Goal: Task Accomplishment & Management: Use online tool/utility

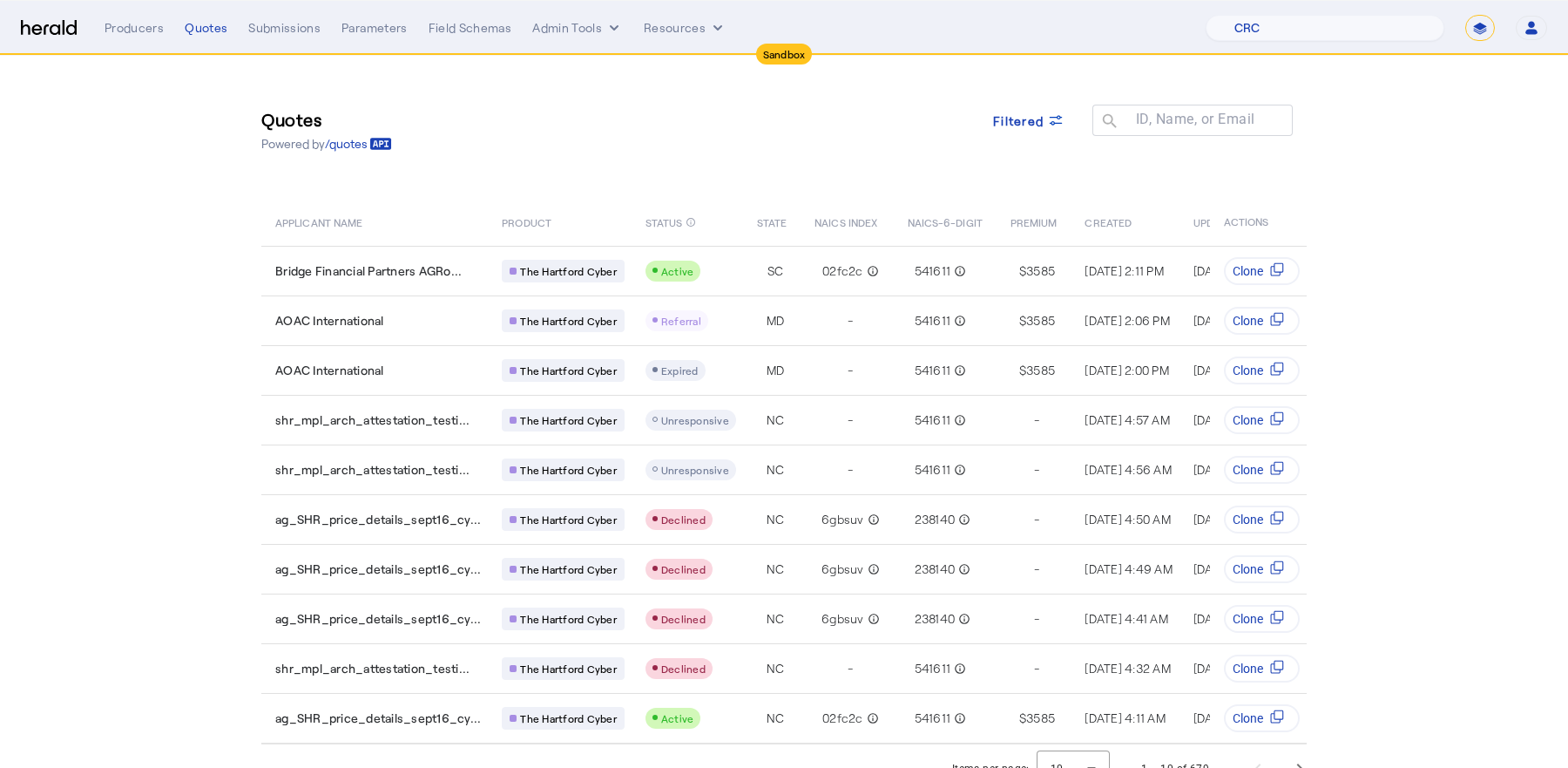
select select "pfm_h3db_crc"
select select "*******"
click at [1039, 124] on span "Filtered" at bounding box center [1018, 120] width 51 height 19
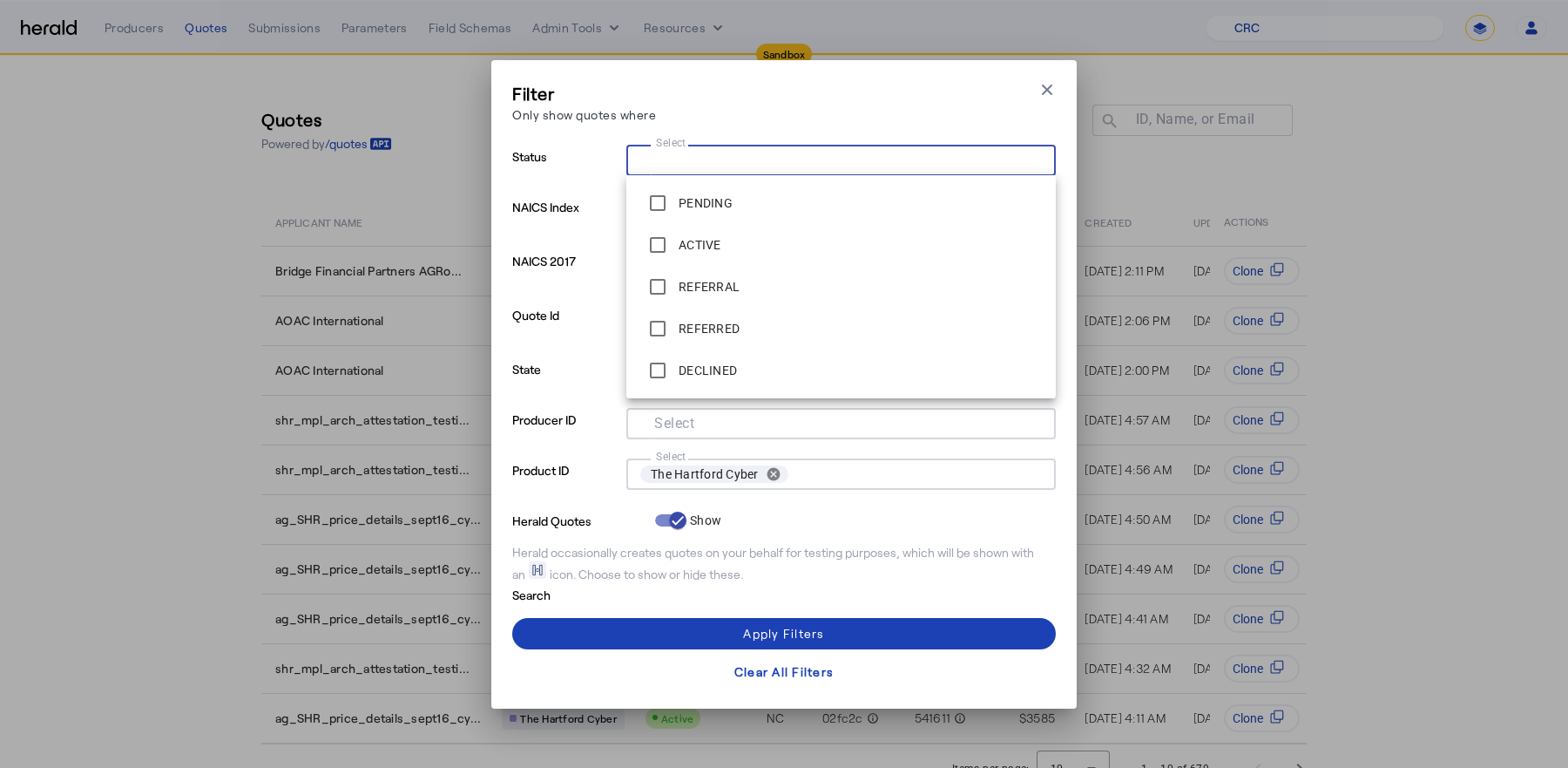
click at [858, 155] on input "Select" at bounding box center [837, 158] width 395 height 21
type input "*"
click at [773, 92] on div "Filter Only show quotes where Close modal" at bounding box center [784, 106] width 544 height 50
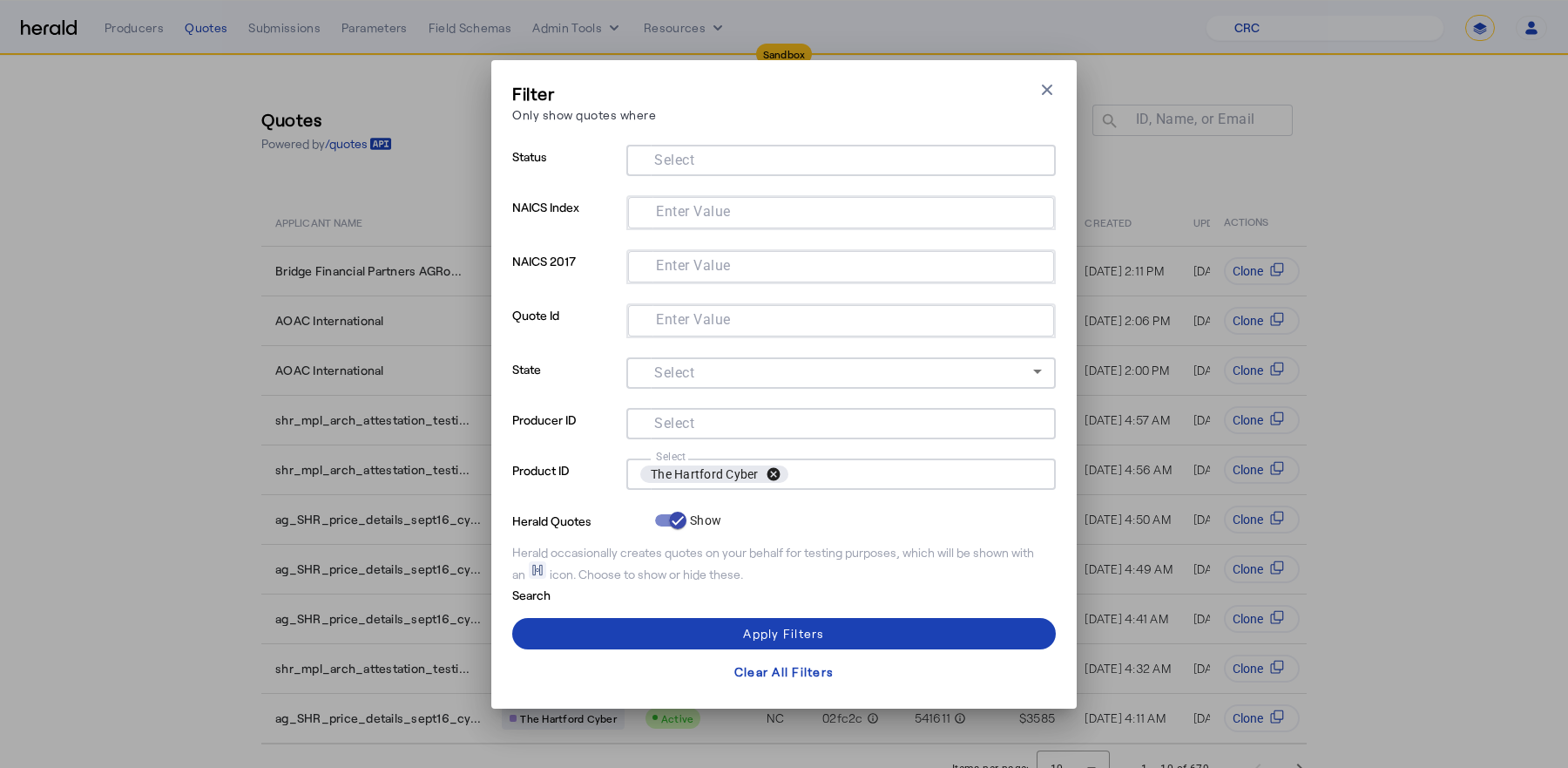
click at [768, 470] on button "cancel" at bounding box center [773, 475] width 29 height 16
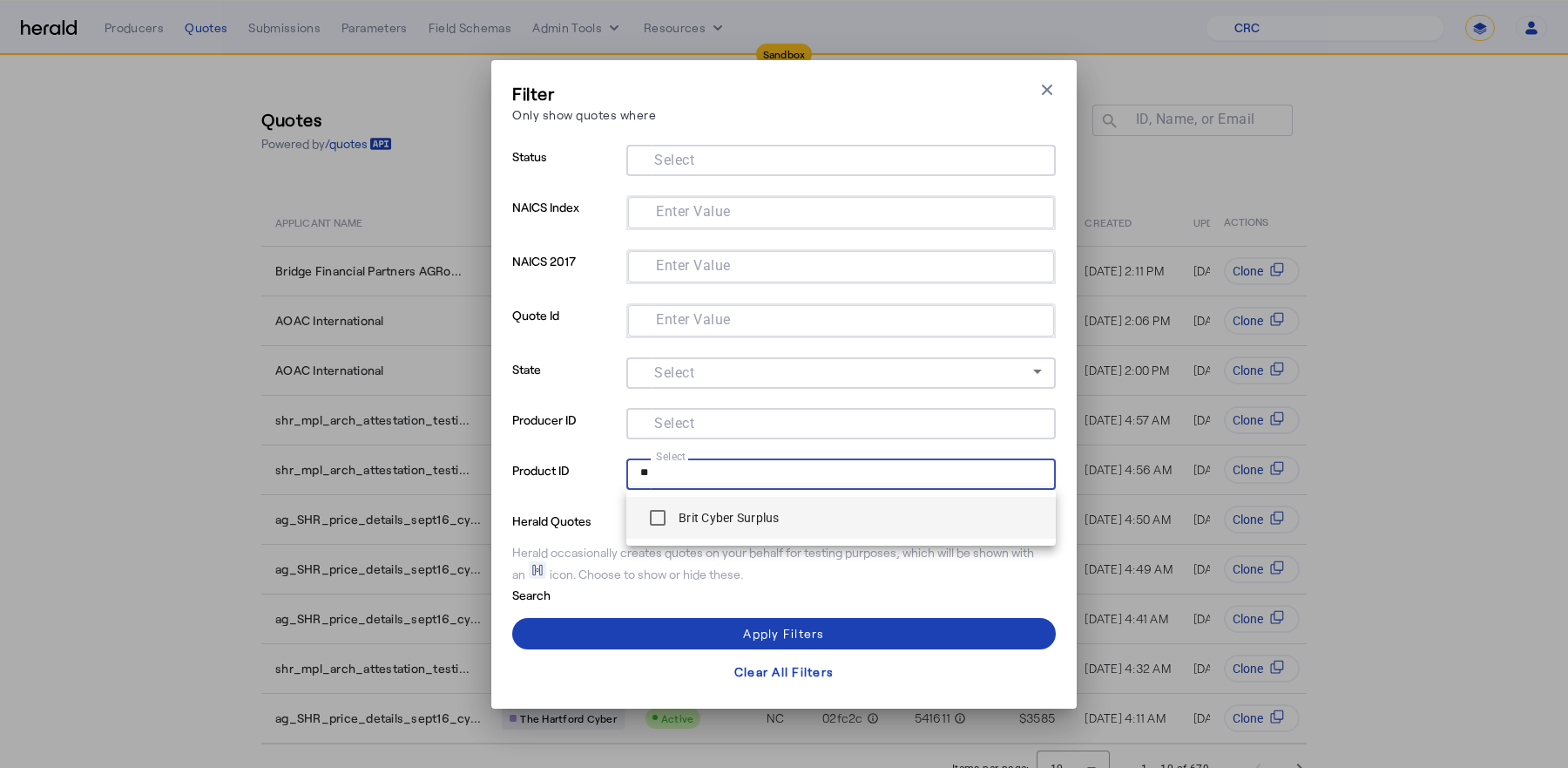
type input "**"
click at [747, 523] on label "Brit Cyber Surplus" at bounding box center [727, 518] width 104 height 18
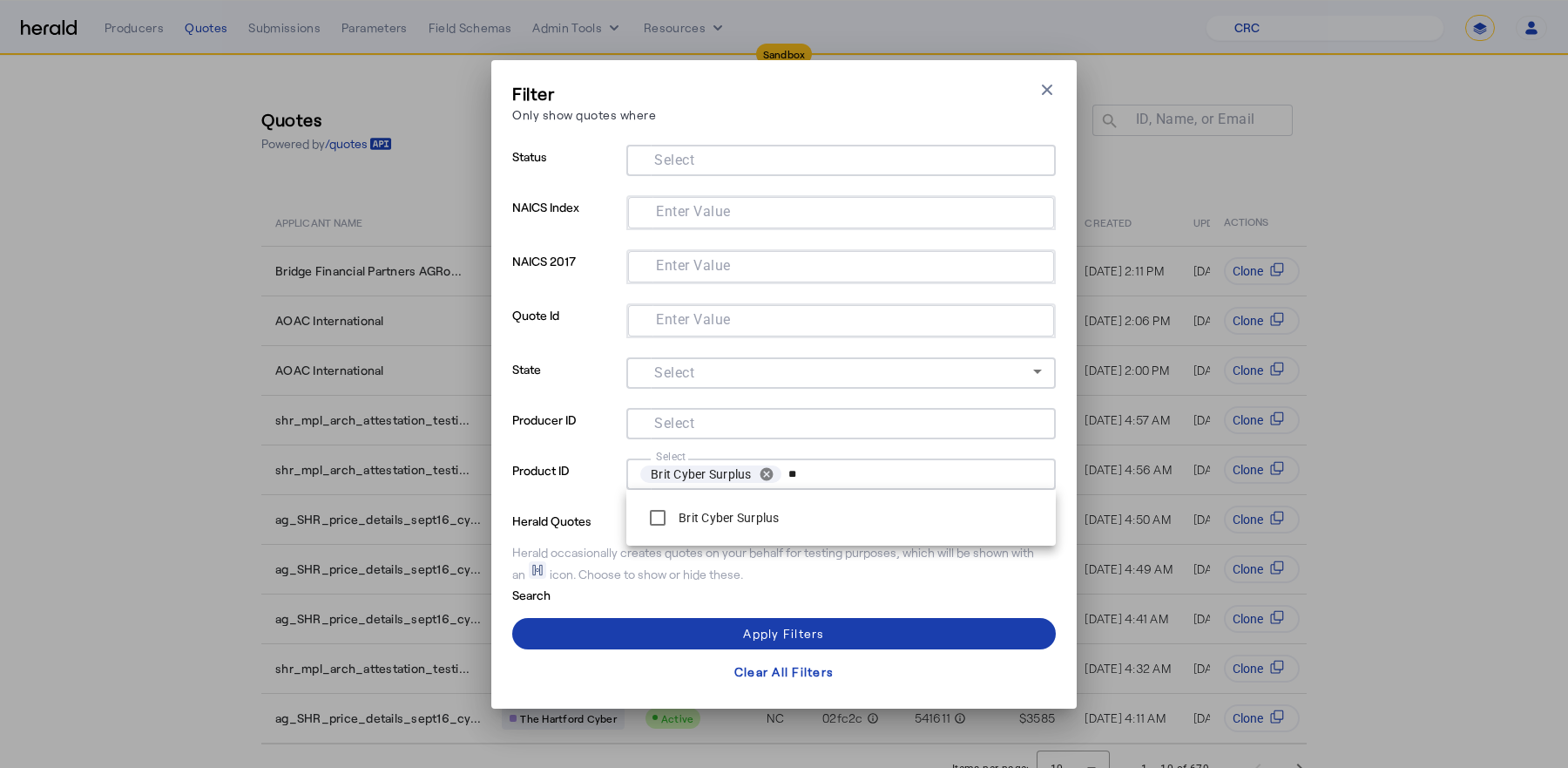
click at [711, 626] on span at bounding box center [784, 633] width 544 height 42
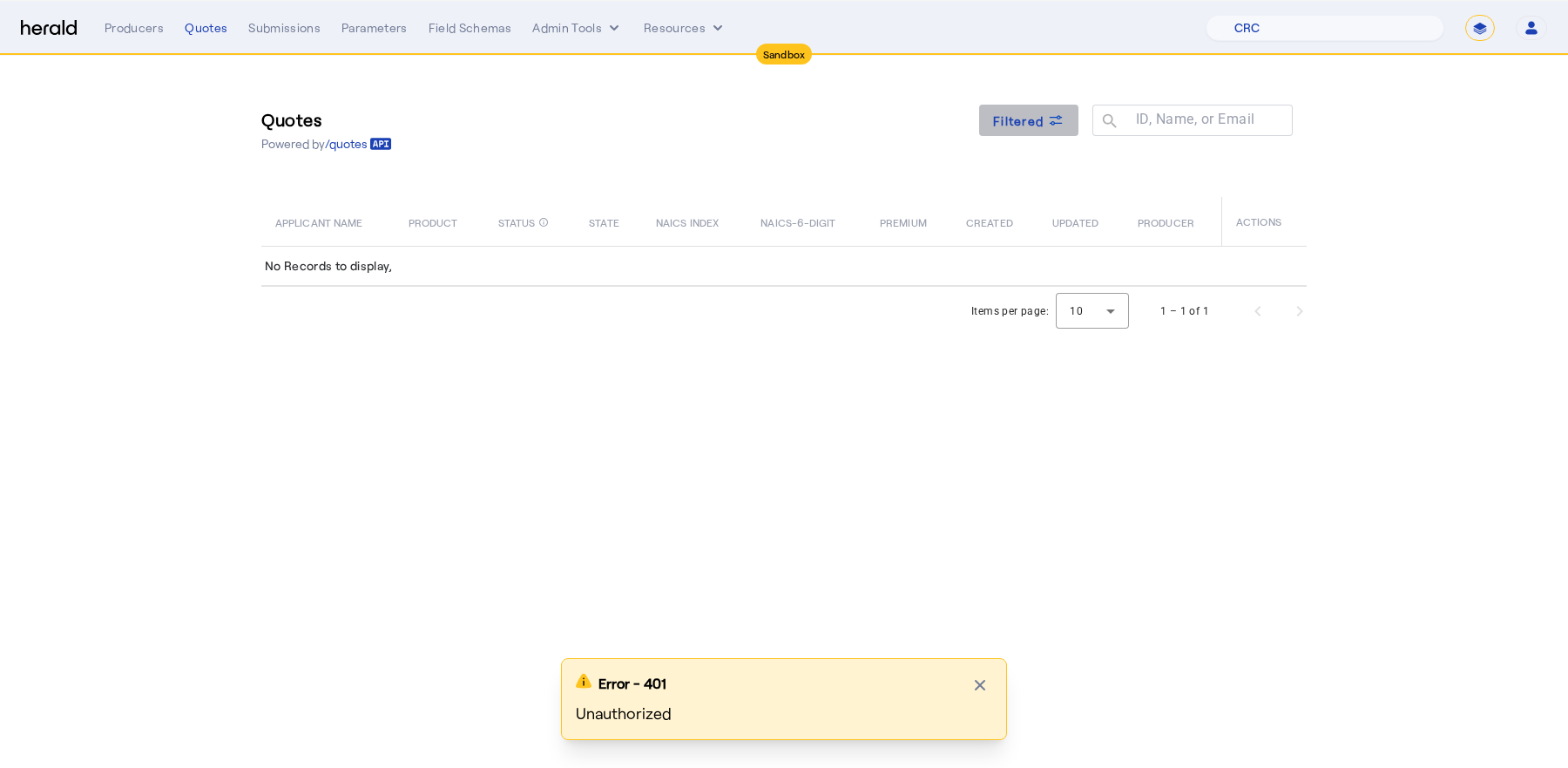
click at [1057, 126] on icon at bounding box center [1055, 120] width 18 height 18
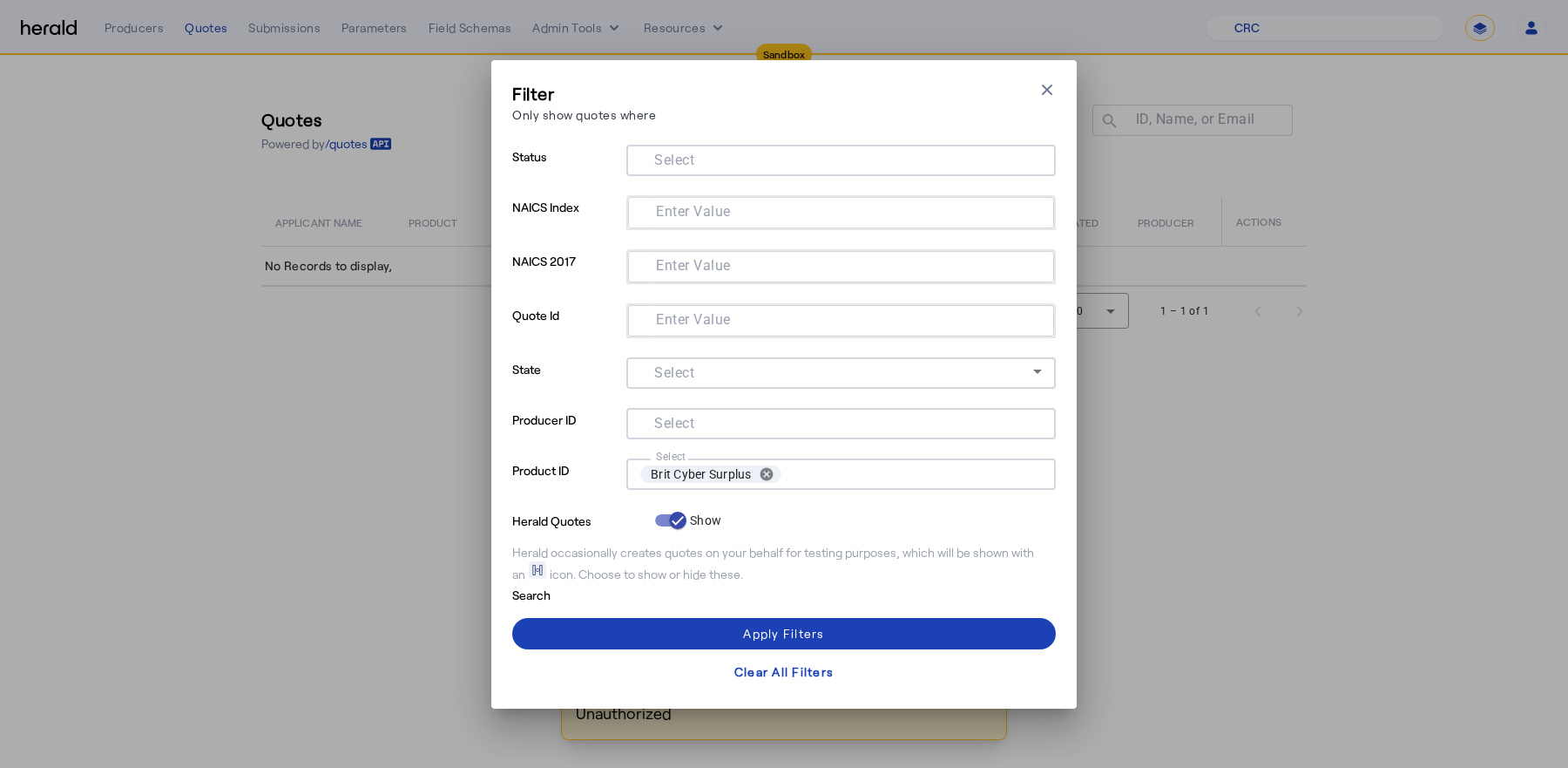
click at [1202, 594] on div "Filter Only show quotes where Close modal Status Select NAICS Index Enter Value…" at bounding box center [784, 384] width 1568 height 768
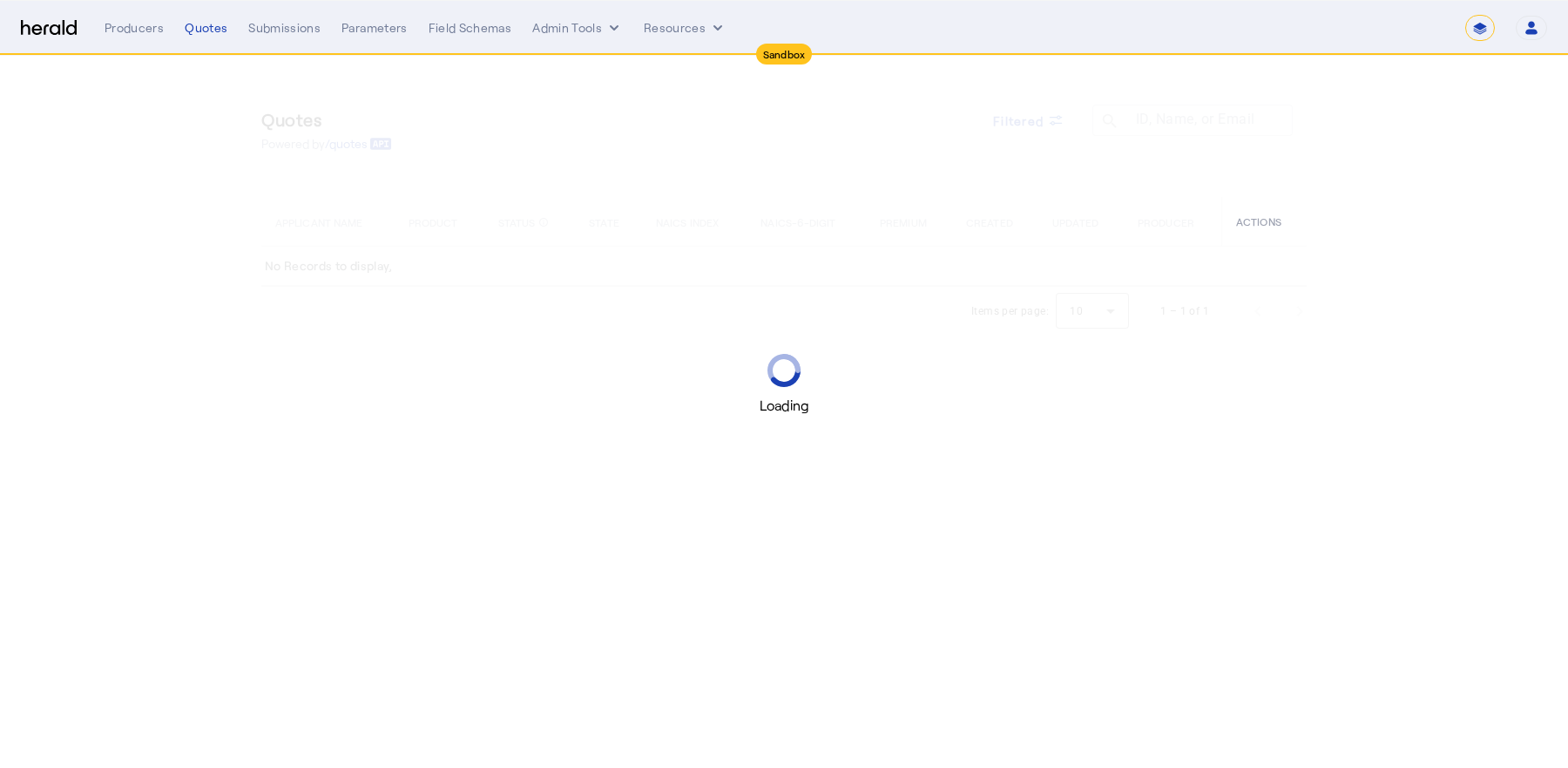
select select "*******"
select select "pfm_h3db_crc"
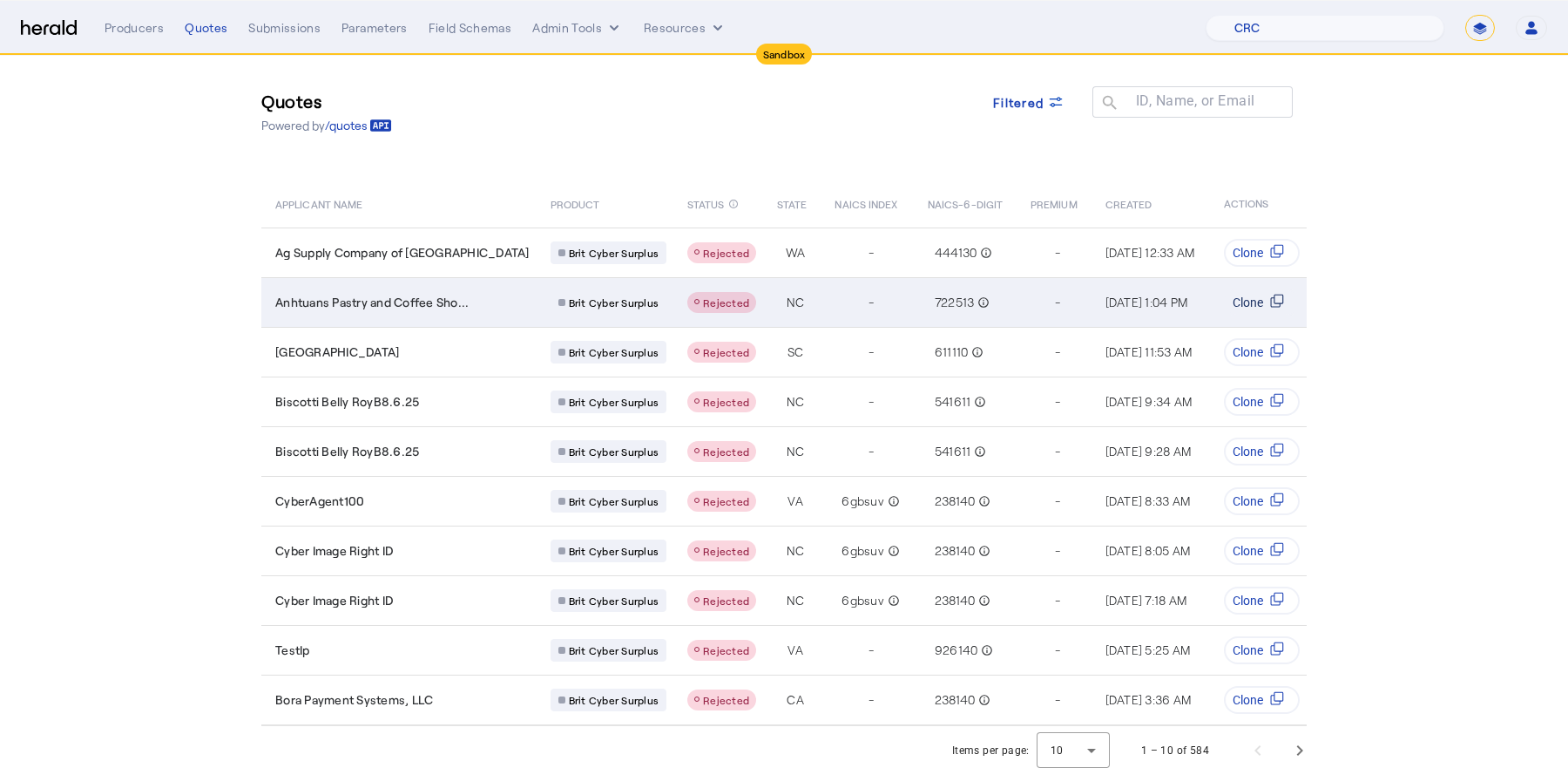
click at [1285, 310] on button "Clone" at bounding box center [1261, 301] width 76 height 28
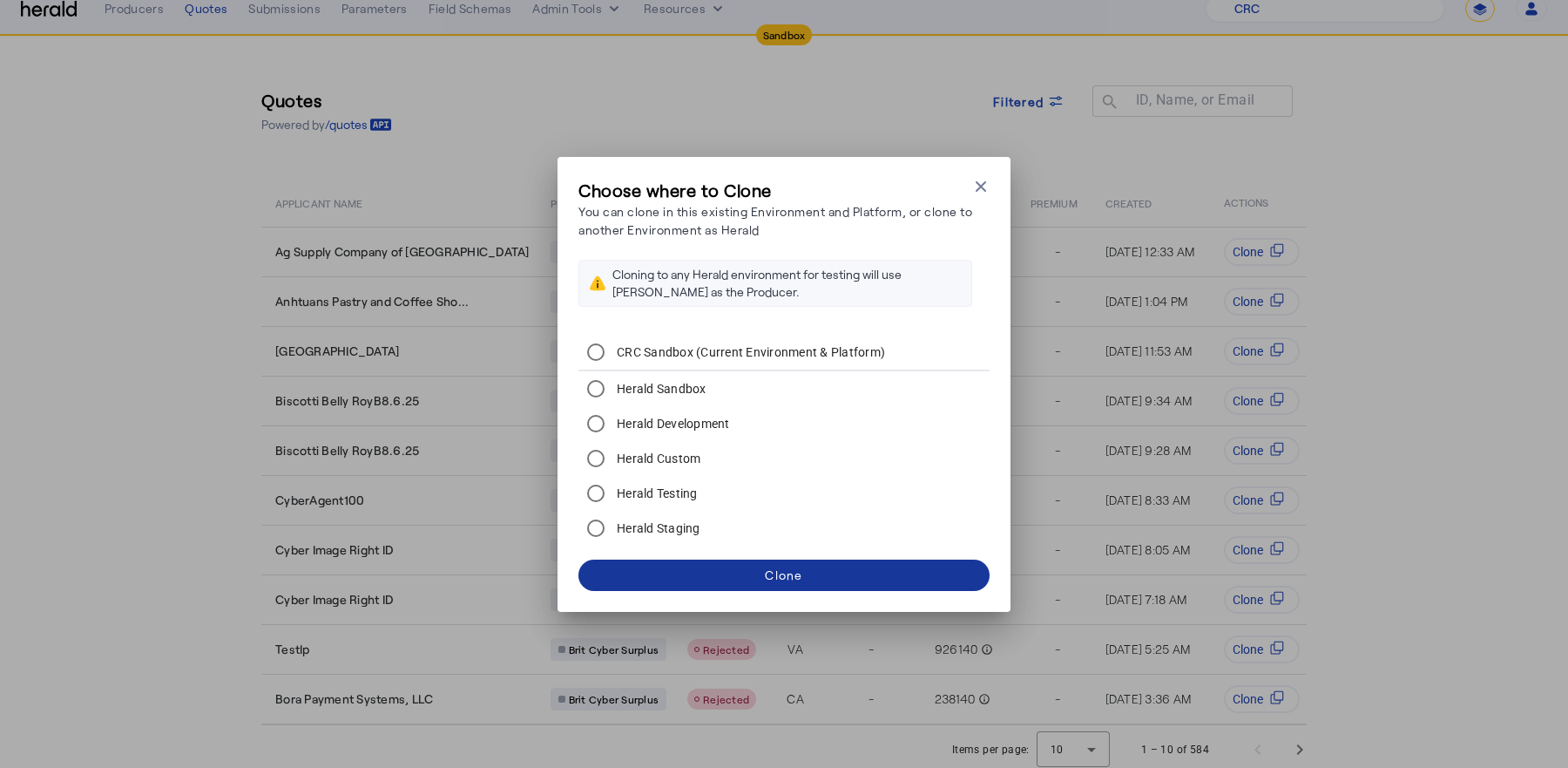
click at [758, 573] on span at bounding box center [784, 574] width 411 height 42
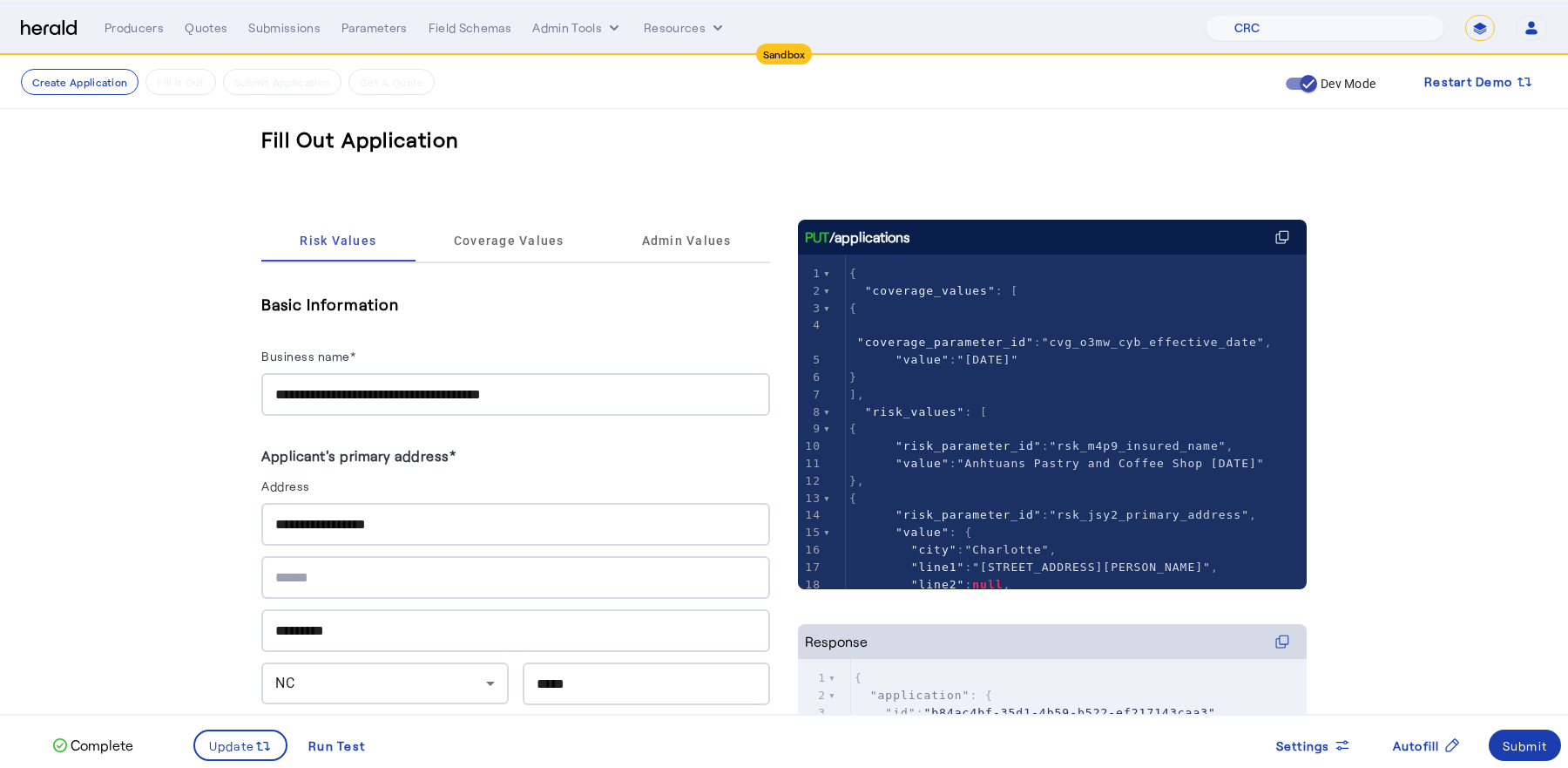
click at [1522, 741] on div "Submit" at bounding box center [1524, 746] width 45 height 19
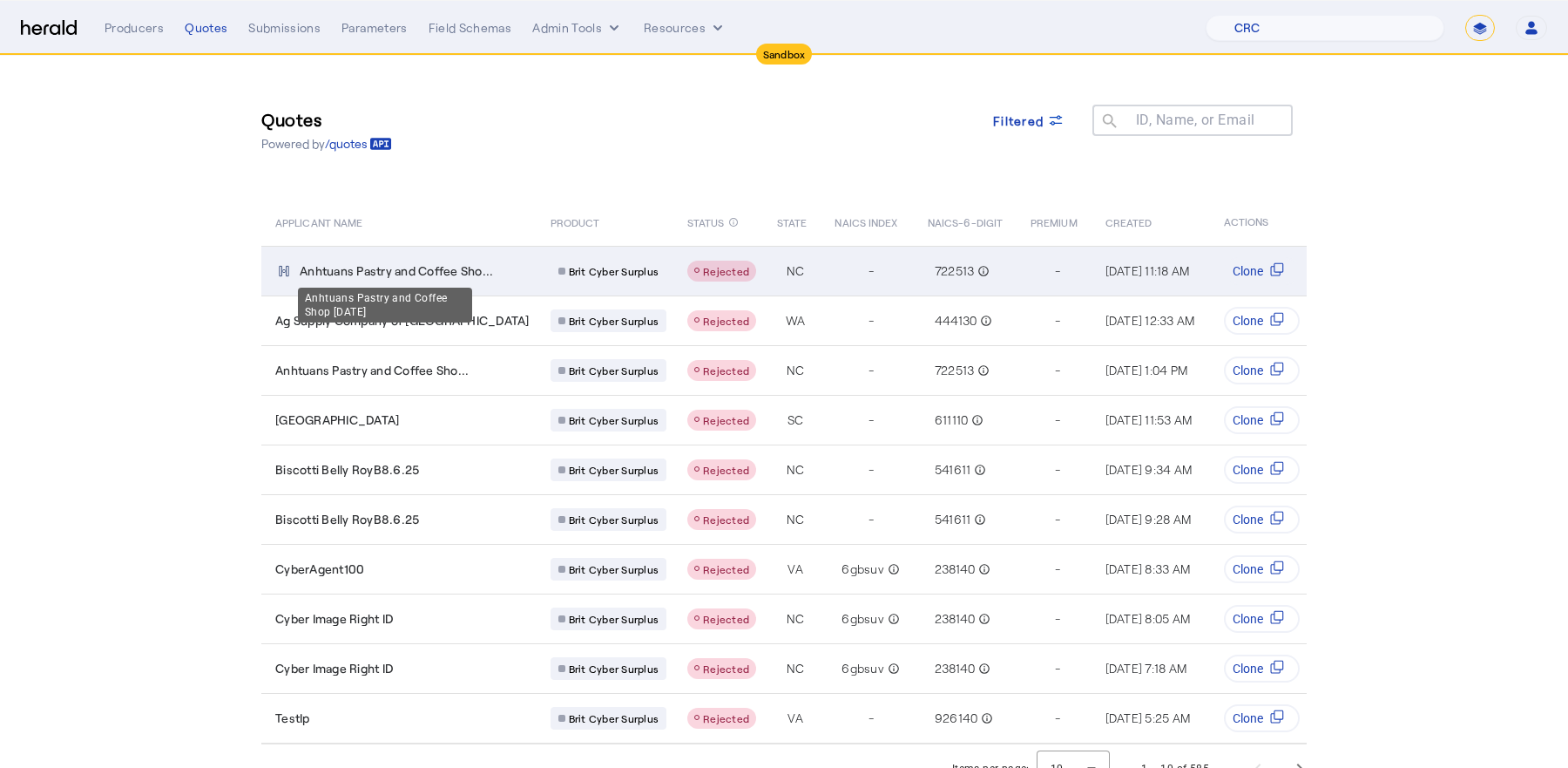
click at [431, 277] on span "Anhtuans Pastry and Coffee Sho..." at bounding box center [396, 271] width 193 height 18
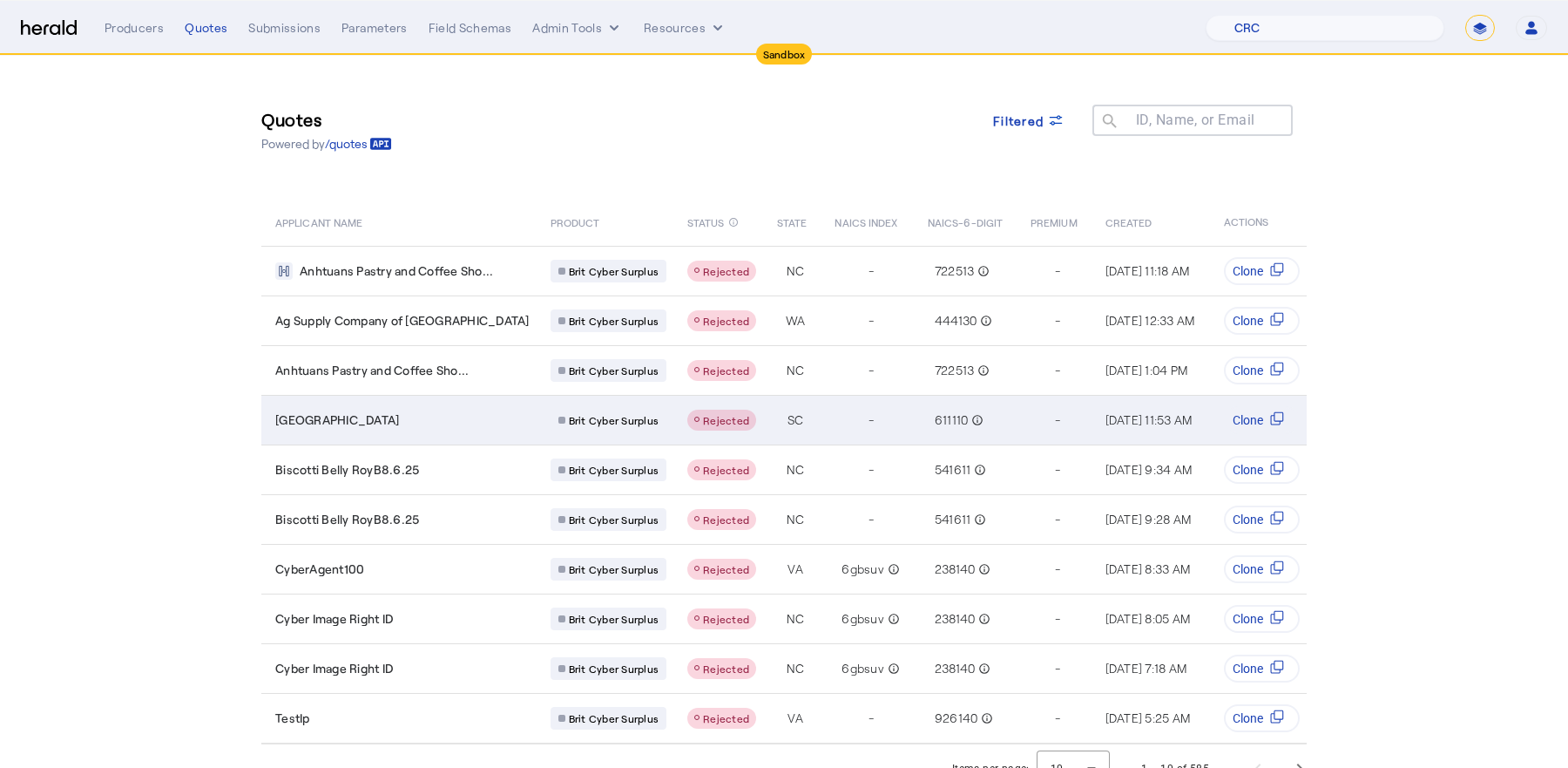
click at [446, 419] on div "[GEOGRAPHIC_DATA]" at bounding box center [402, 420] width 254 height 18
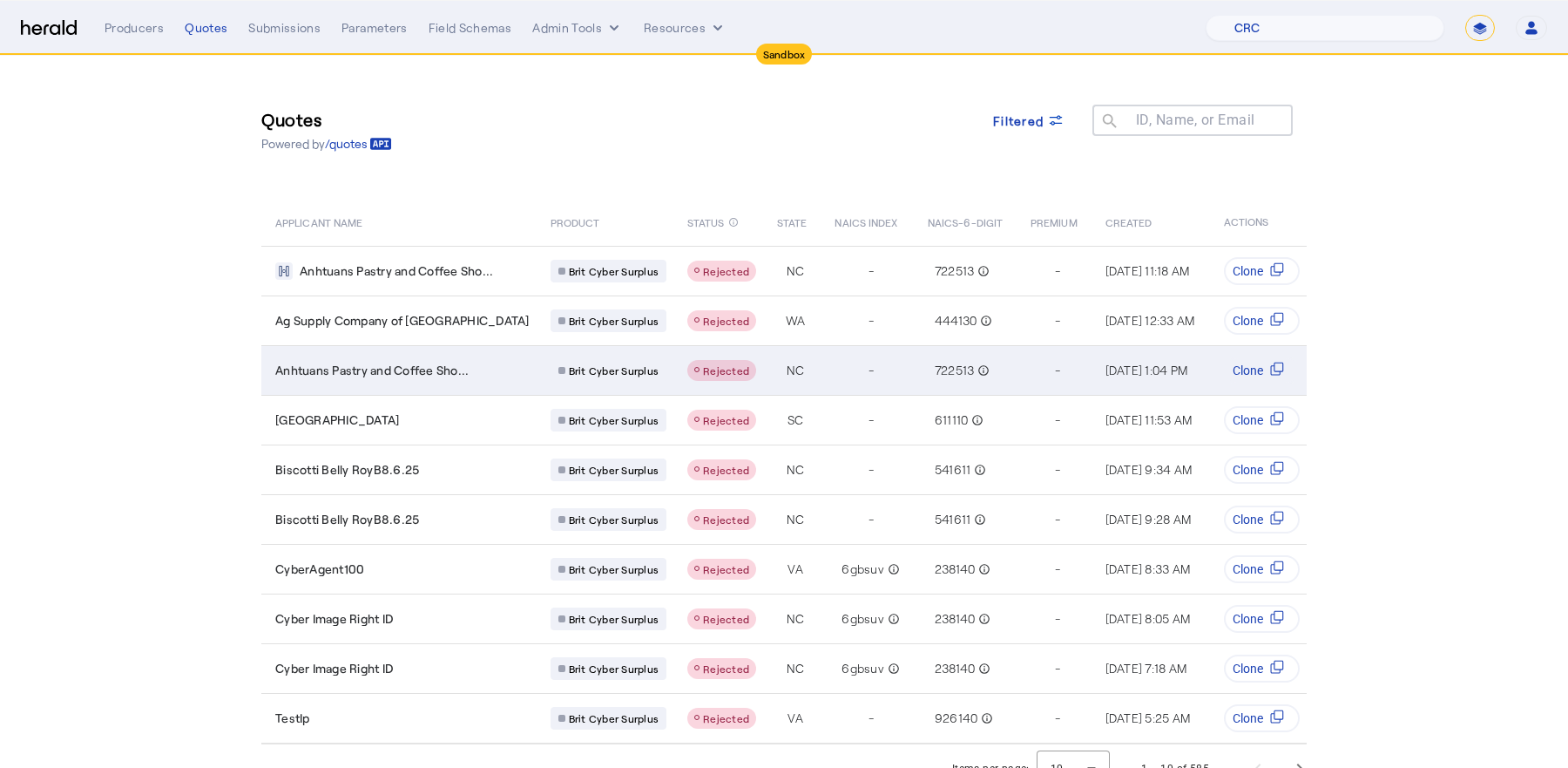
click at [398, 348] on td "Anhtuans Pastry and Coffee Sho..." at bounding box center [398, 370] width 275 height 50
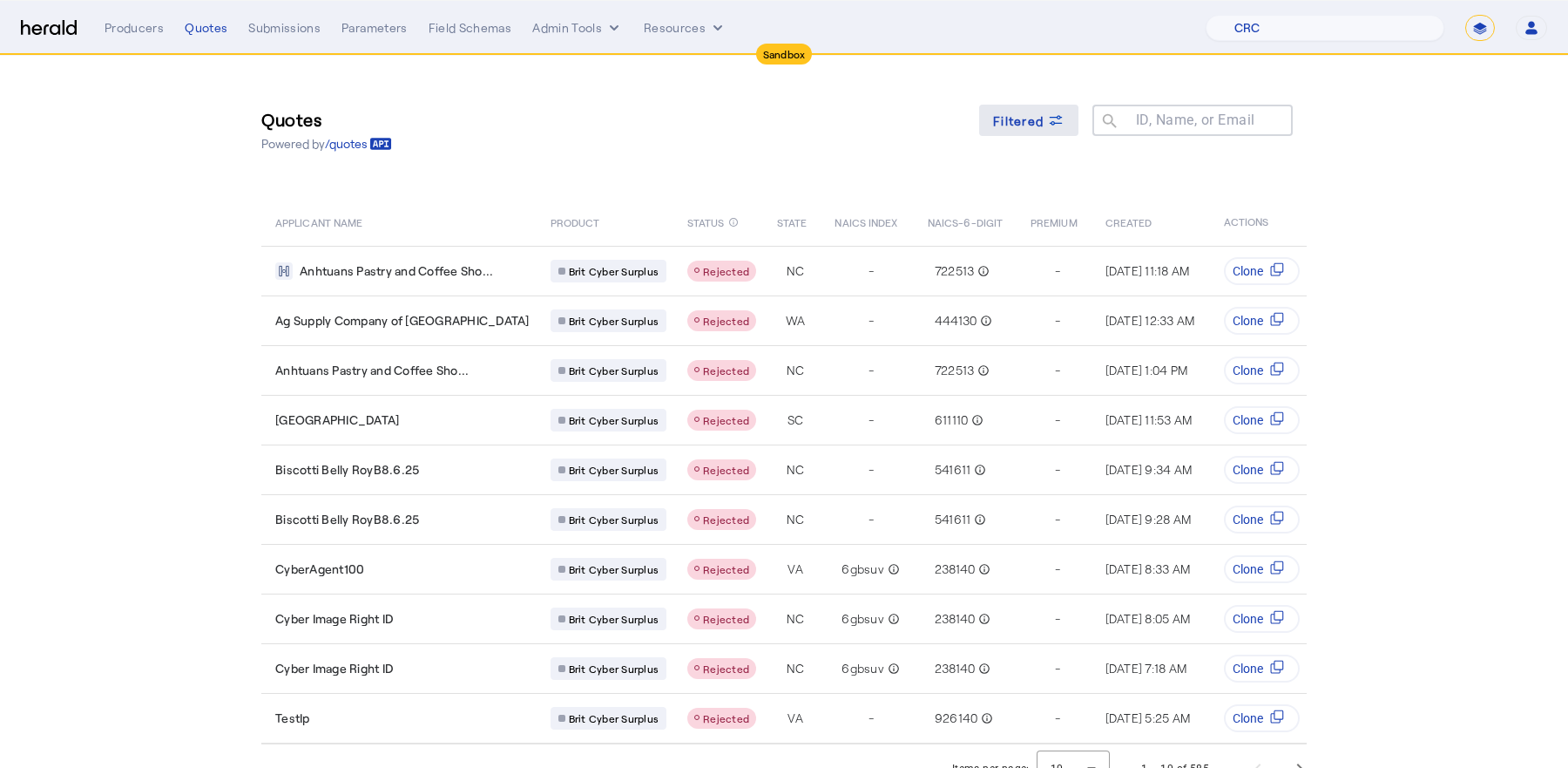
click at [1029, 118] on span "Filtered" at bounding box center [1018, 120] width 51 height 19
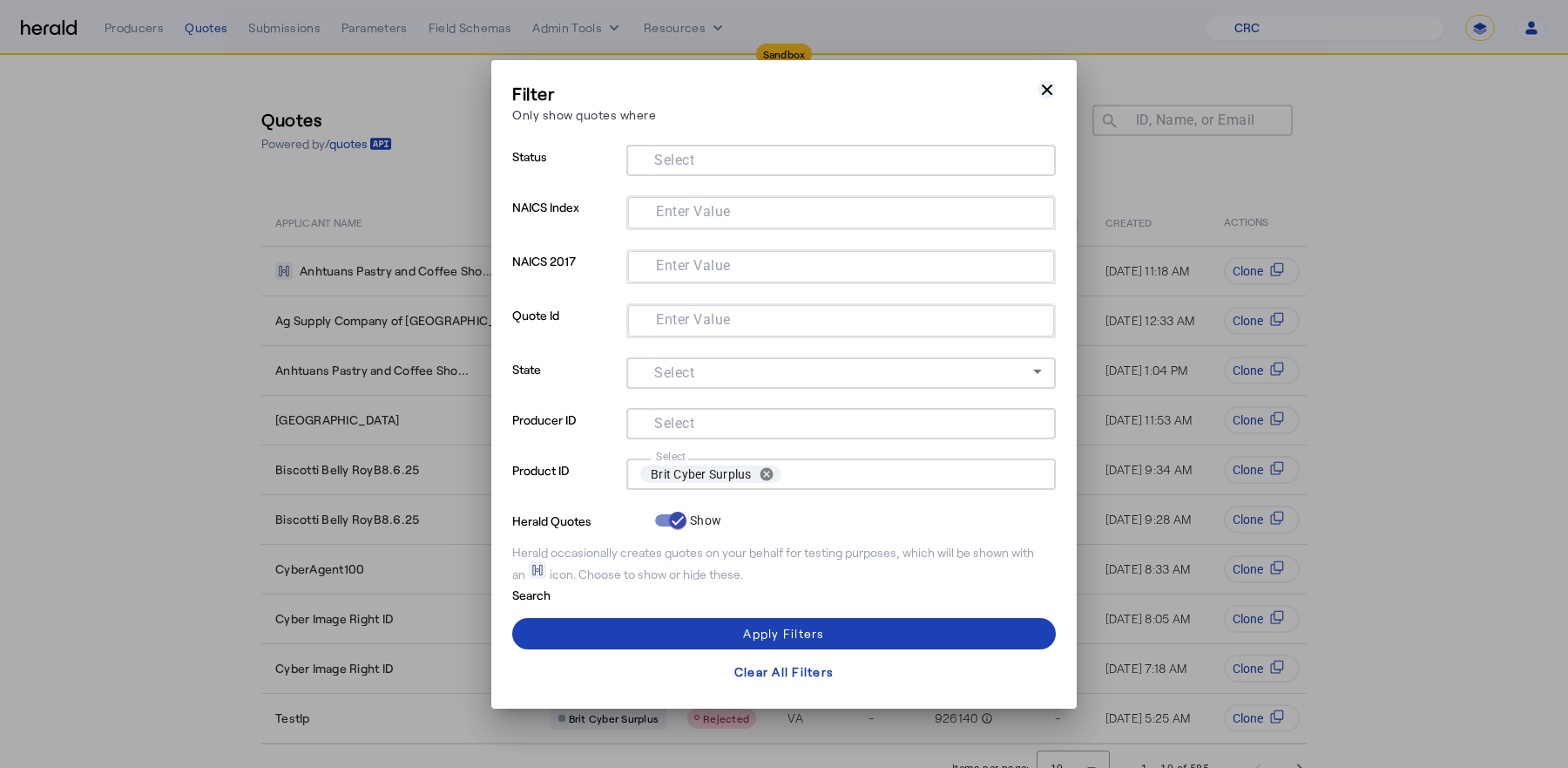
click at [1047, 90] on icon "button" at bounding box center [1047, 89] width 11 height 11
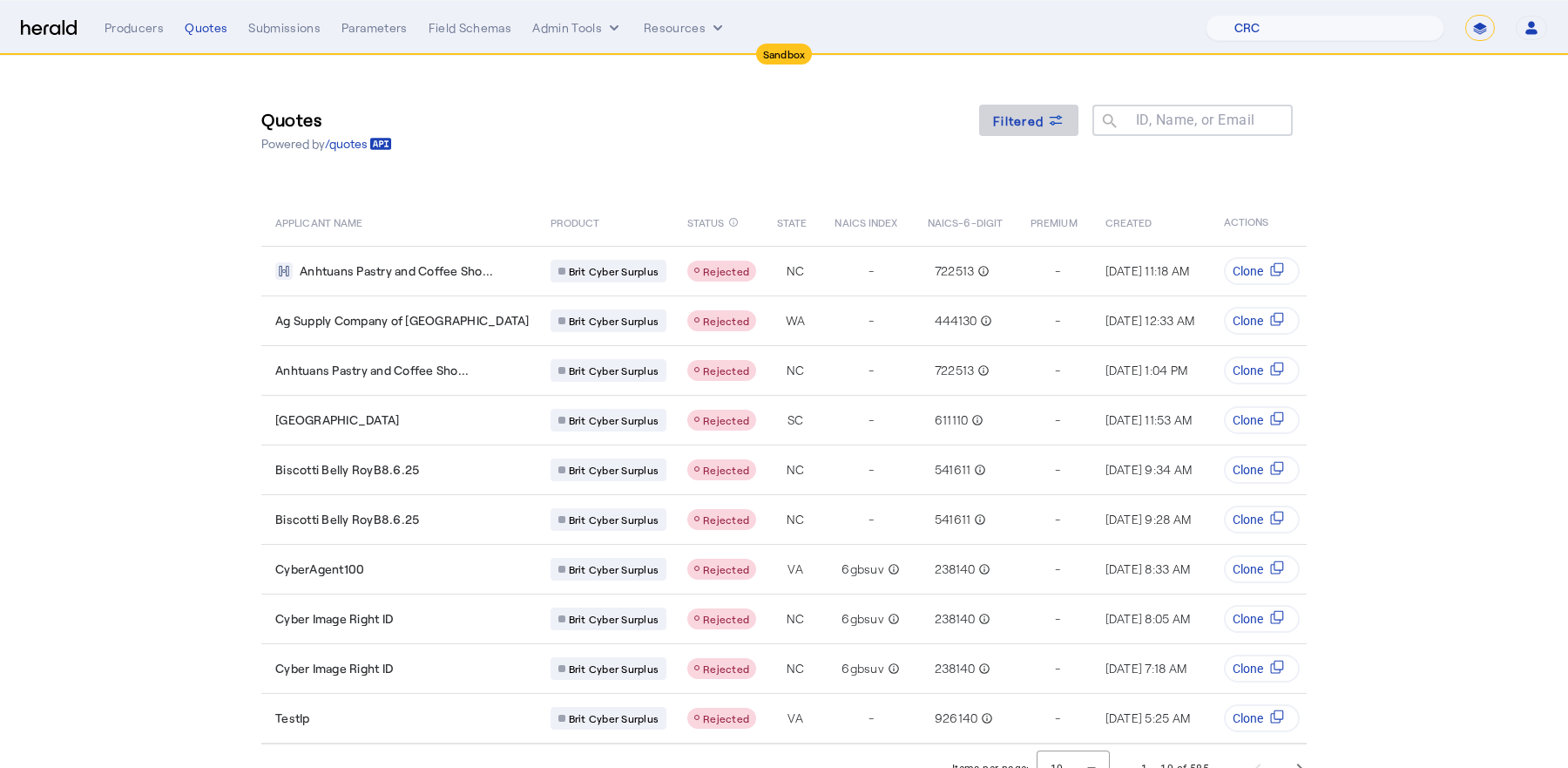
click at [1038, 123] on span "Filtered" at bounding box center [1018, 120] width 51 height 19
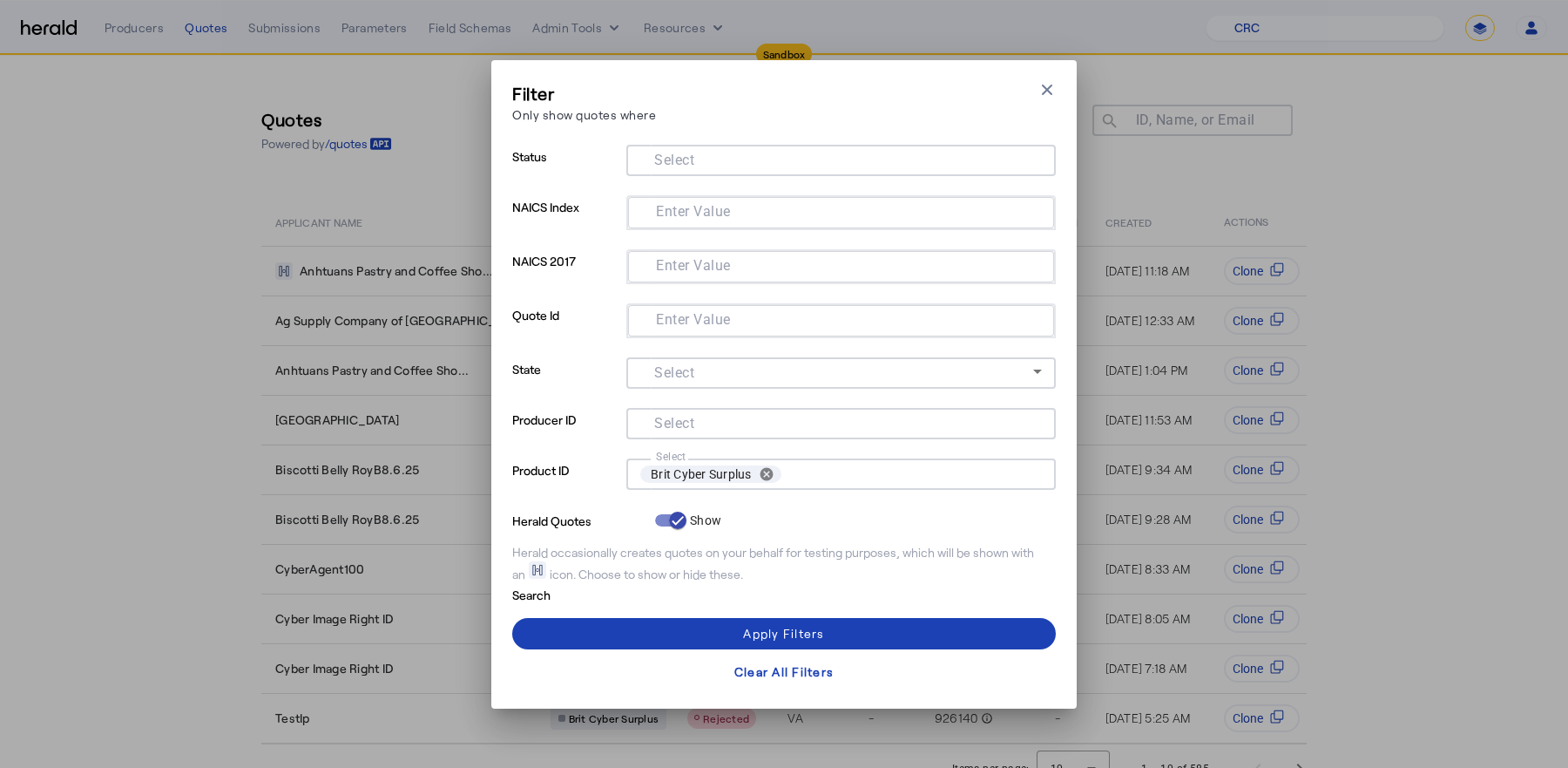
click at [1220, 219] on div "Filter Only show quotes where Close modal Status Select NAICS Index Enter Value…" at bounding box center [784, 384] width 1568 height 768
click at [762, 475] on button "cancel" at bounding box center [766, 475] width 29 height 16
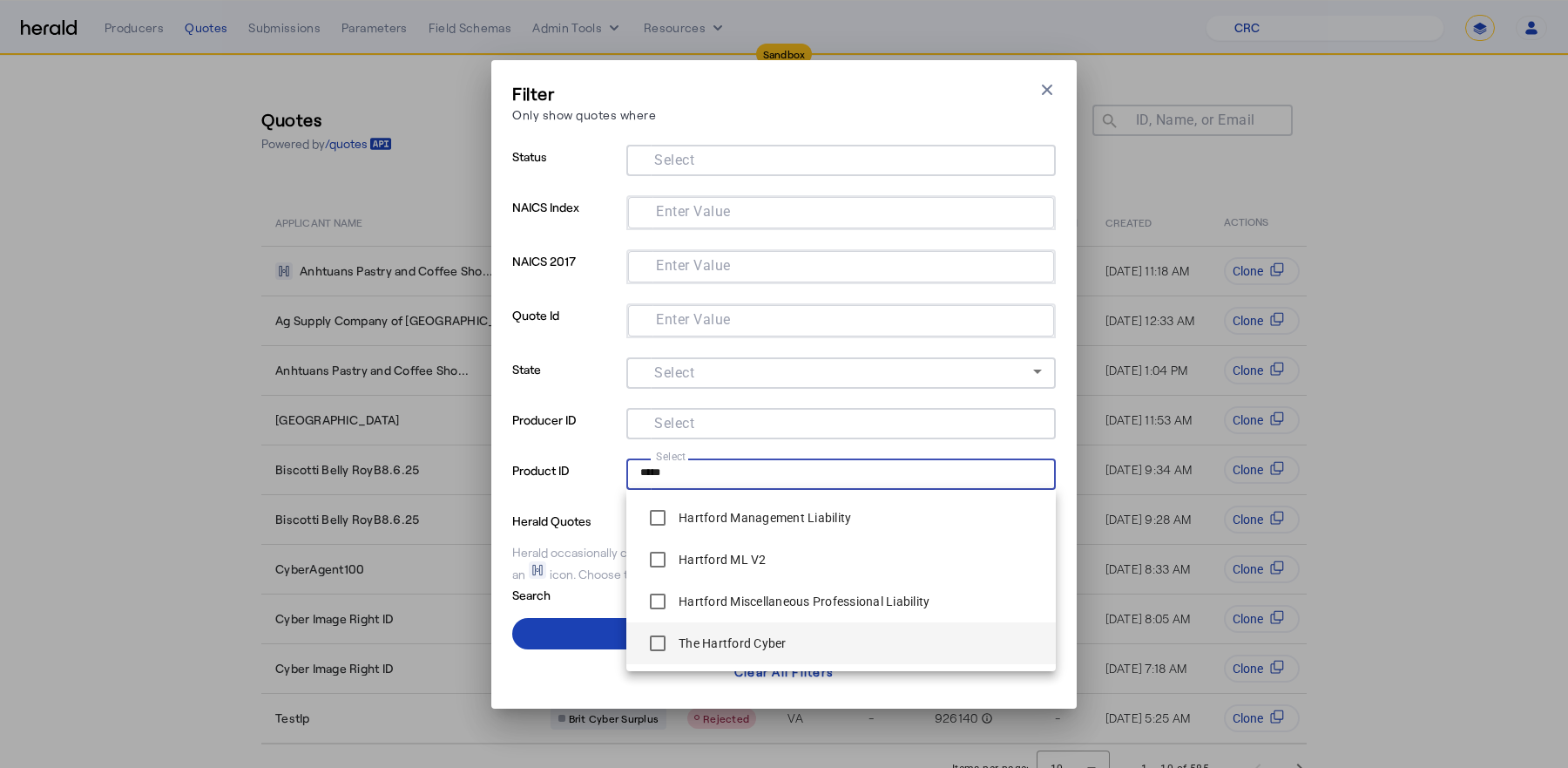
type input "*****"
click at [747, 649] on label "The Hartford Cyber" at bounding box center [730, 643] width 111 height 18
click at [589, 640] on span at bounding box center [784, 633] width 544 height 42
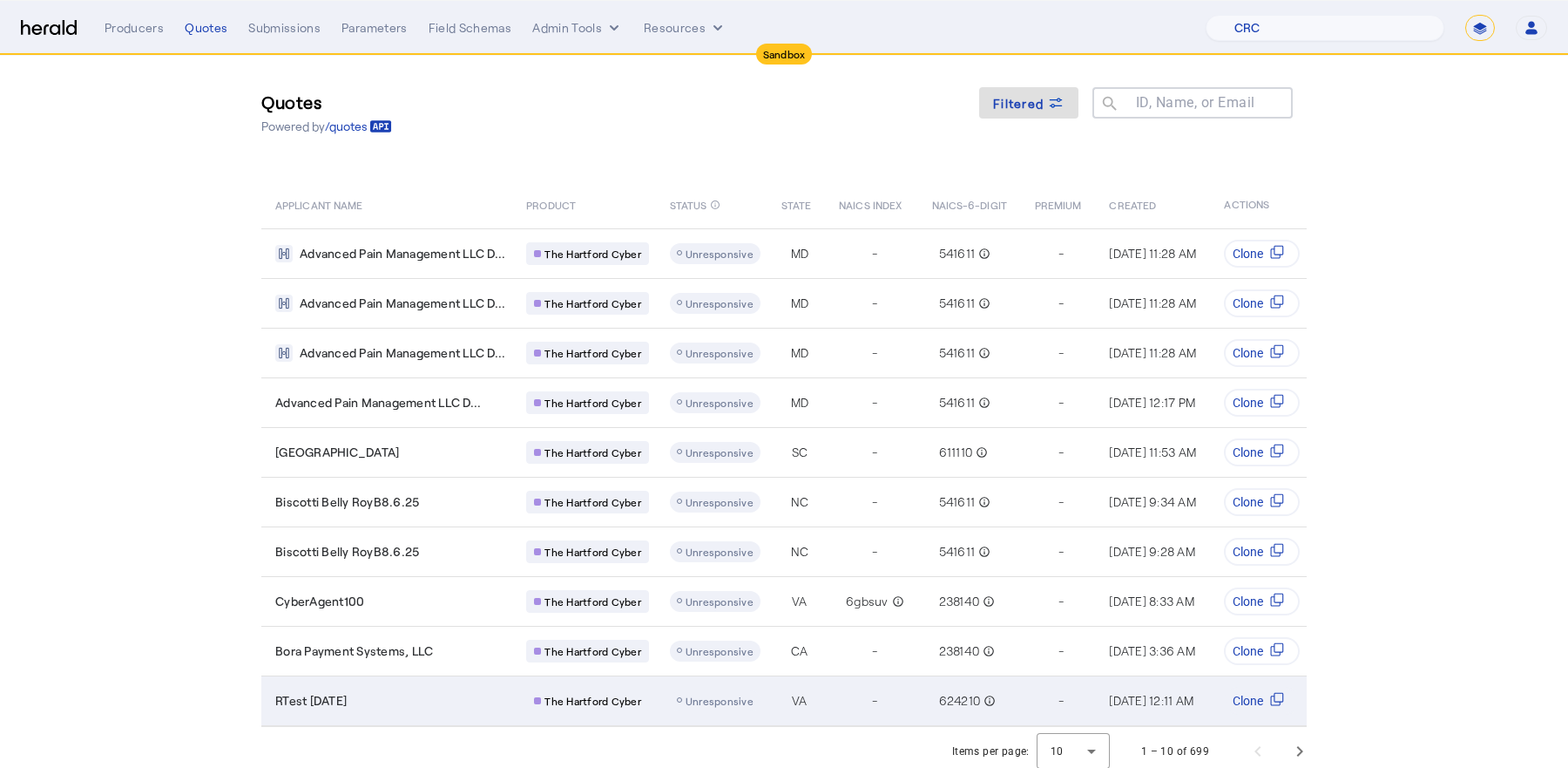
scroll to position [19, 0]
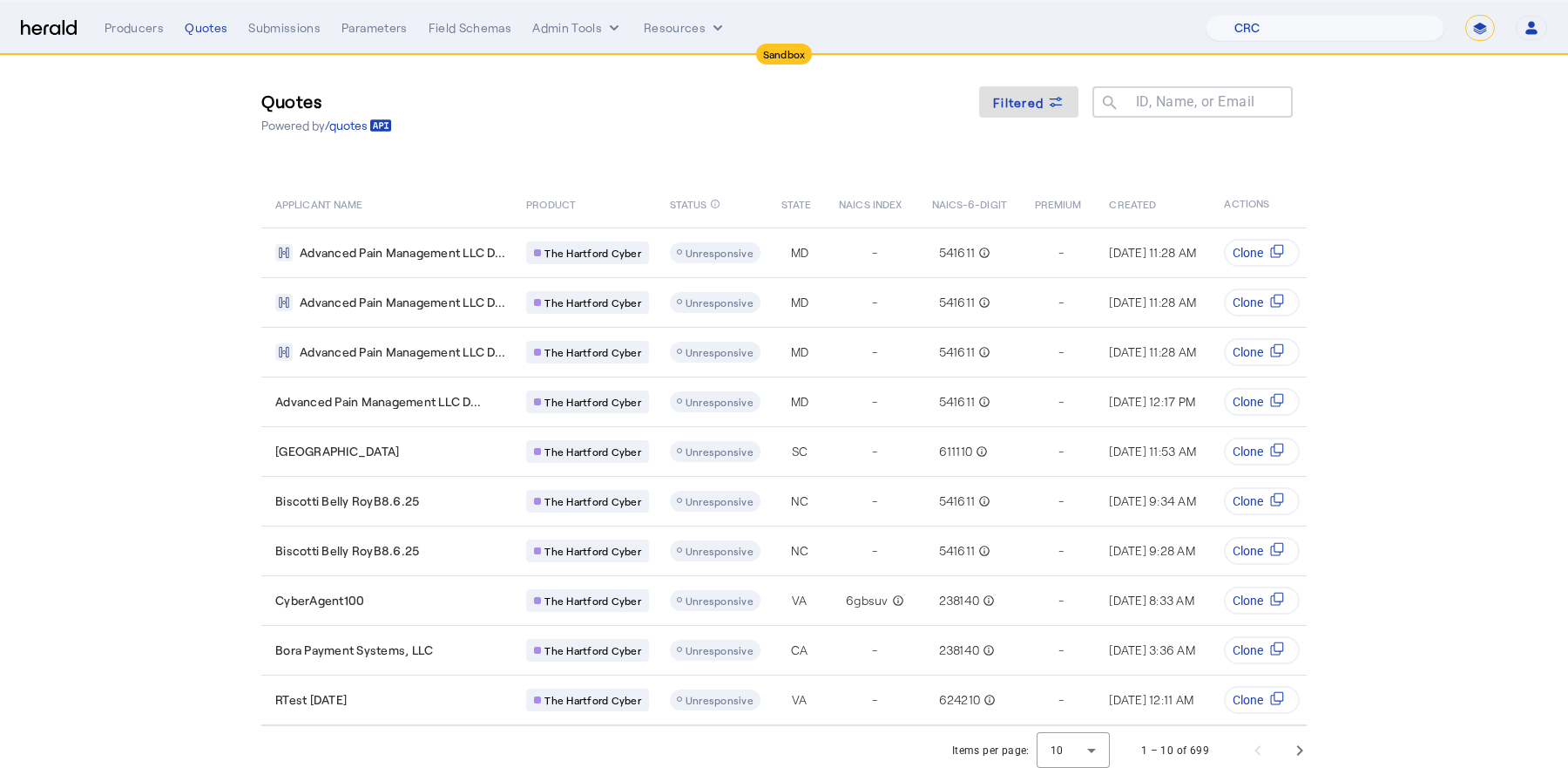
click at [205, 37] on div "Producers Quotes Submissions Parameters Field Schemas Admin Tools Resources 1Fo…" at bounding box center [825, 28] width 1442 height 26
click at [122, 23] on div "Producers" at bounding box center [134, 28] width 59 height 18
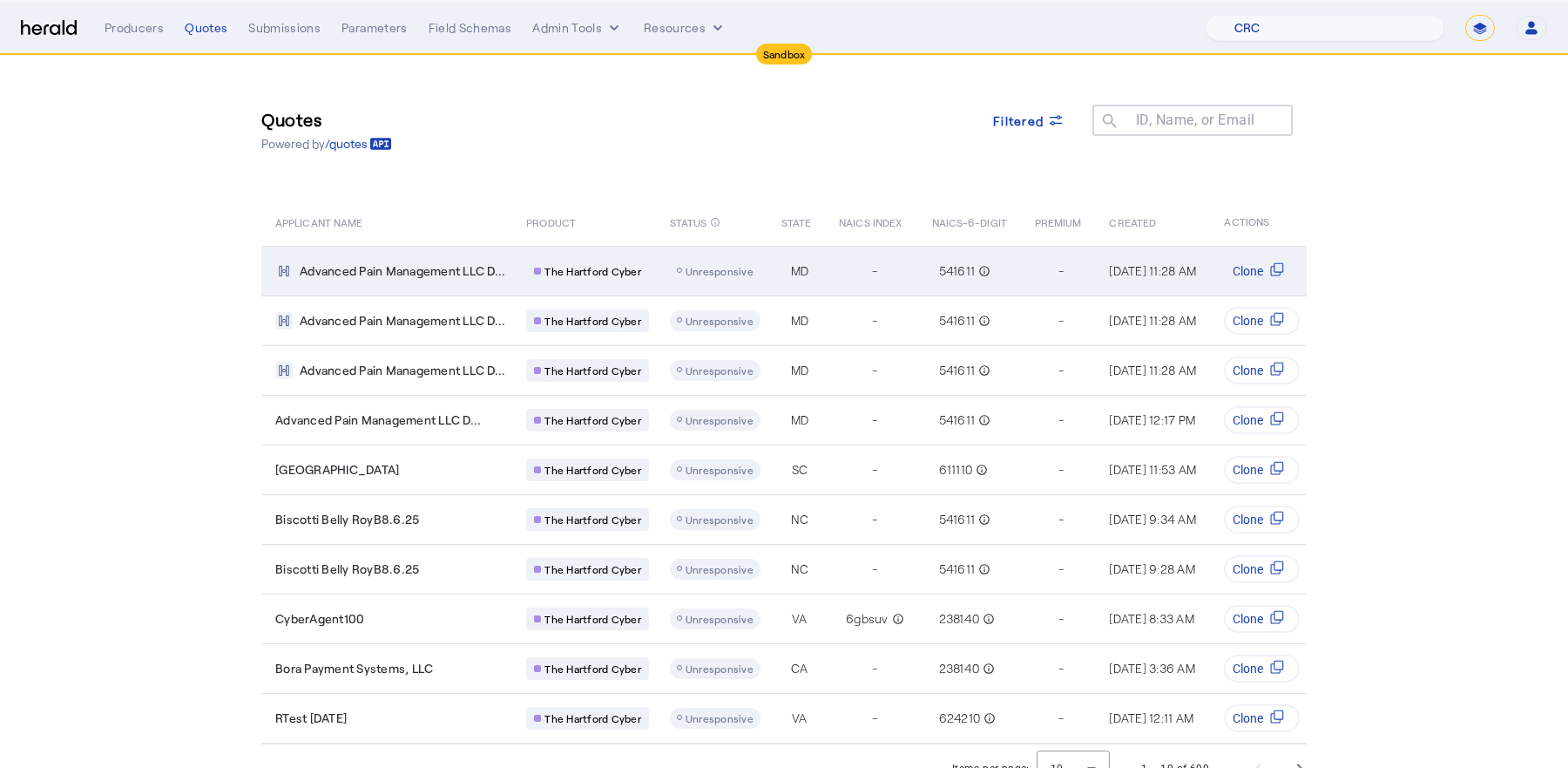
click at [456, 246] on td "Advanced Pain Management LLC D..." at bounding box center [386, 271] width 250 height 50
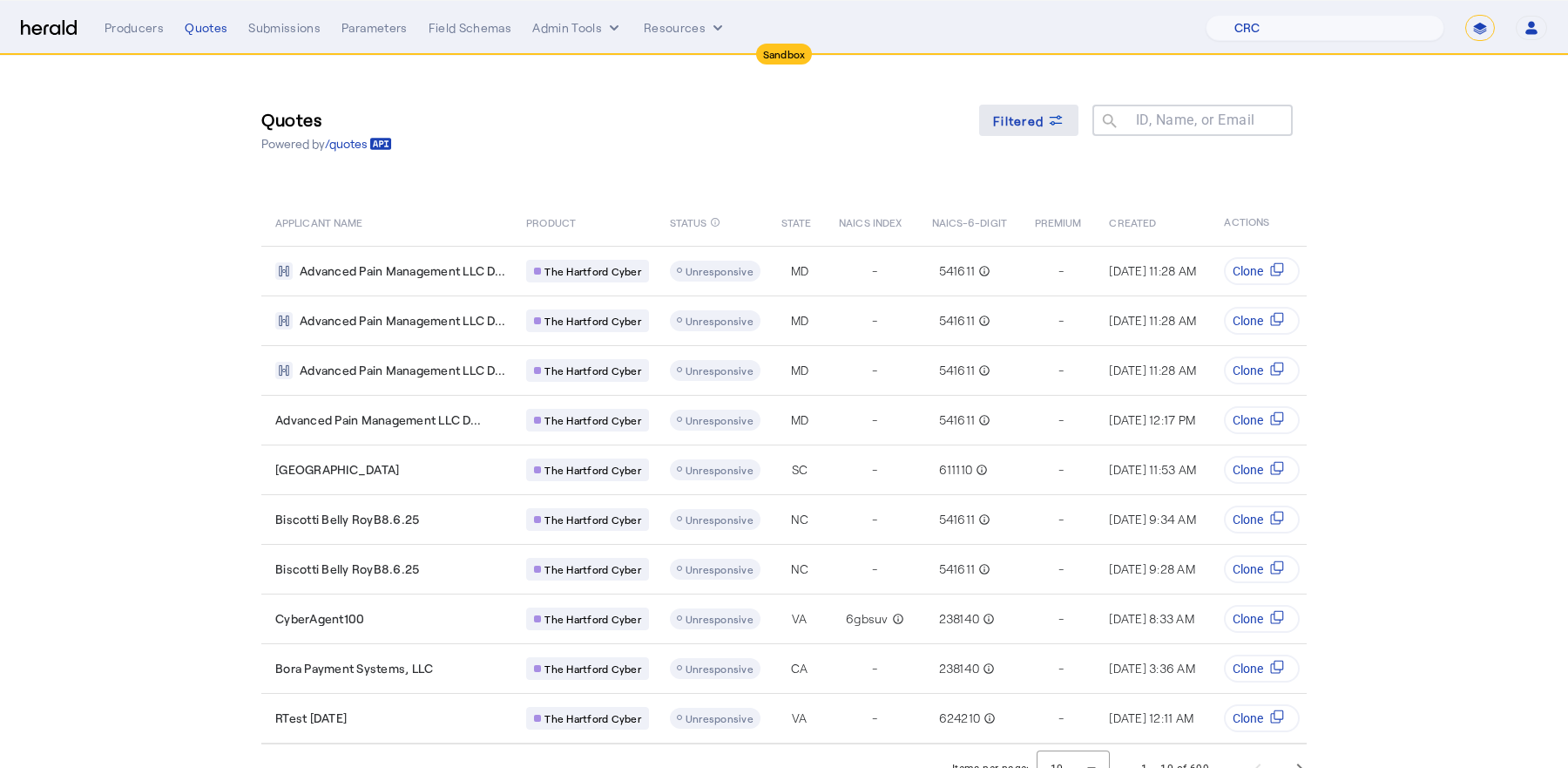
click at [1030, 127] on span "Filtered" at bounding box center [1018, 120] width 51 height 19
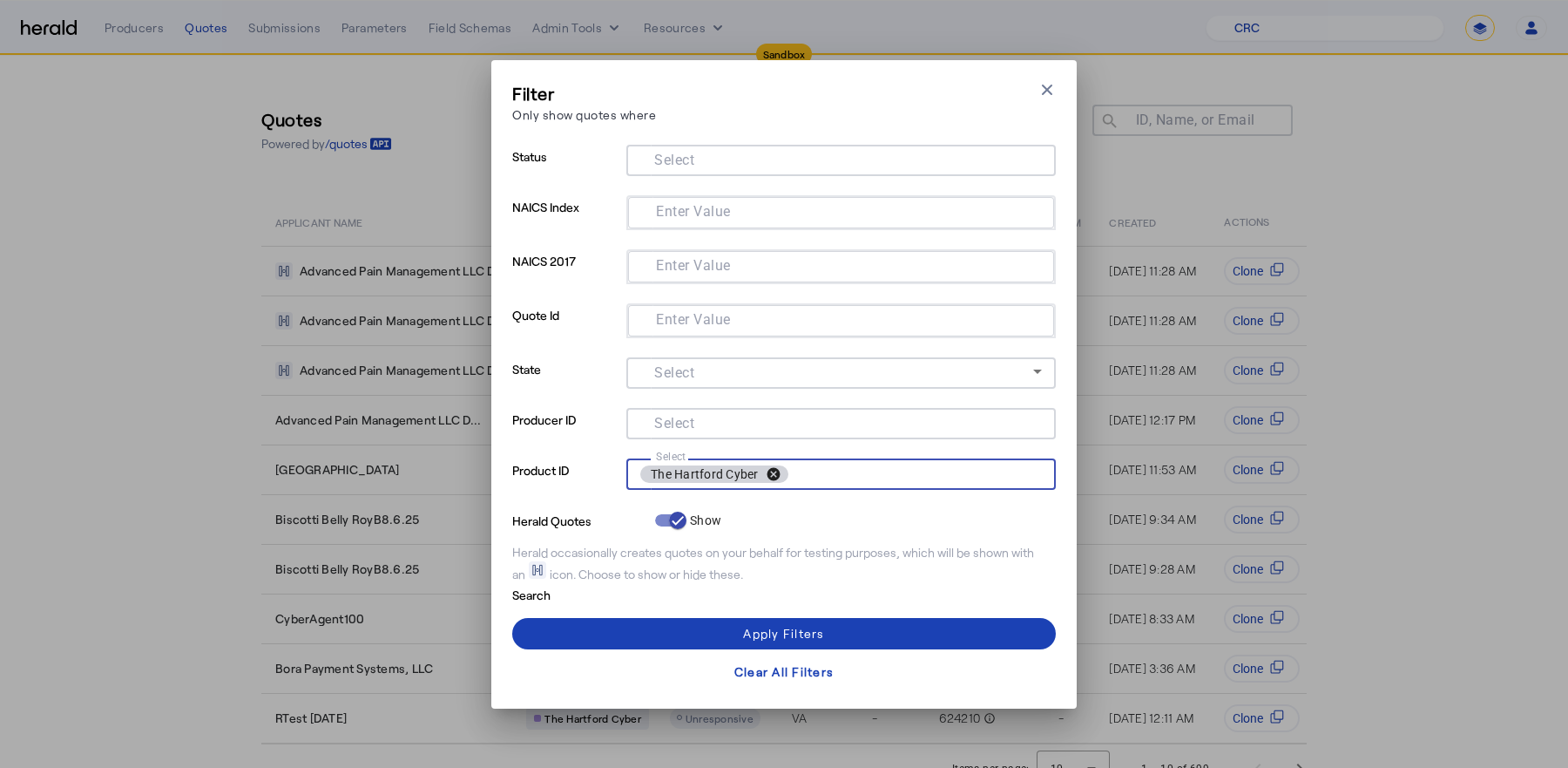
click at [775, 468] on button "cancel" at bounding box center [773, 475] width 29 height 16
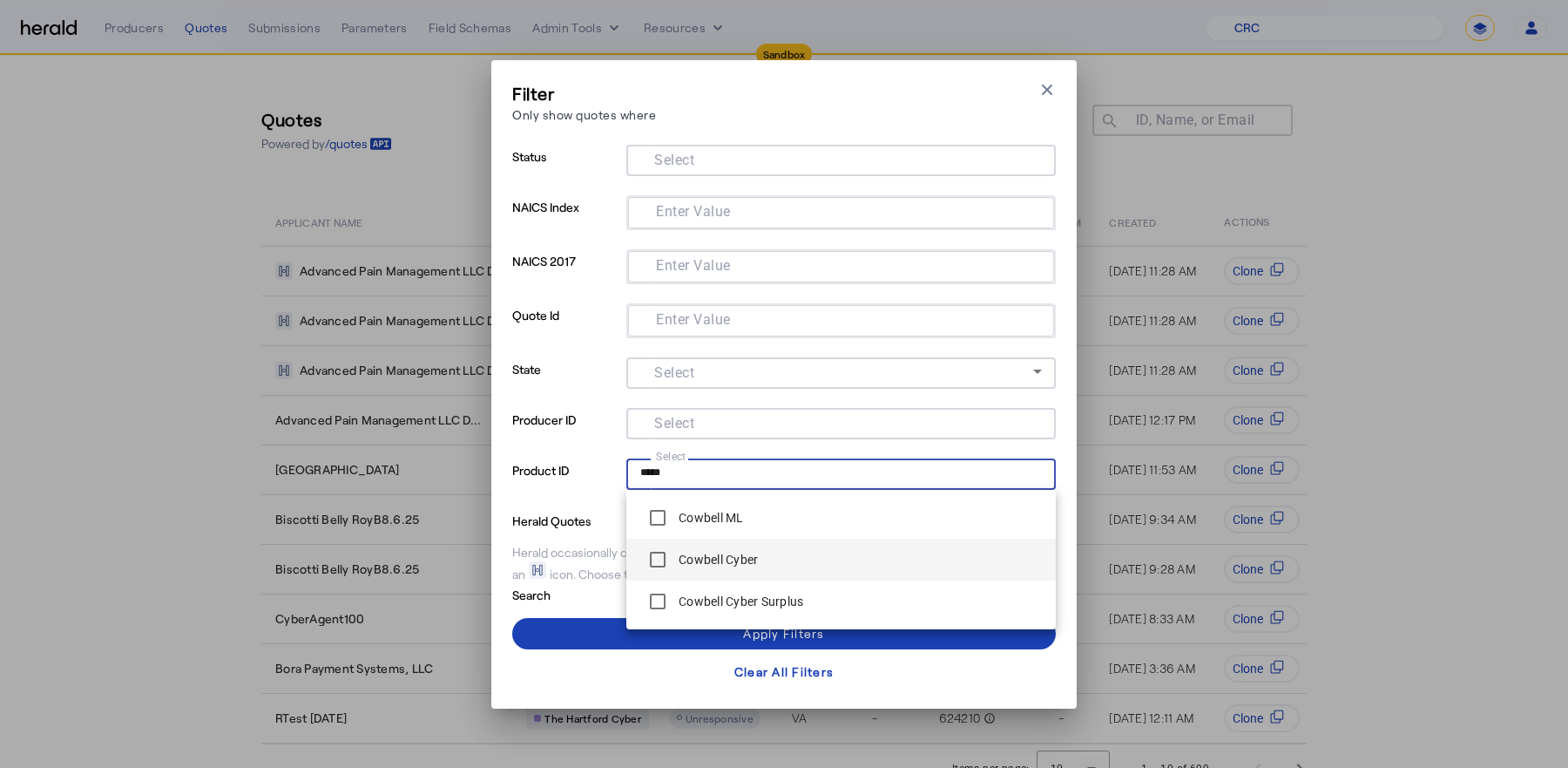
type input "*****"
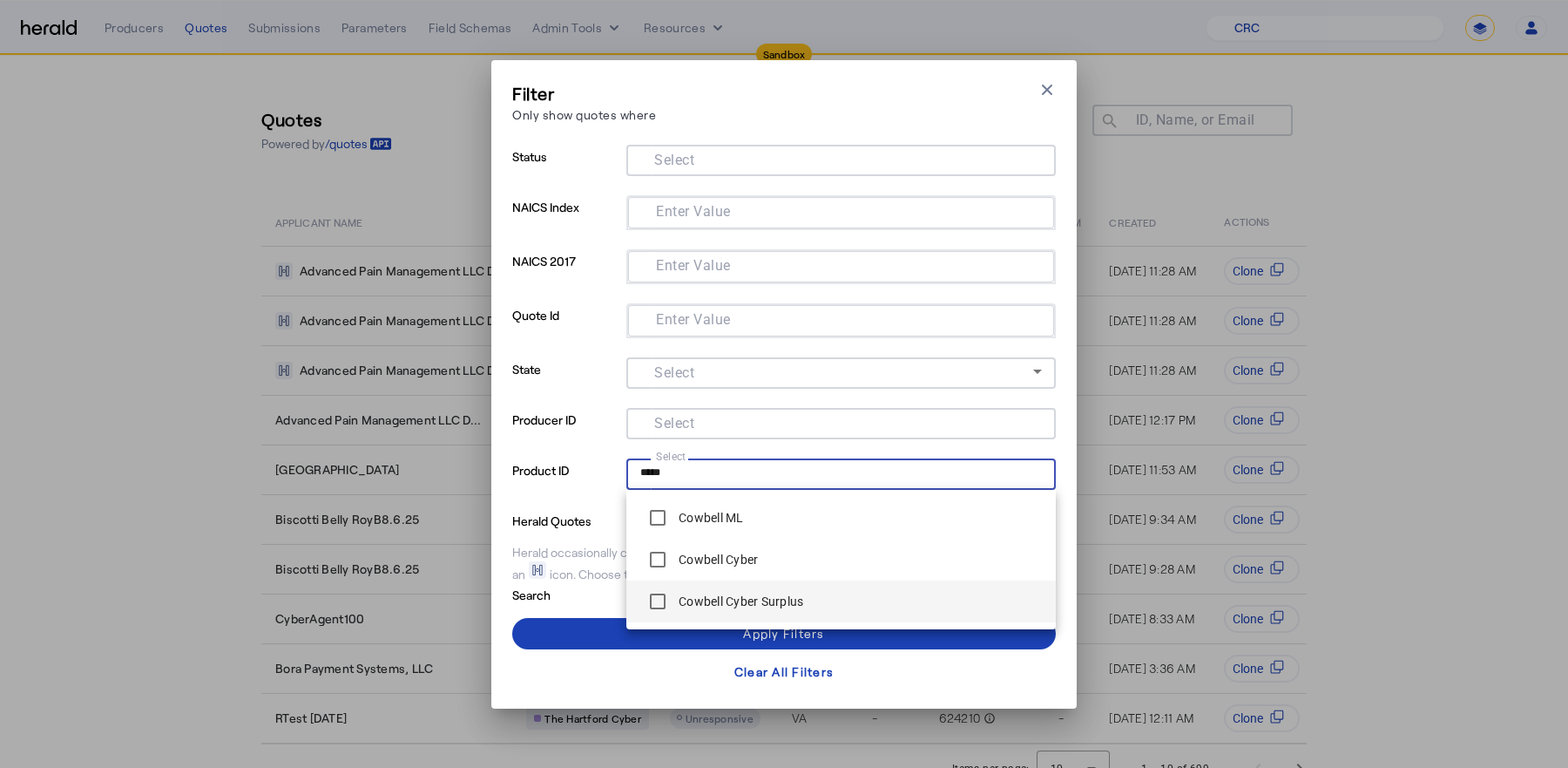
click at [817, 595] on span "Cowbell Cyber Surplus" at bounding box center [841, 601] width 401 height 35
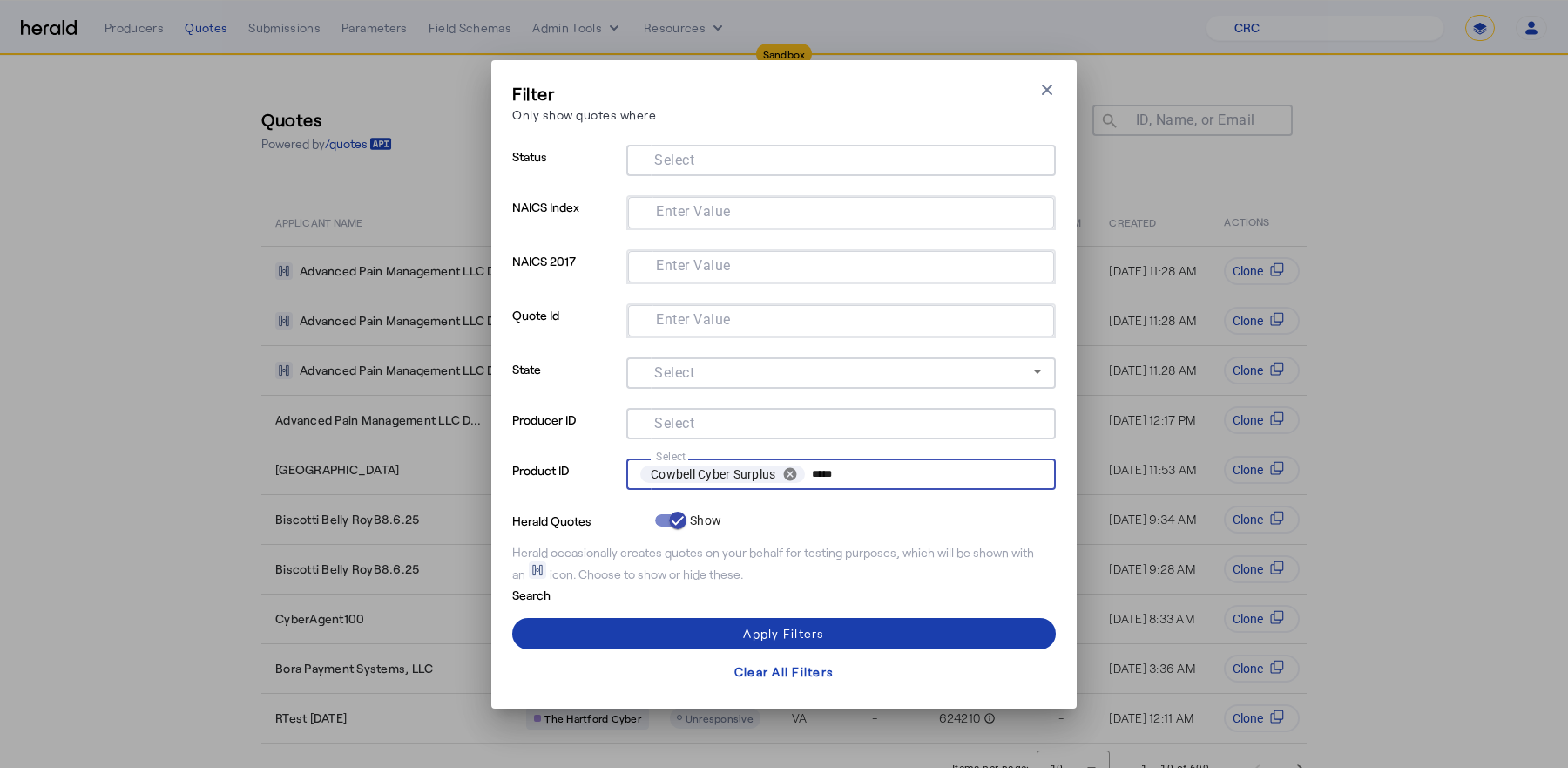
click at [790, 632] on div "Apply Filters" at bounding box center [783, 633] width 81 height 19
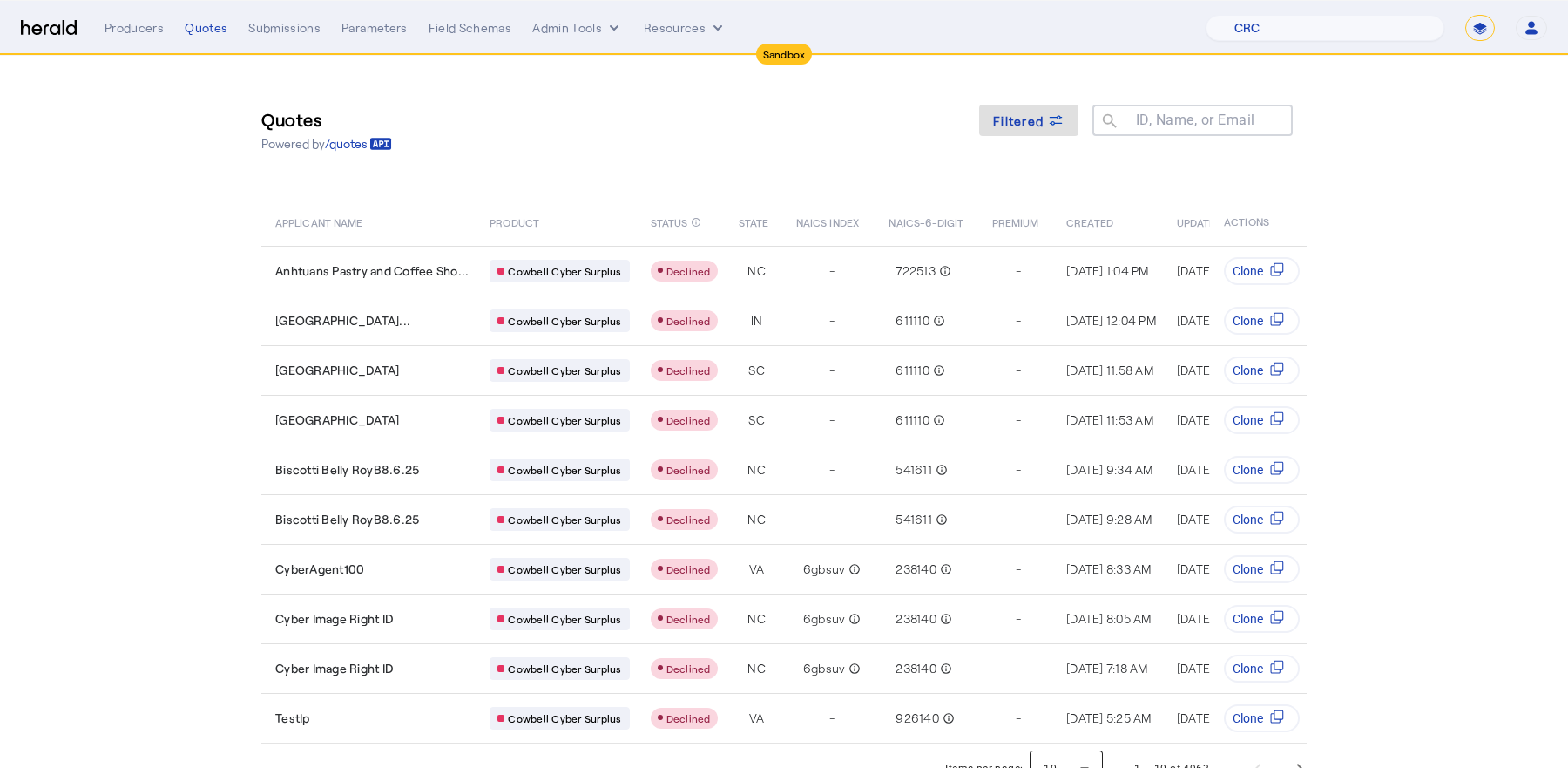
click at [1075, 761] on div at bounding box center [1066, 768] width 73 height 42
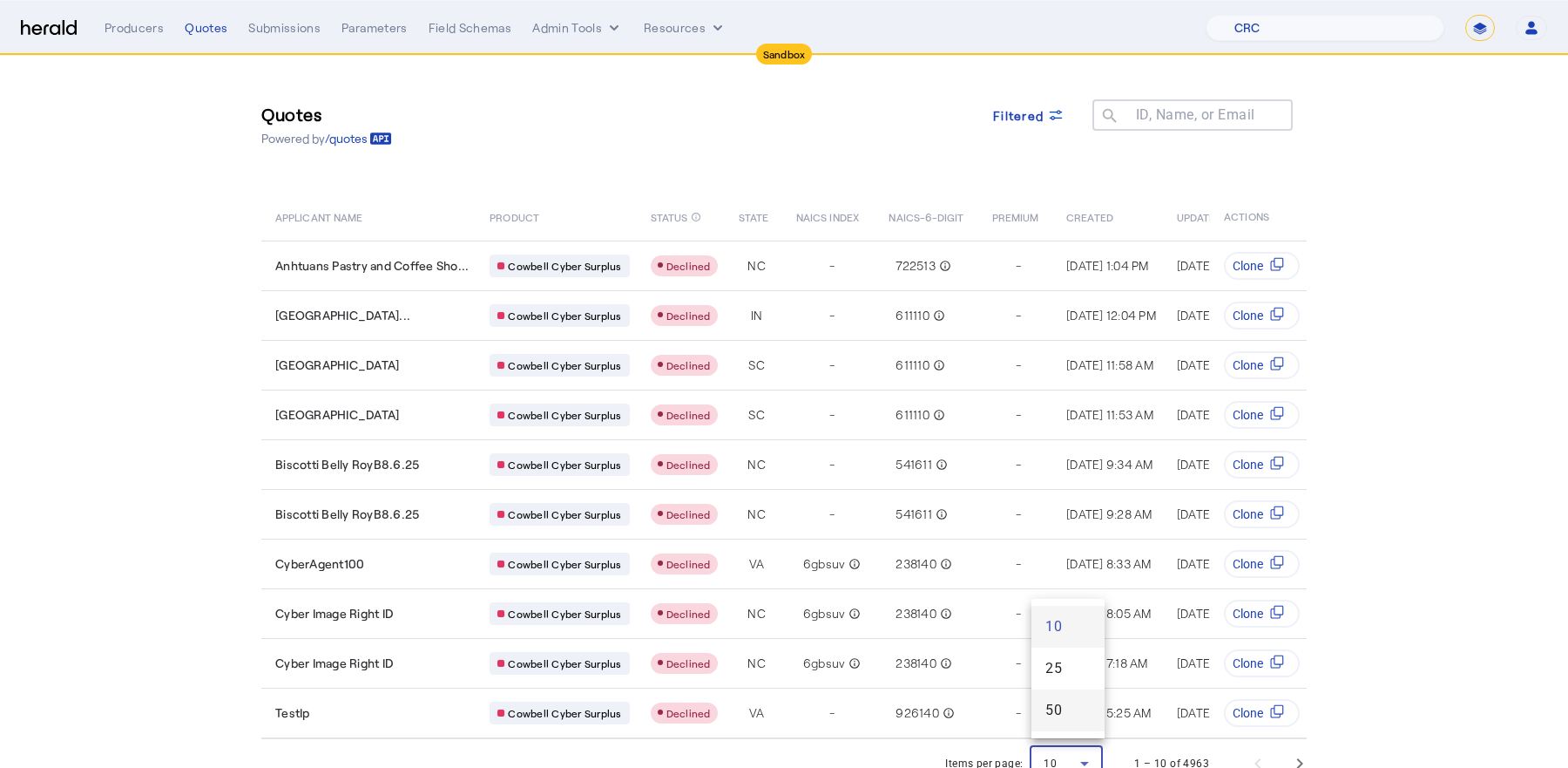
click at [1061, 716] on span "50" at bounding box center [1067, 710] width 45 height 21
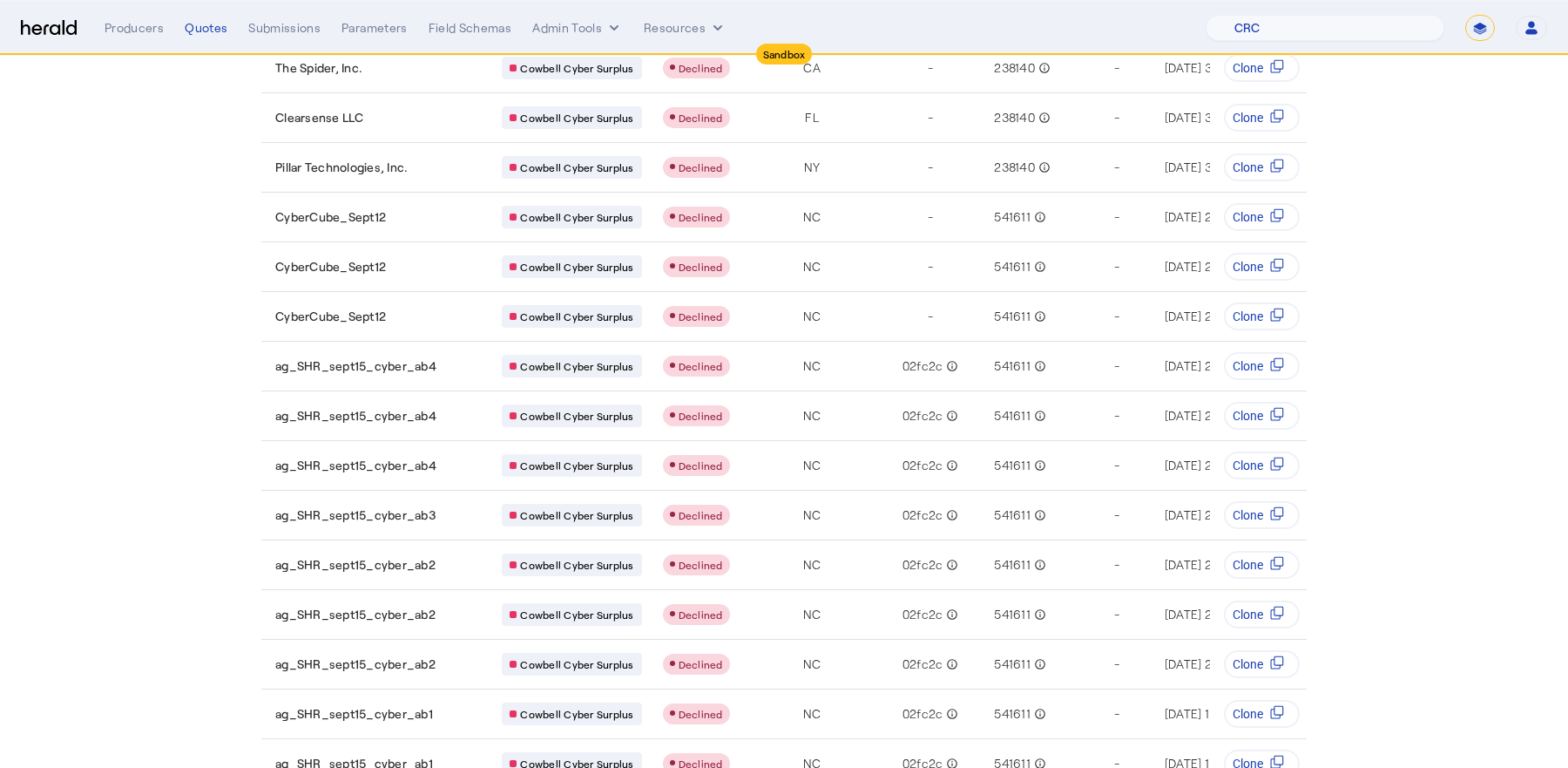
scroll to position [1983, 0]
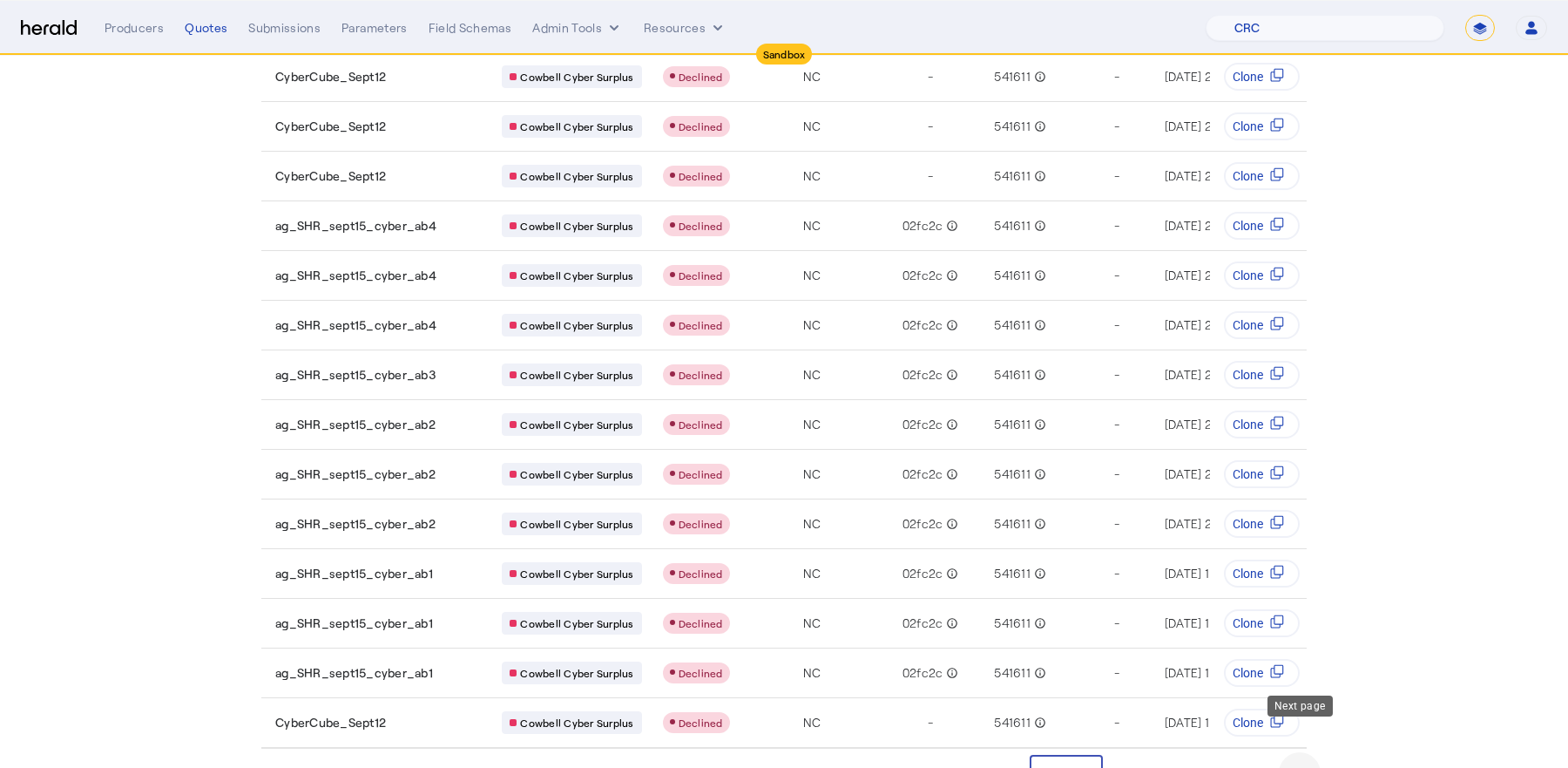
click at [1301, 752] on span "Next page" at bounding box center [1299, 772] width 42 height 42
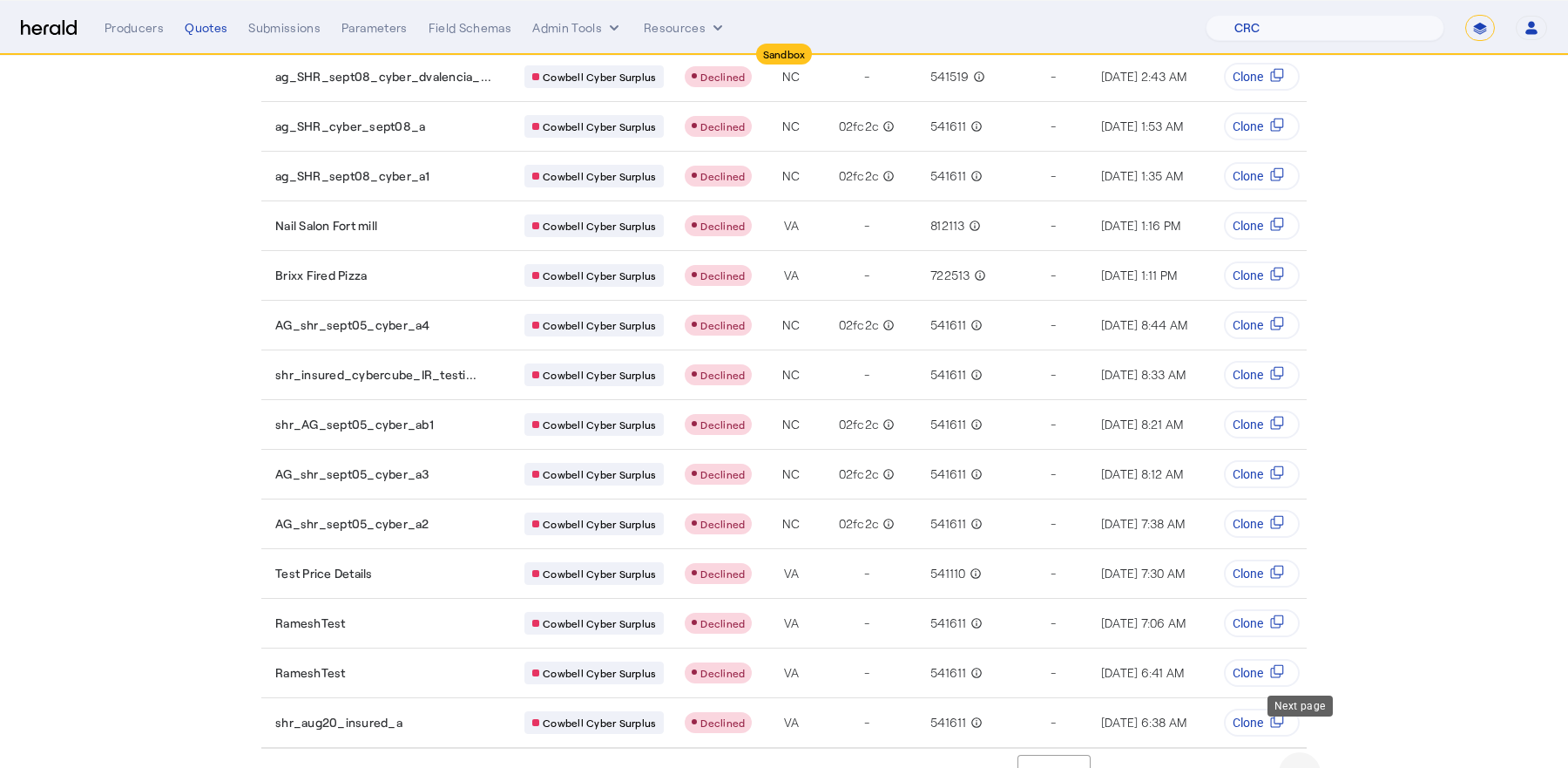
click at [1302, 752] on span "Next page" at bounding box center [1299, 772] width 42 height 42
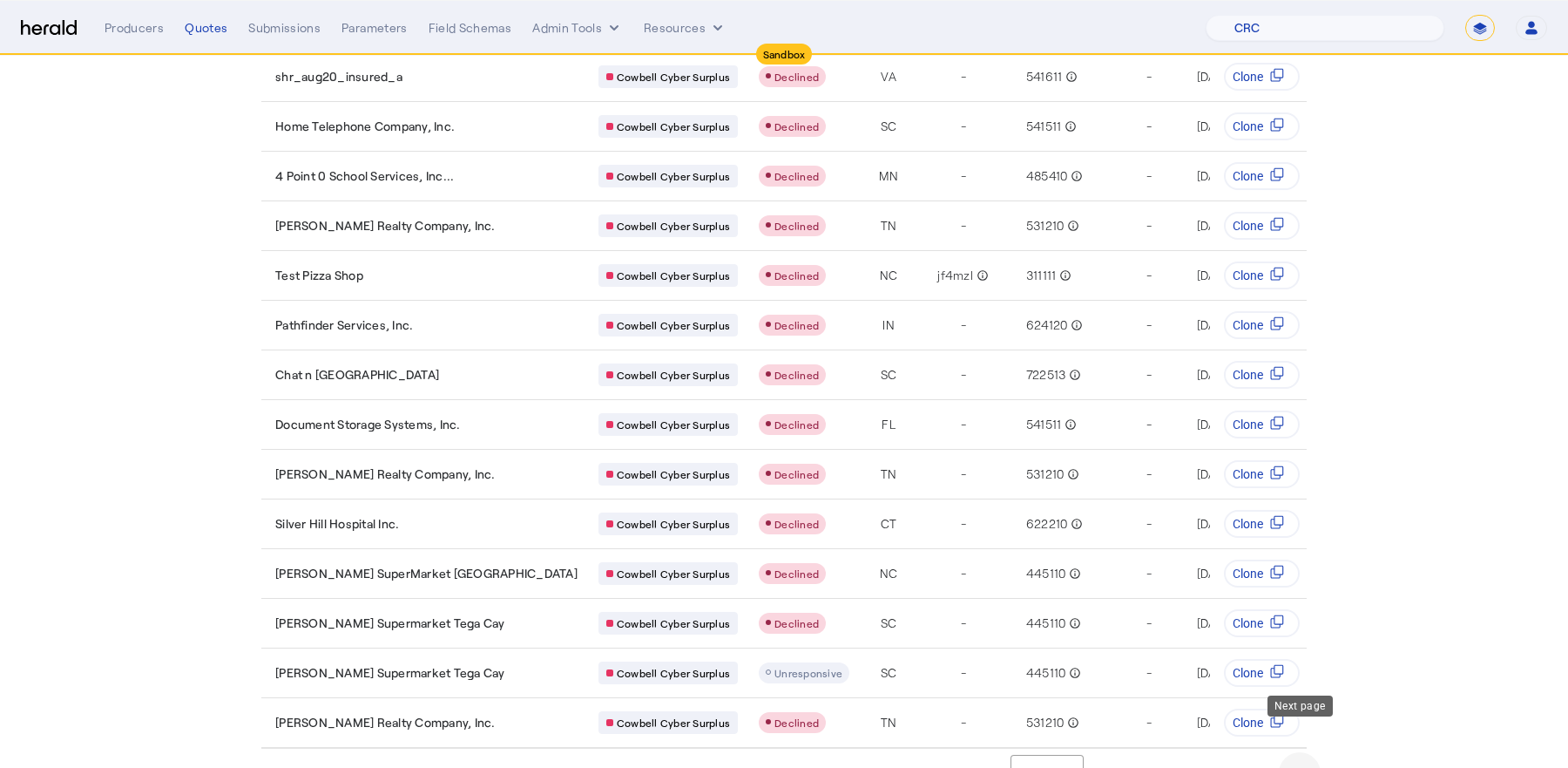
click at [1309, 752] on span "Next page" at bounding box center [1299, 772] width 42 height 42
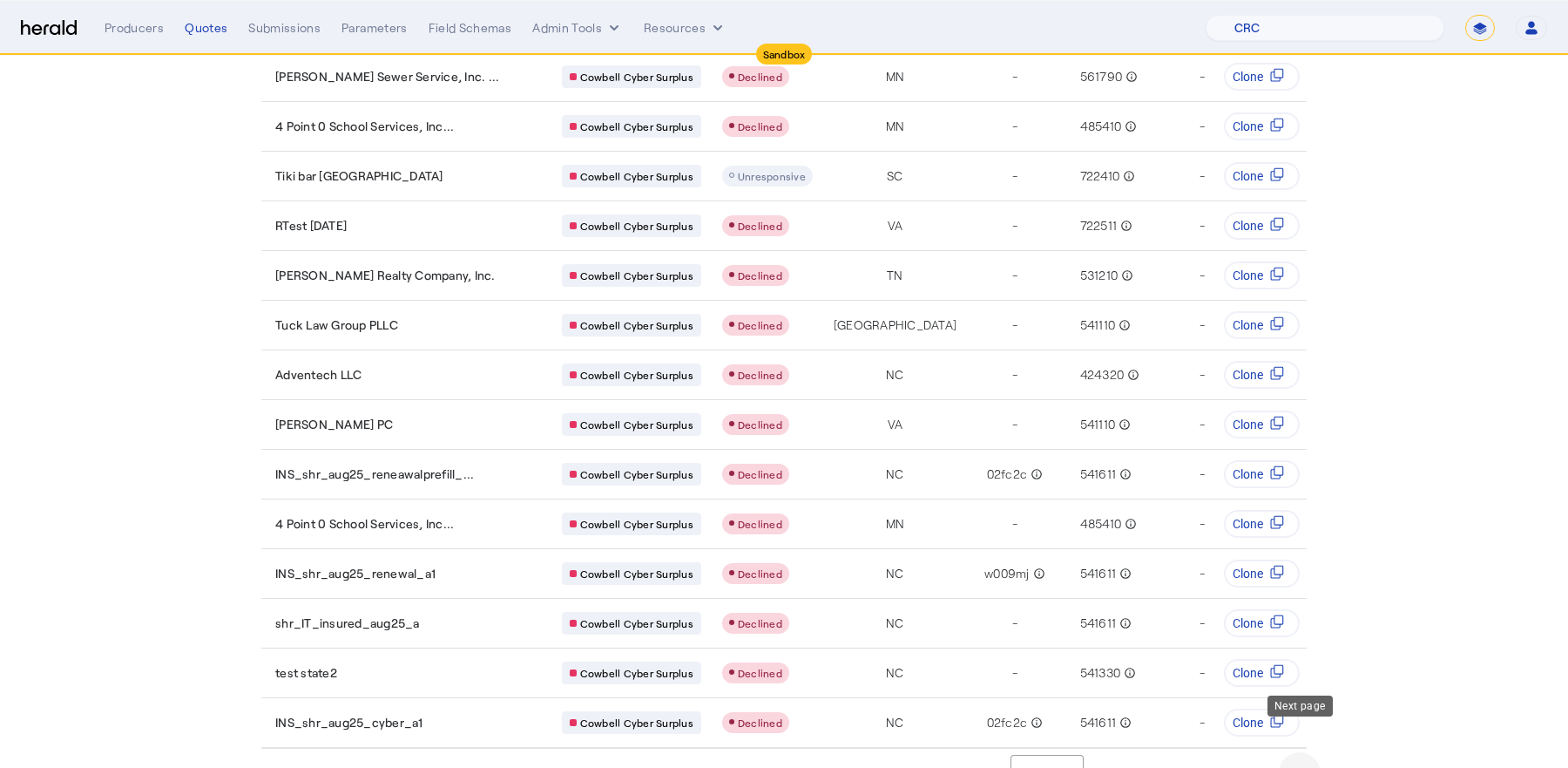
click at [1304, 752] on span "Next page" at bounding box center [1299, 772] width 42 height 42
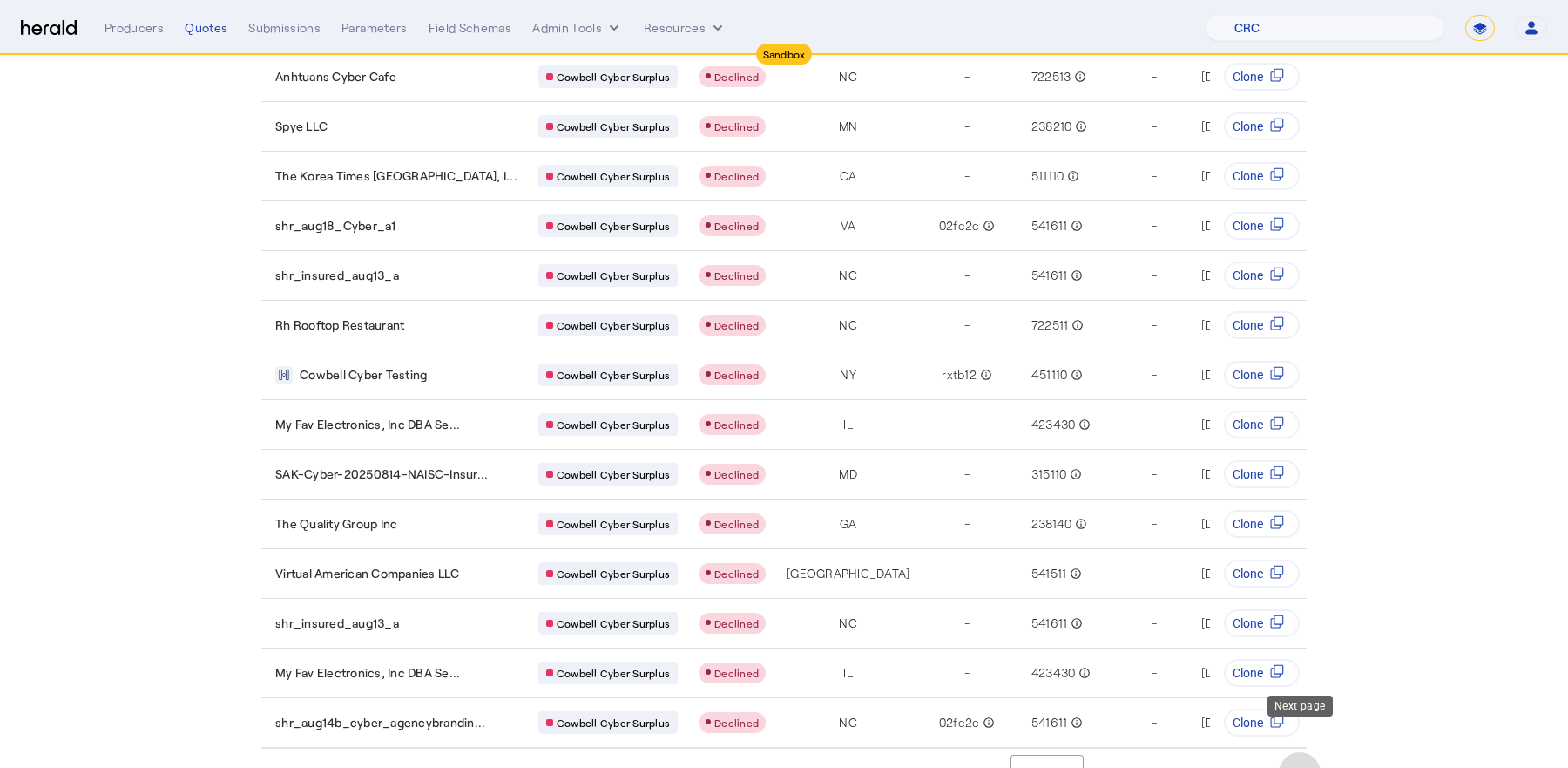
click at [1288, 752] on span "Next page" at bounding box center [1299, 772] width 42 height 42
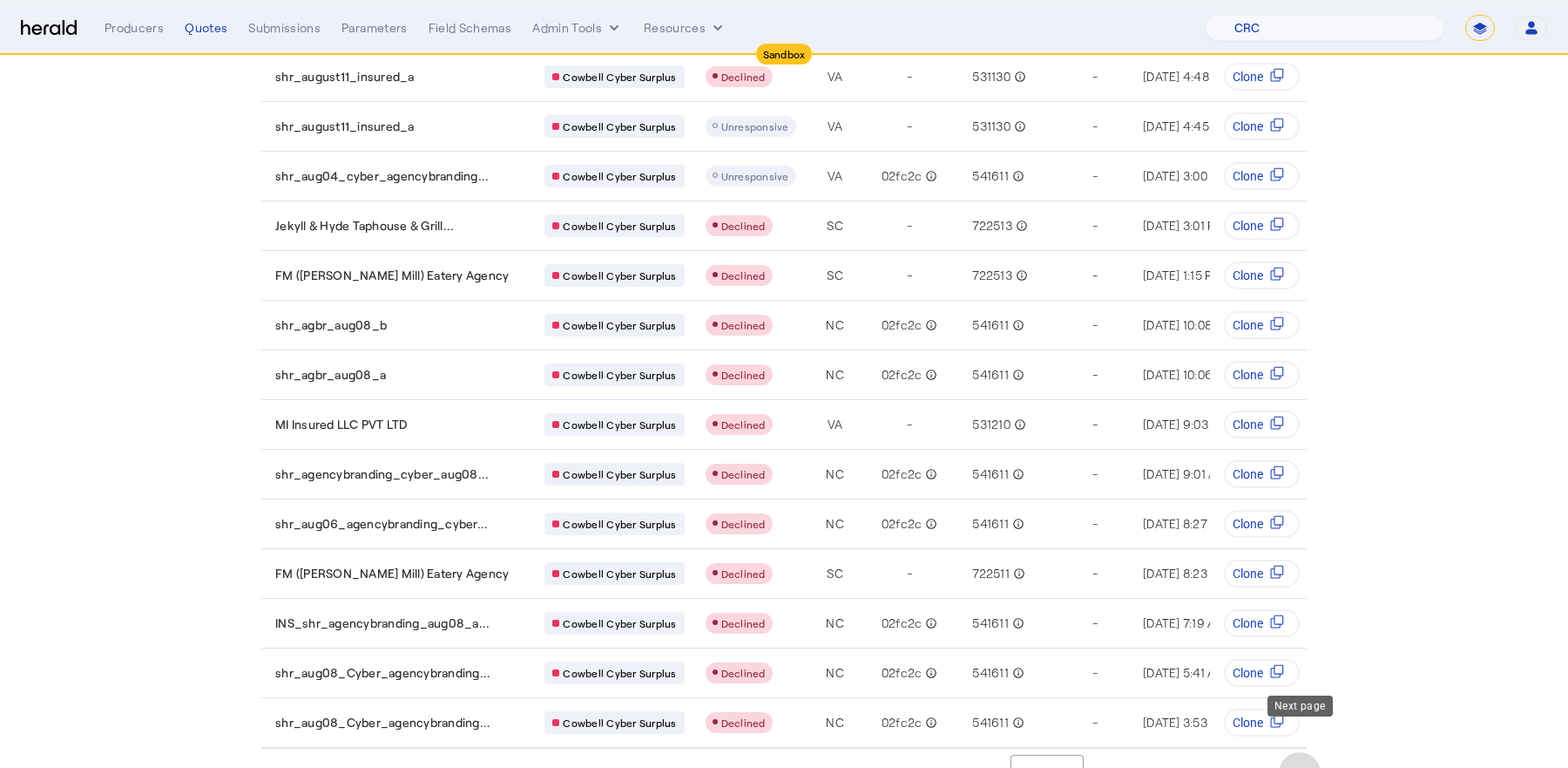
click at [1288, 752] on span "Next page" at bounding box center [1299, 772] width 42 height 42
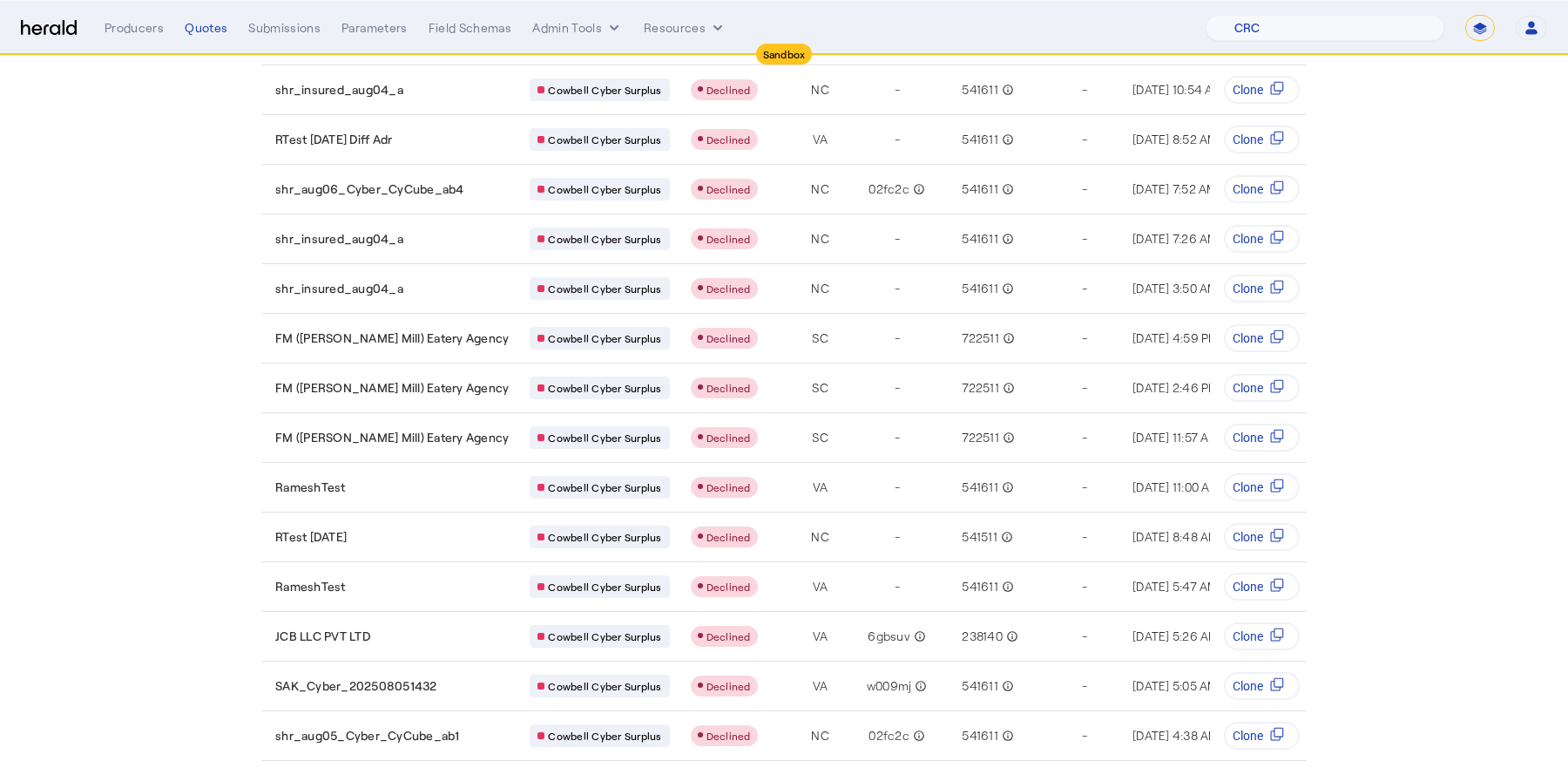
scroll to position [0, 0]
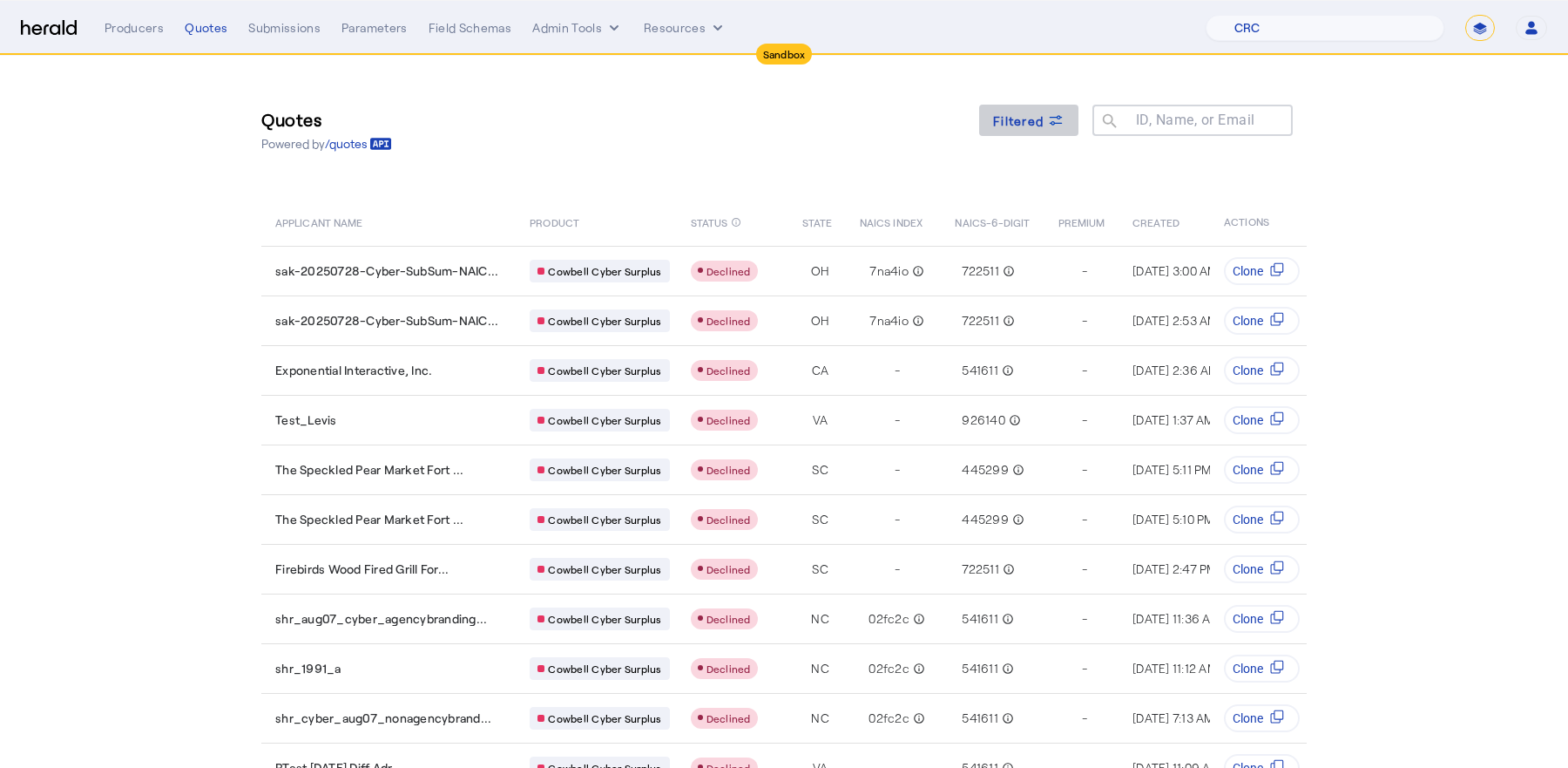
click at [1055, 132] on span at bounding box center [1028, 120] width 99 height 42
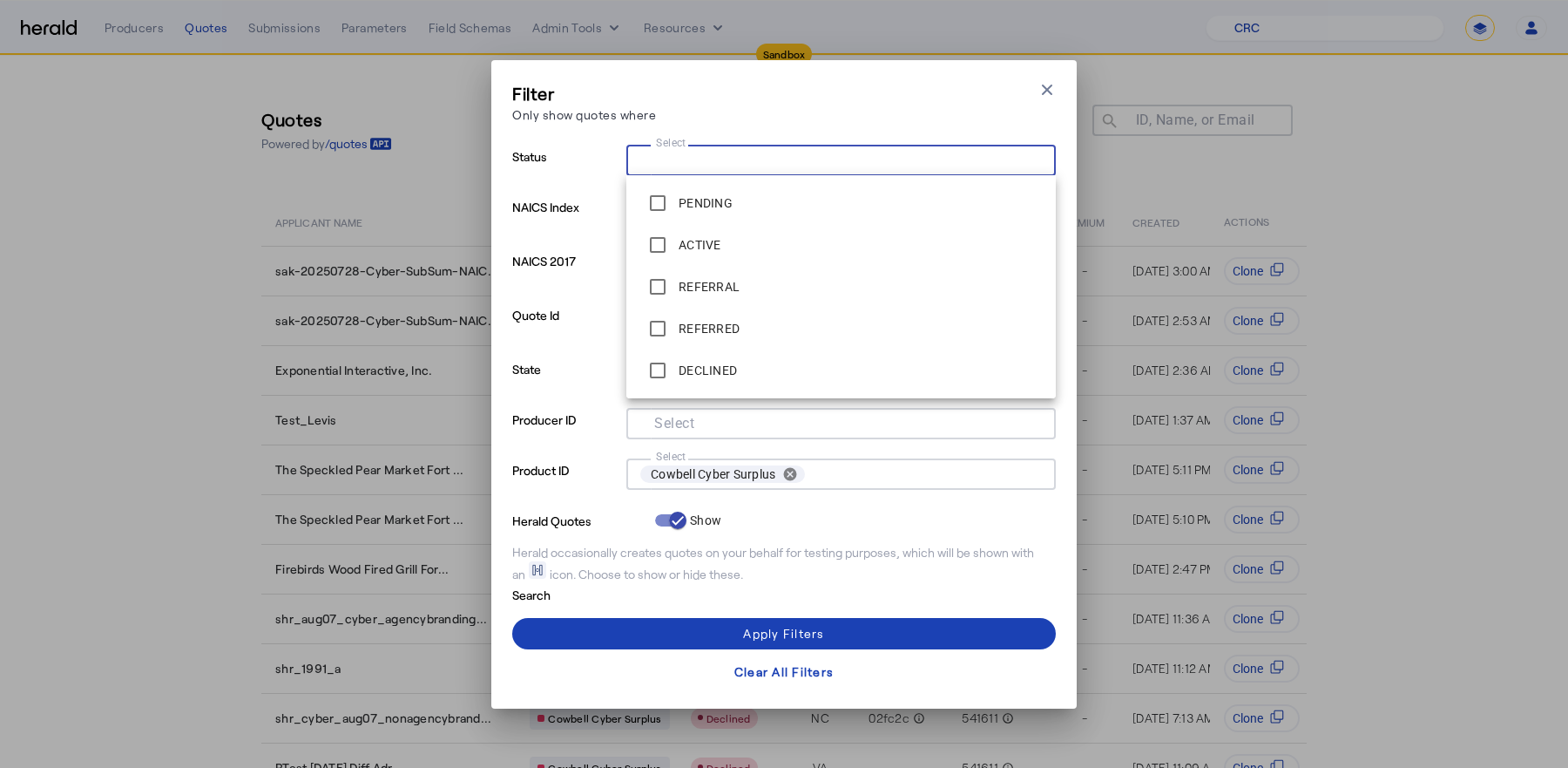
click at [772, 154] on input "Select" at bounding box center [837, 158] width 395 height 21
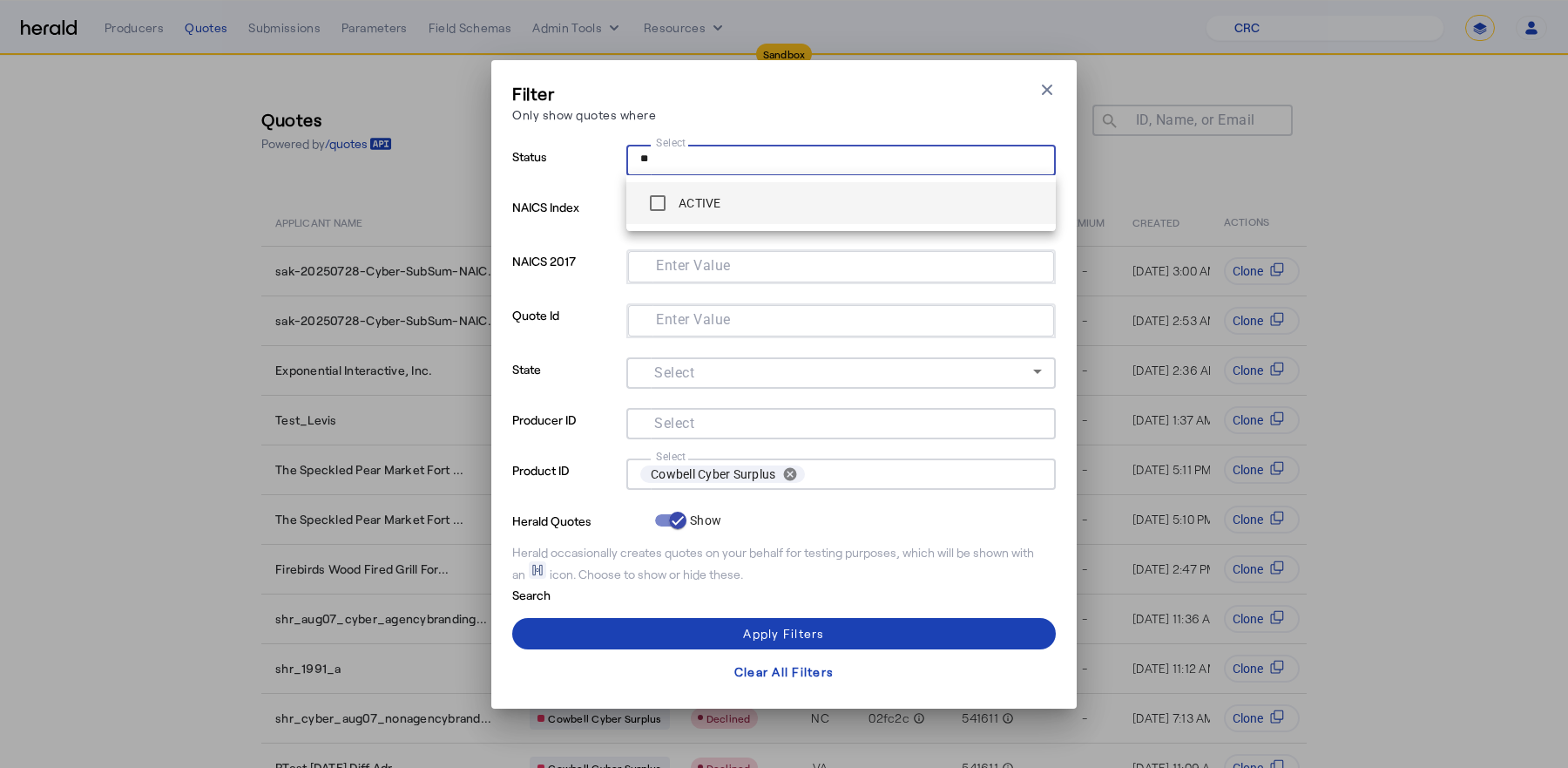
type input "**"
click at [730, 205] on span "ACTIVE" at bounding box center [841, 202] width 401 height 35
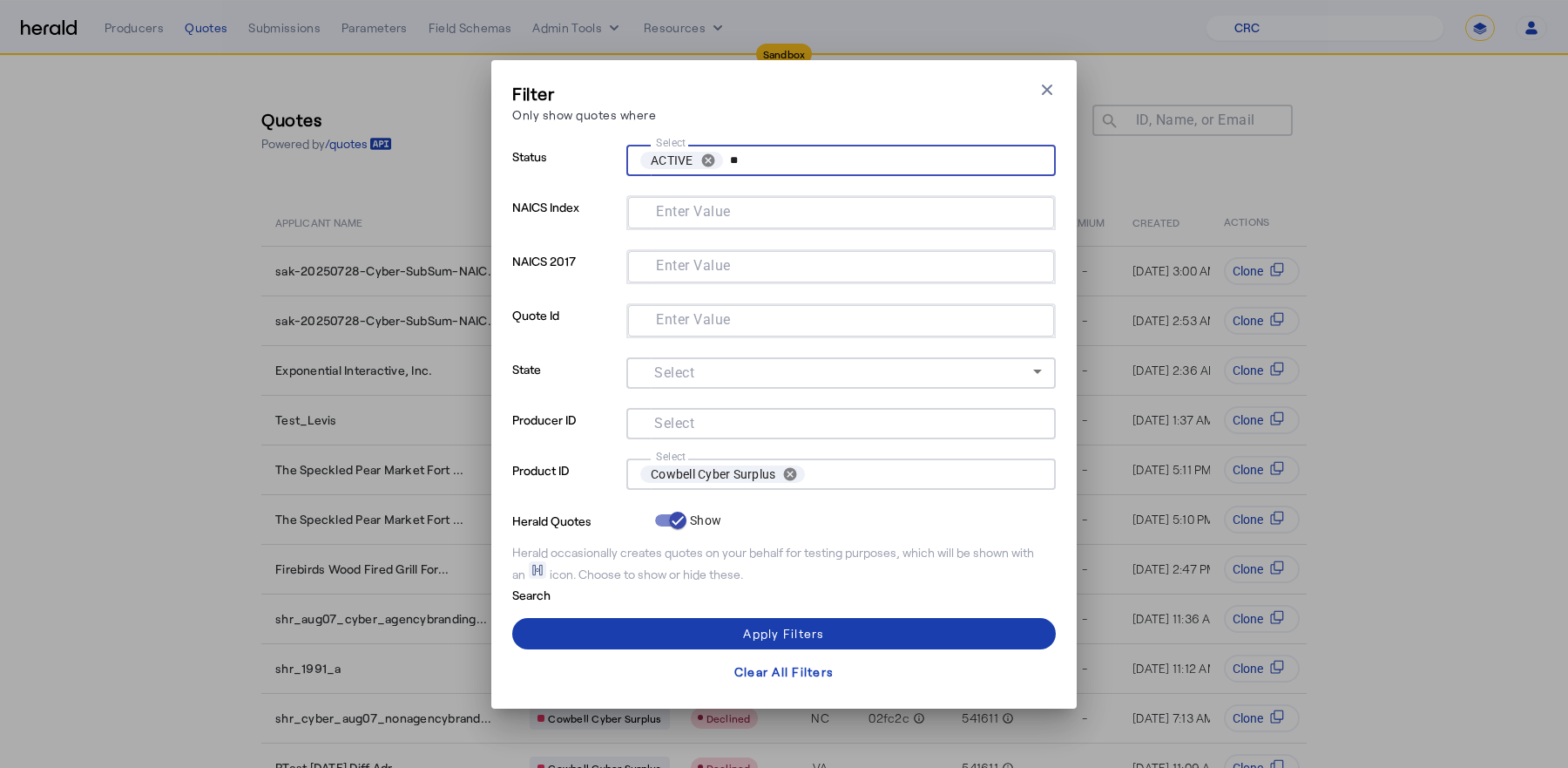
click at [784, 623] on span at bounding box center [784, 633] width 544 height 42
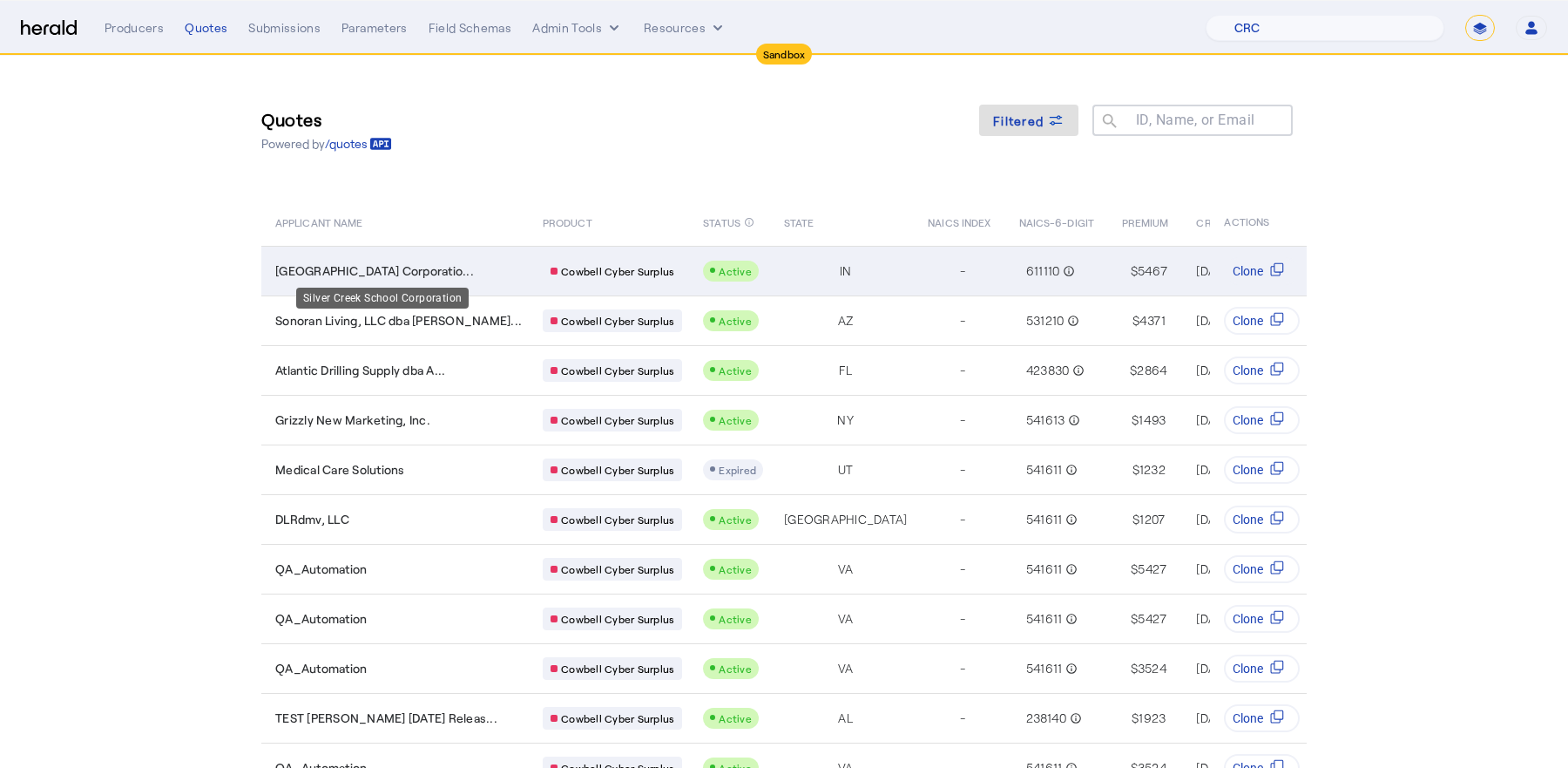
click at [409, 268] on span "Silver Creek School Corporatio..." at bounding box center [374, 271] width 199 height 18
click at [397, 264] on span "Silver Creek School Corporatio..." at bounding box center [374, 271] width 199 height 18
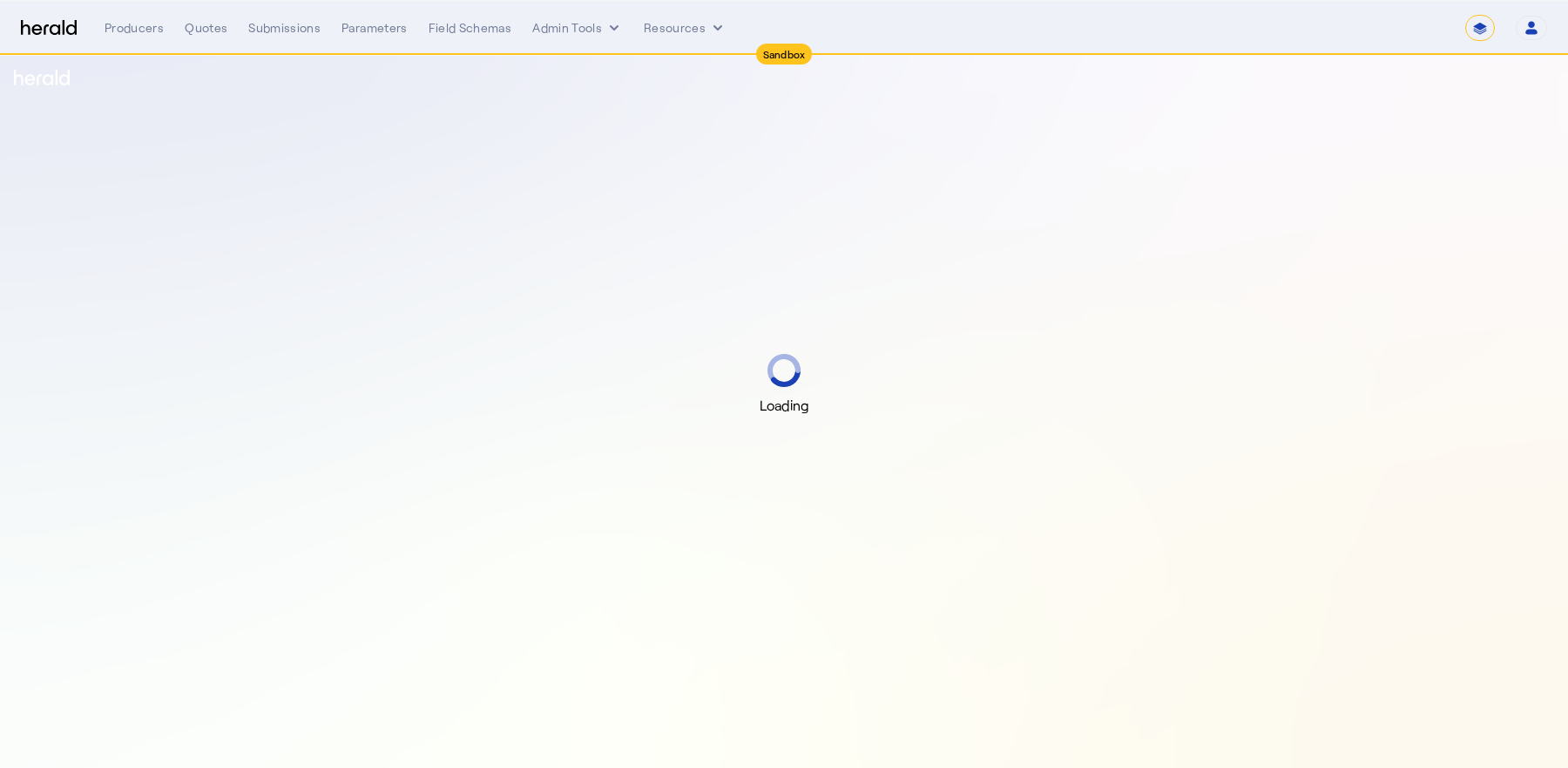
select select "*******"
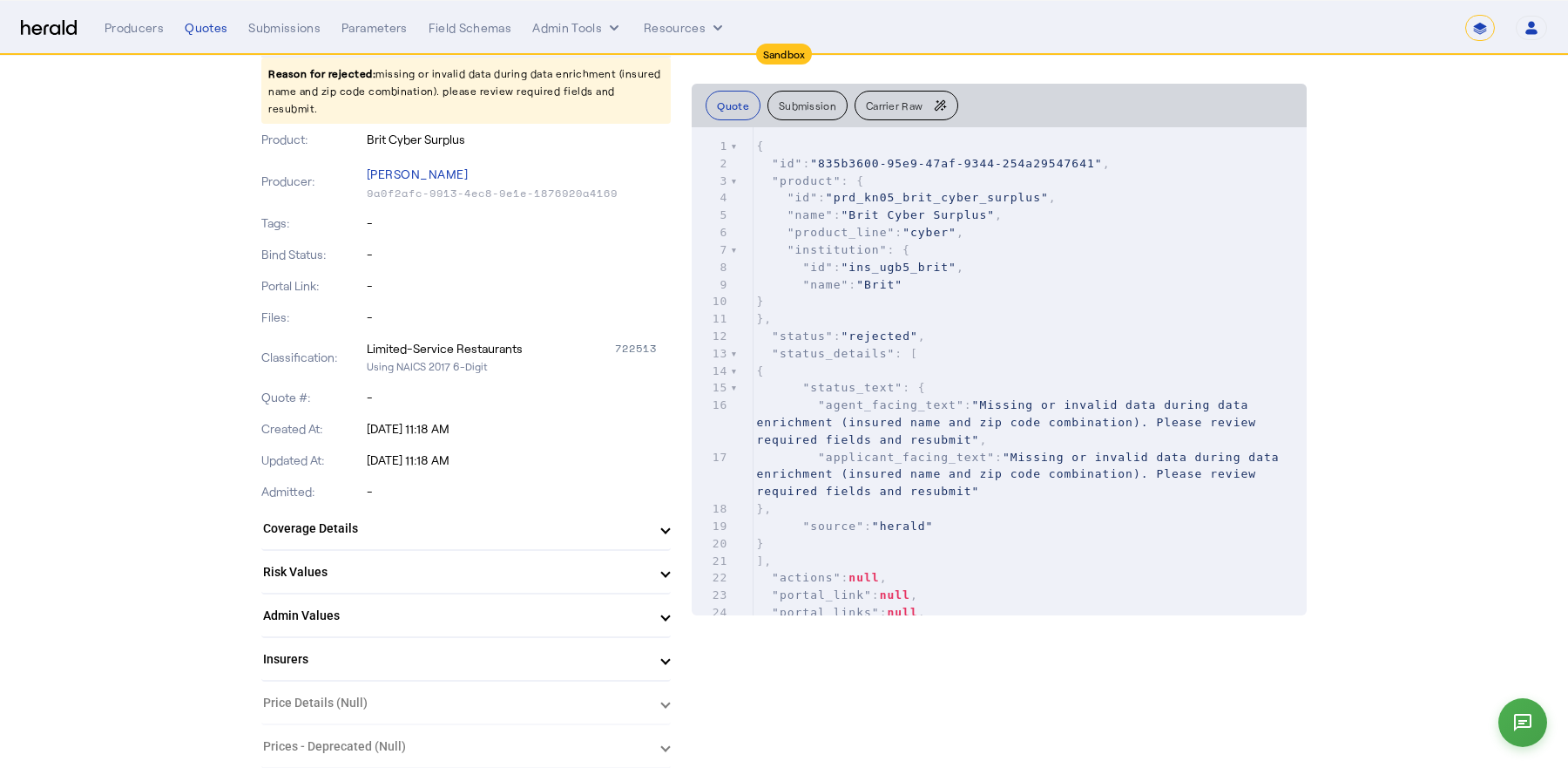
scroll to position [244, 0]
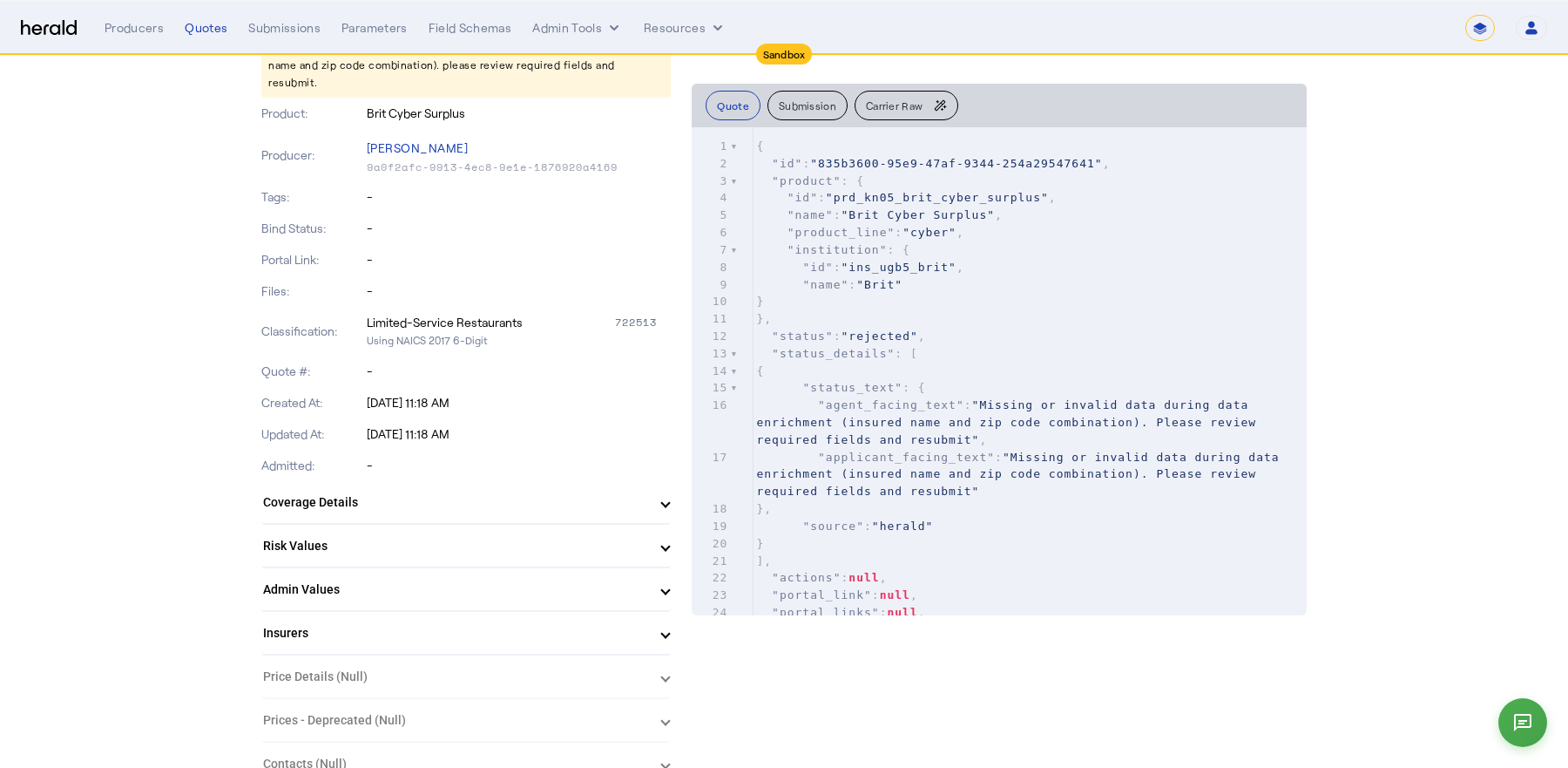
click at [513, 581] on mat-panel-title "Admin Values" at bounding box center [456, 590] width 385 height 19
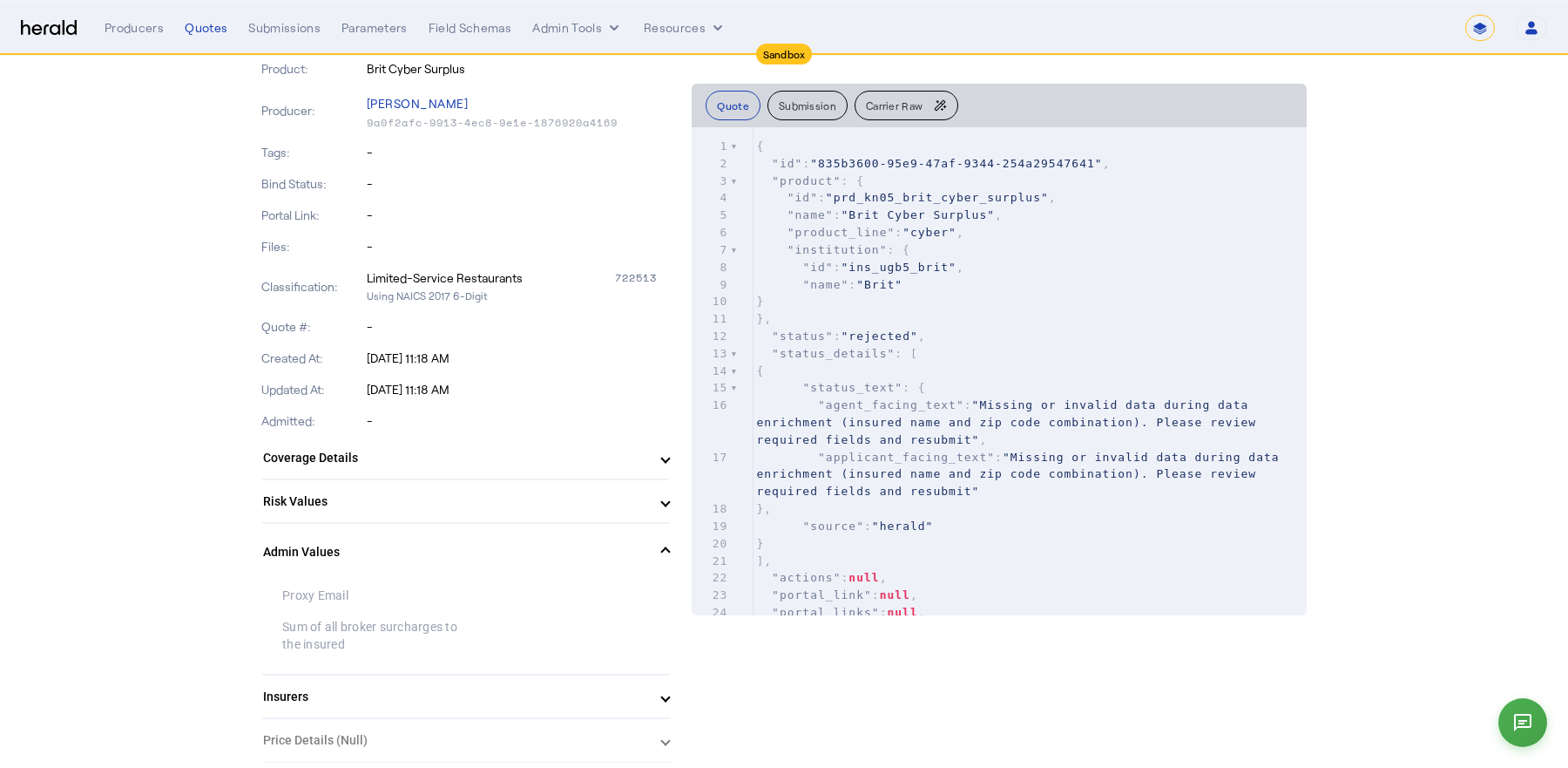
scroll to position [323, 0]
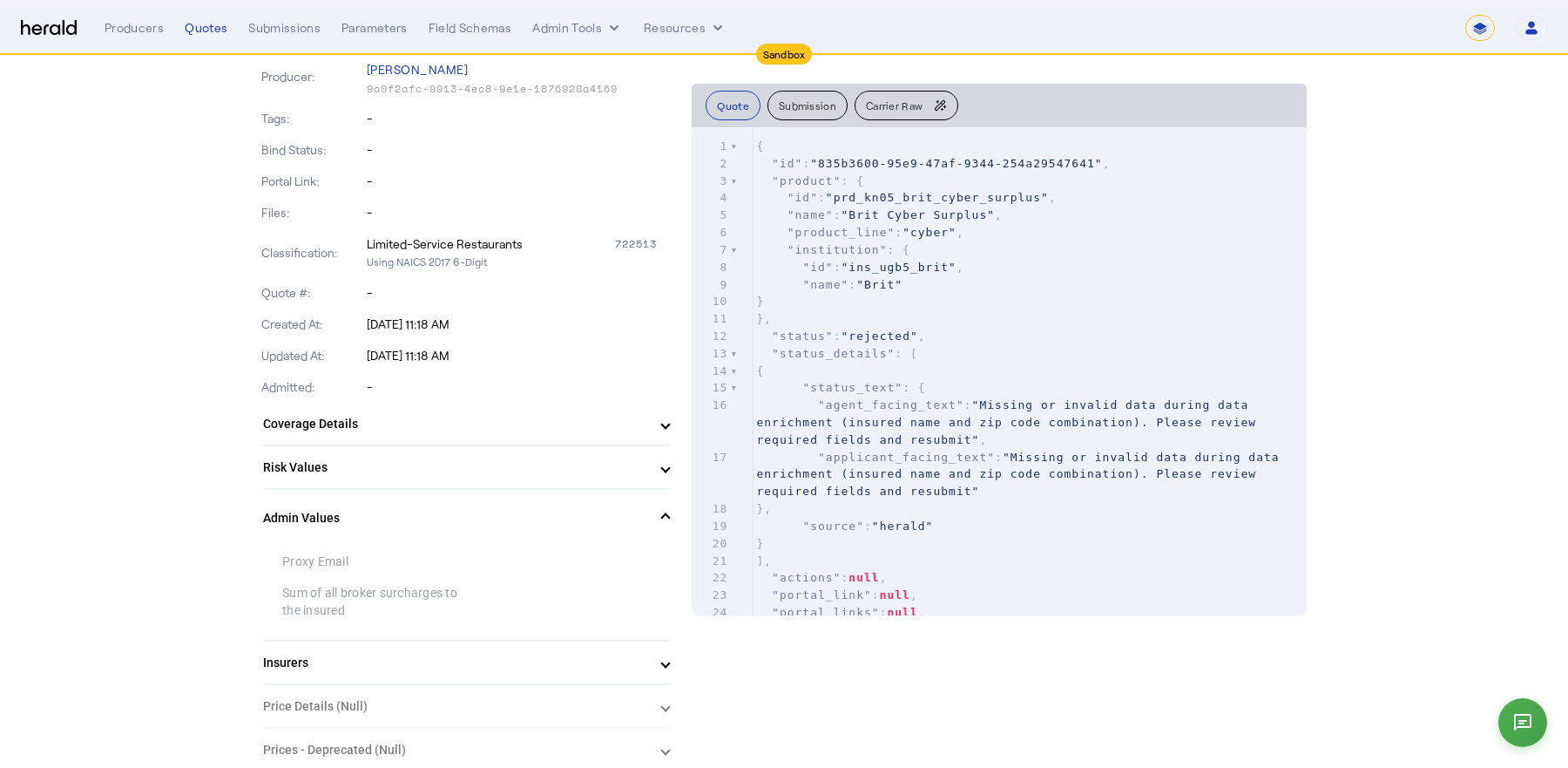
click at [544, 509] on mat-panel-title "Admin Values" at bounding box center [456, 518] width 385 height 19
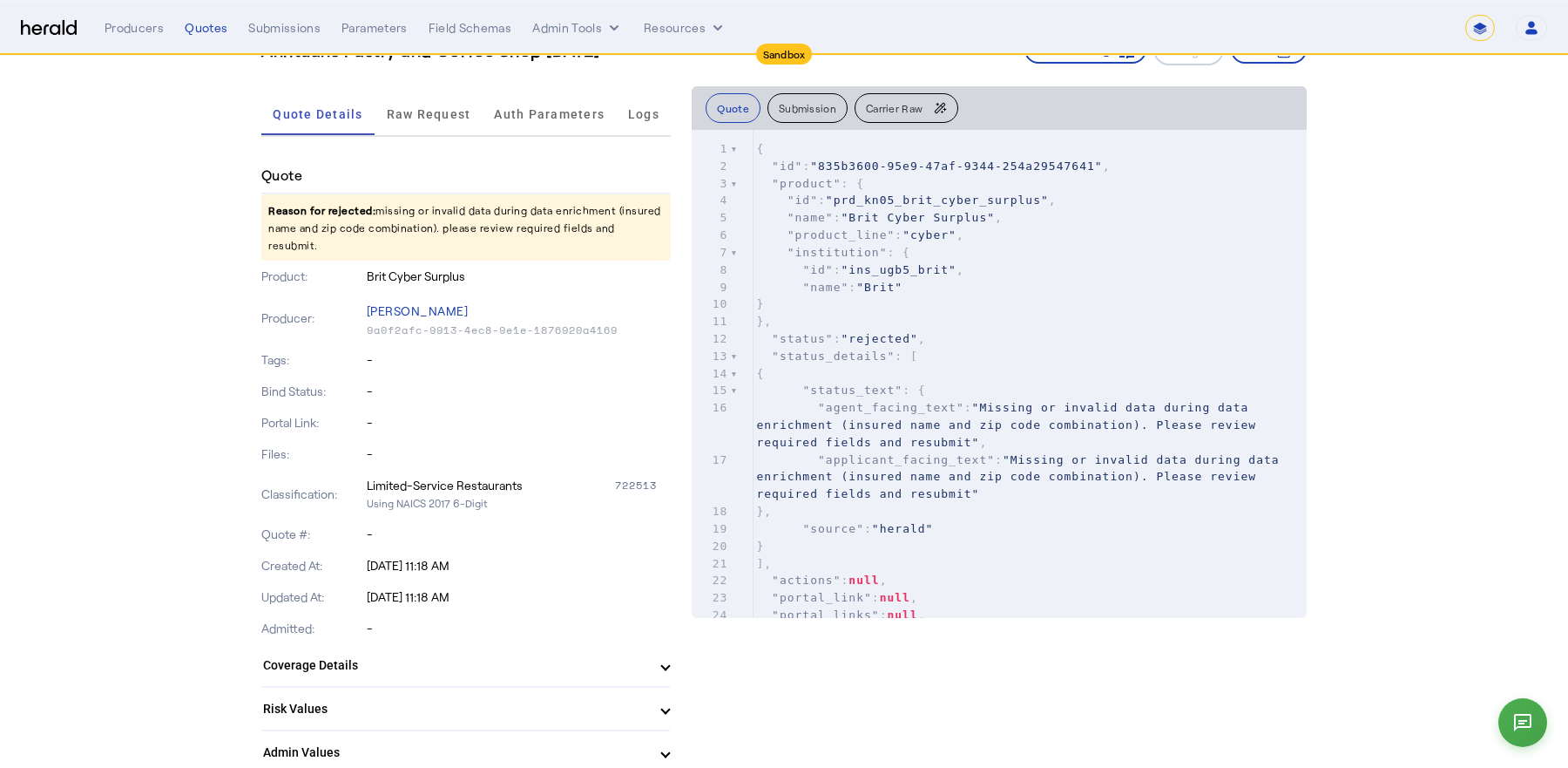
scroll to position [0, 0]
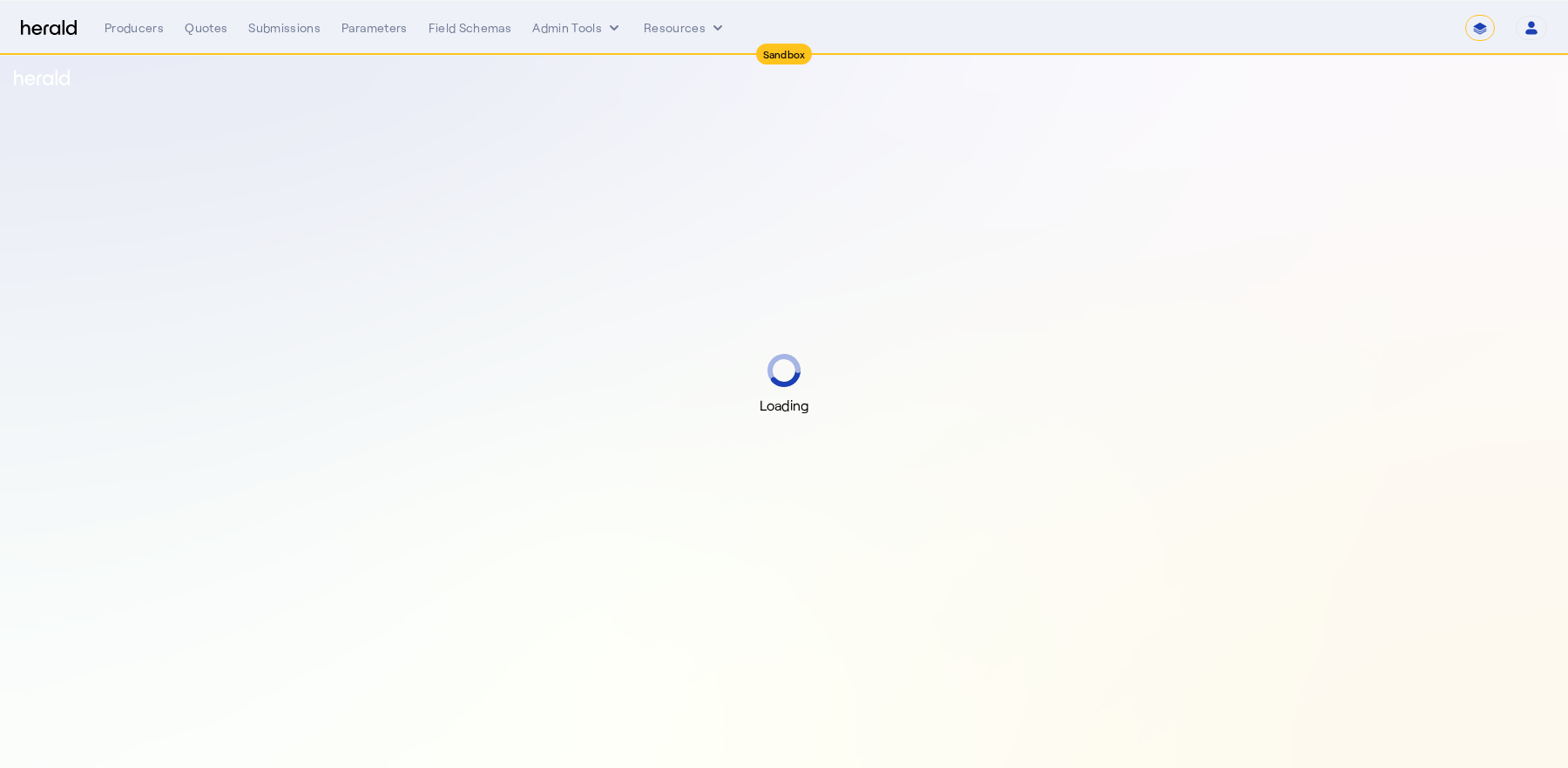
select select "*******"
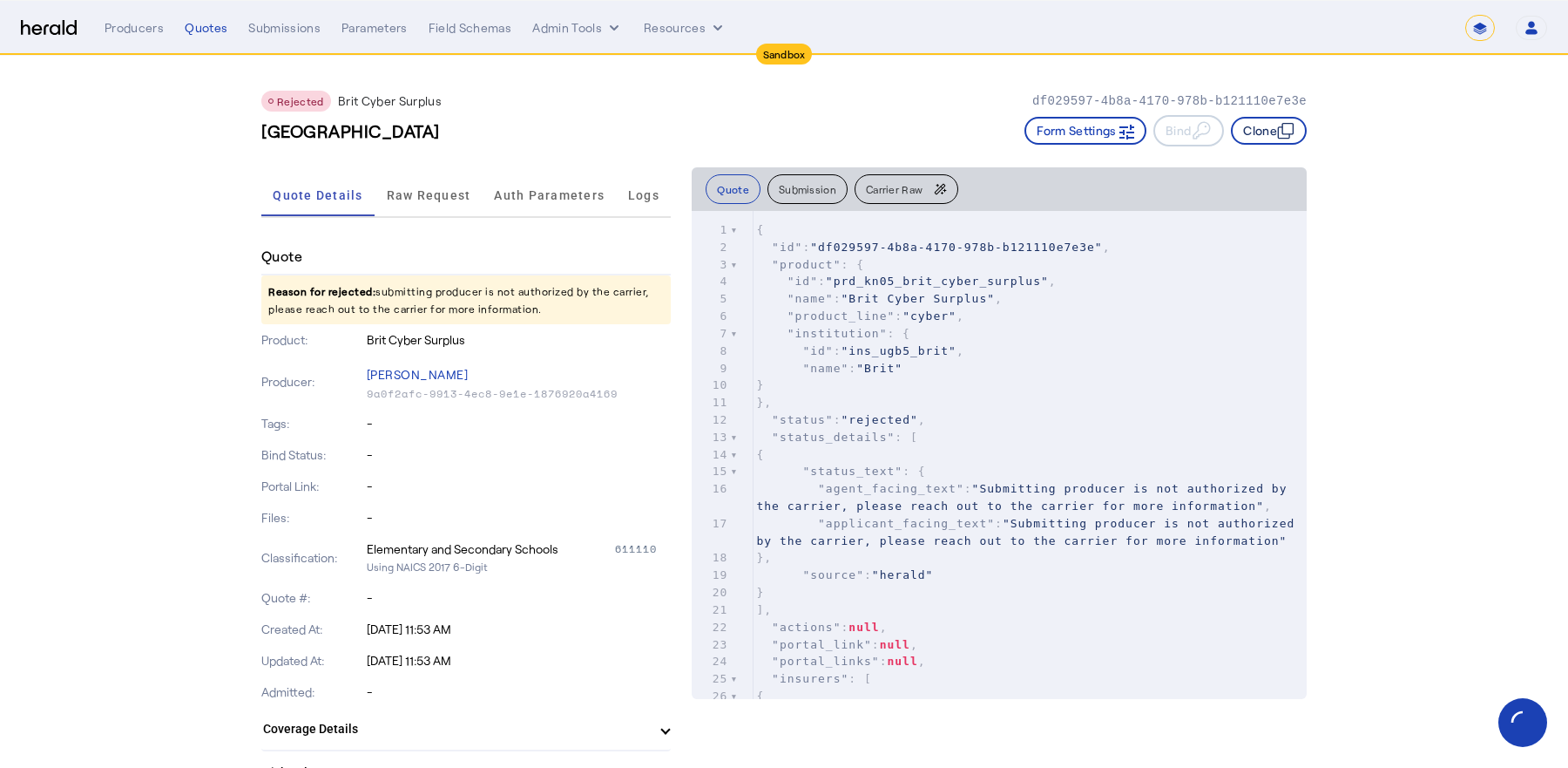
click at [1274, 127] on button "Clone" at bounding box center [1268, 130] width 76 height 28
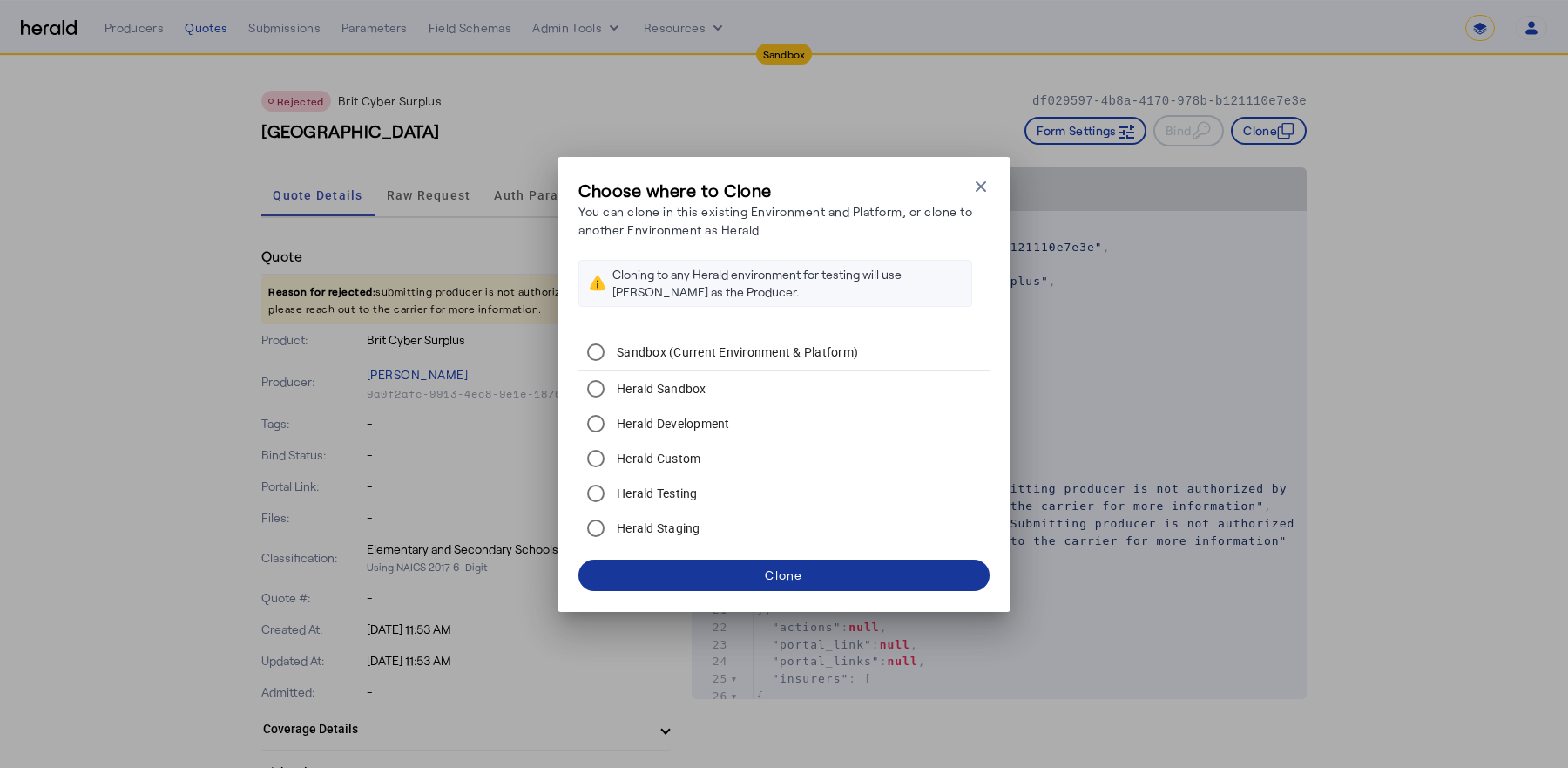
click at [695, 569] on span at bounding box center [784, 574] width 411 height 42
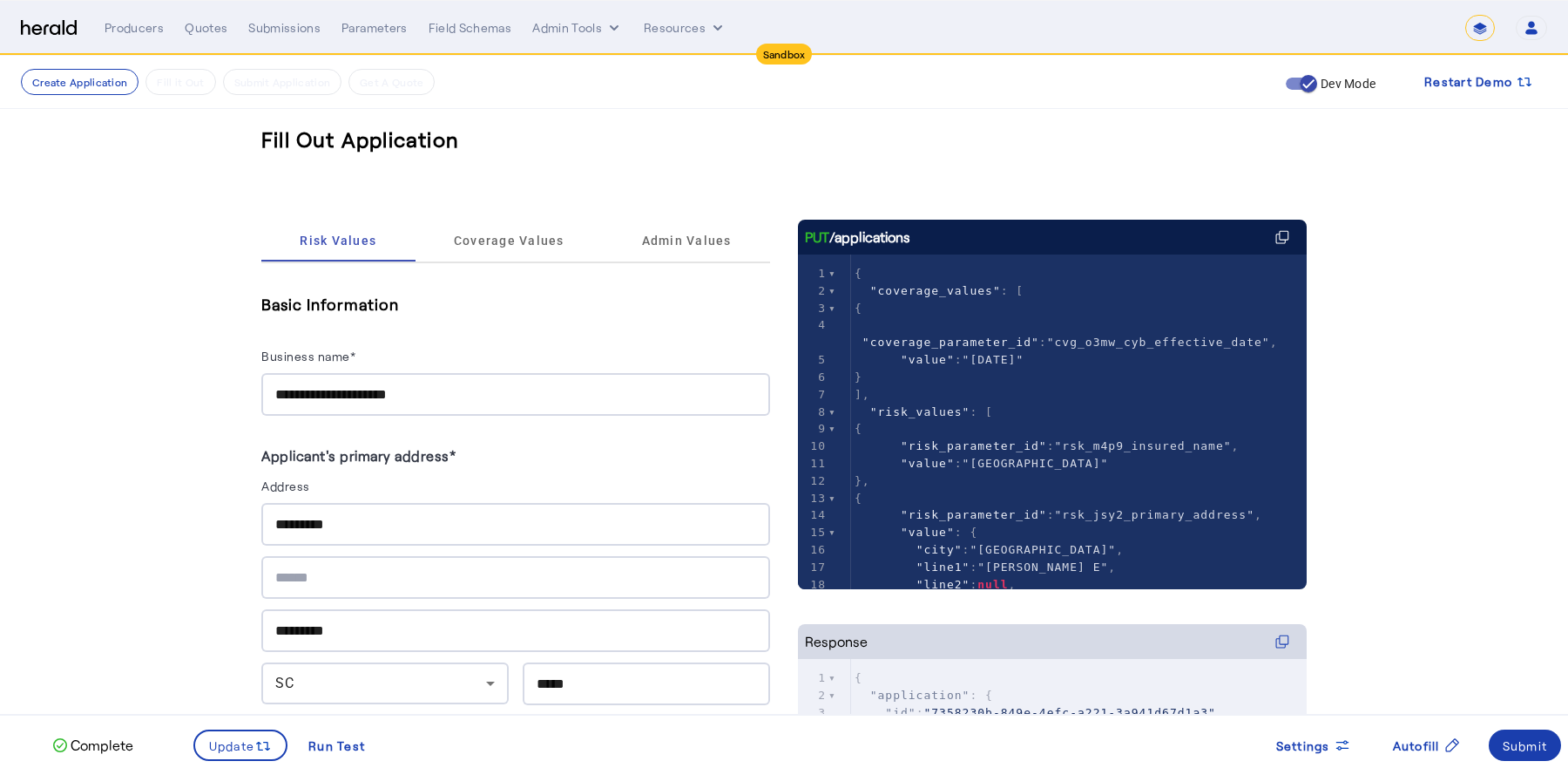
click at [1512, 740] on div "Submit" at bounding box center [1524, 746] width 45 height 19
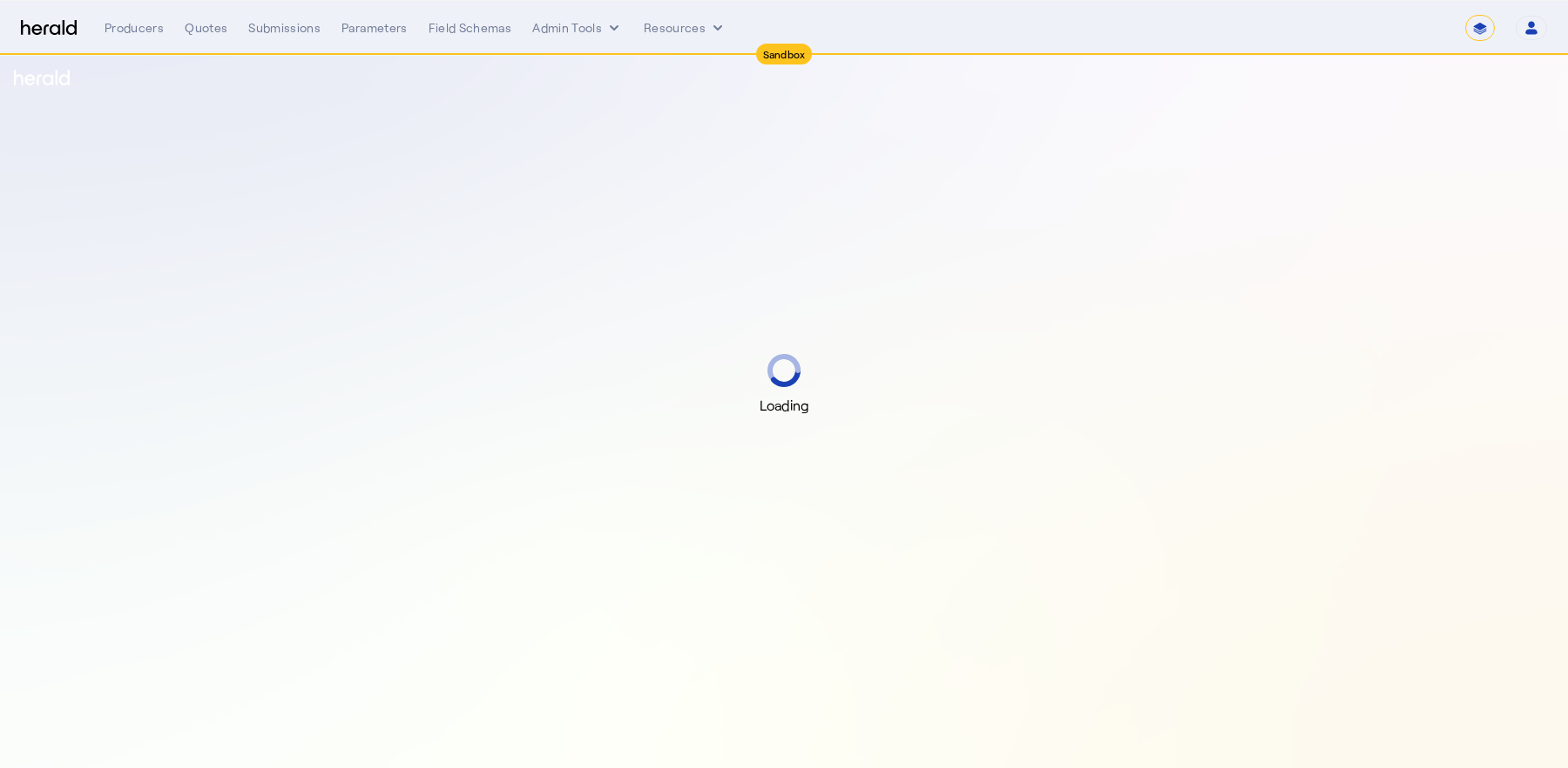
select select "*******"
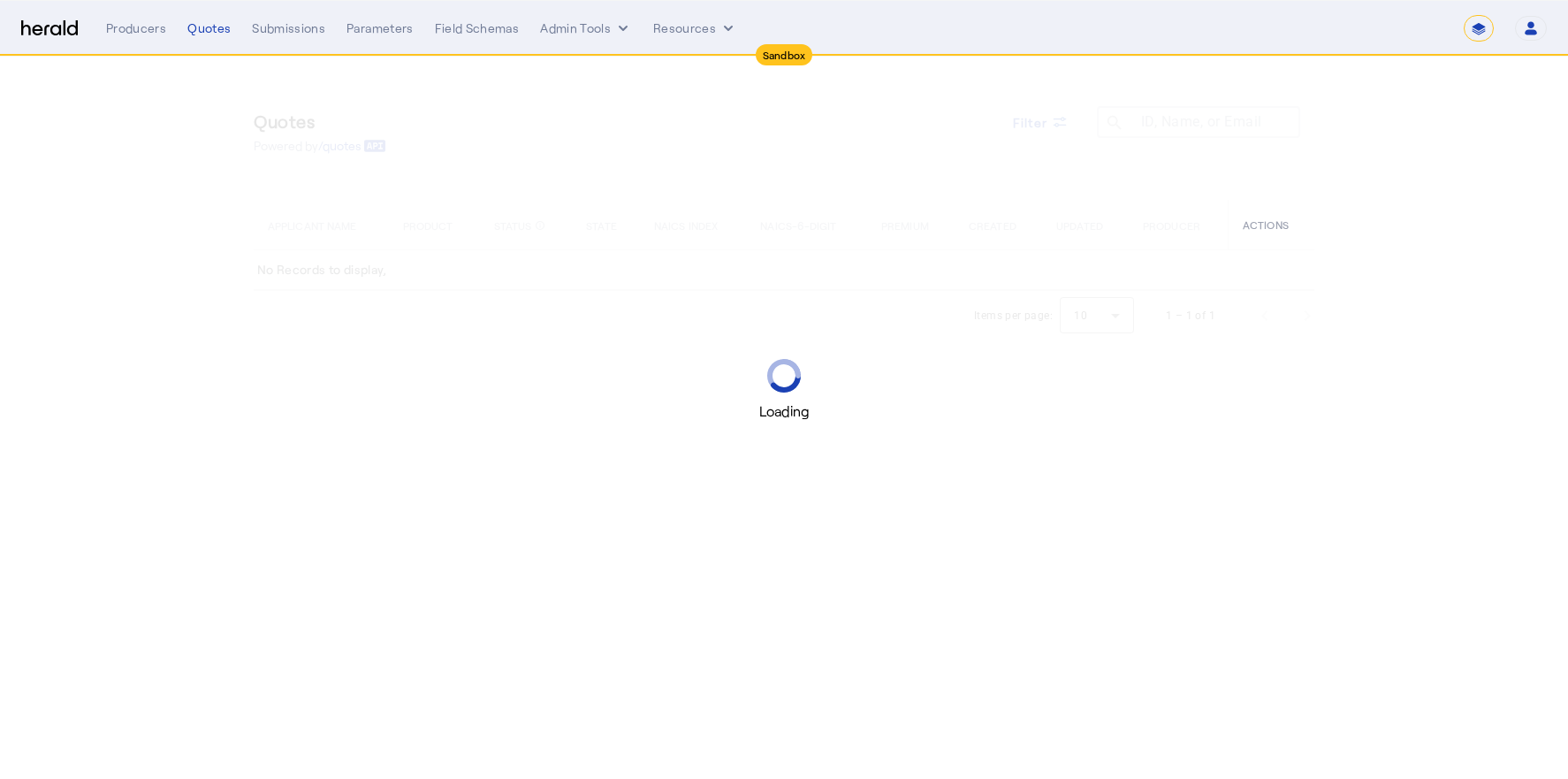
select select "*******"
click at [200, 32] on div "Quotes" at bounding box center [209, 28] width 43 height 18
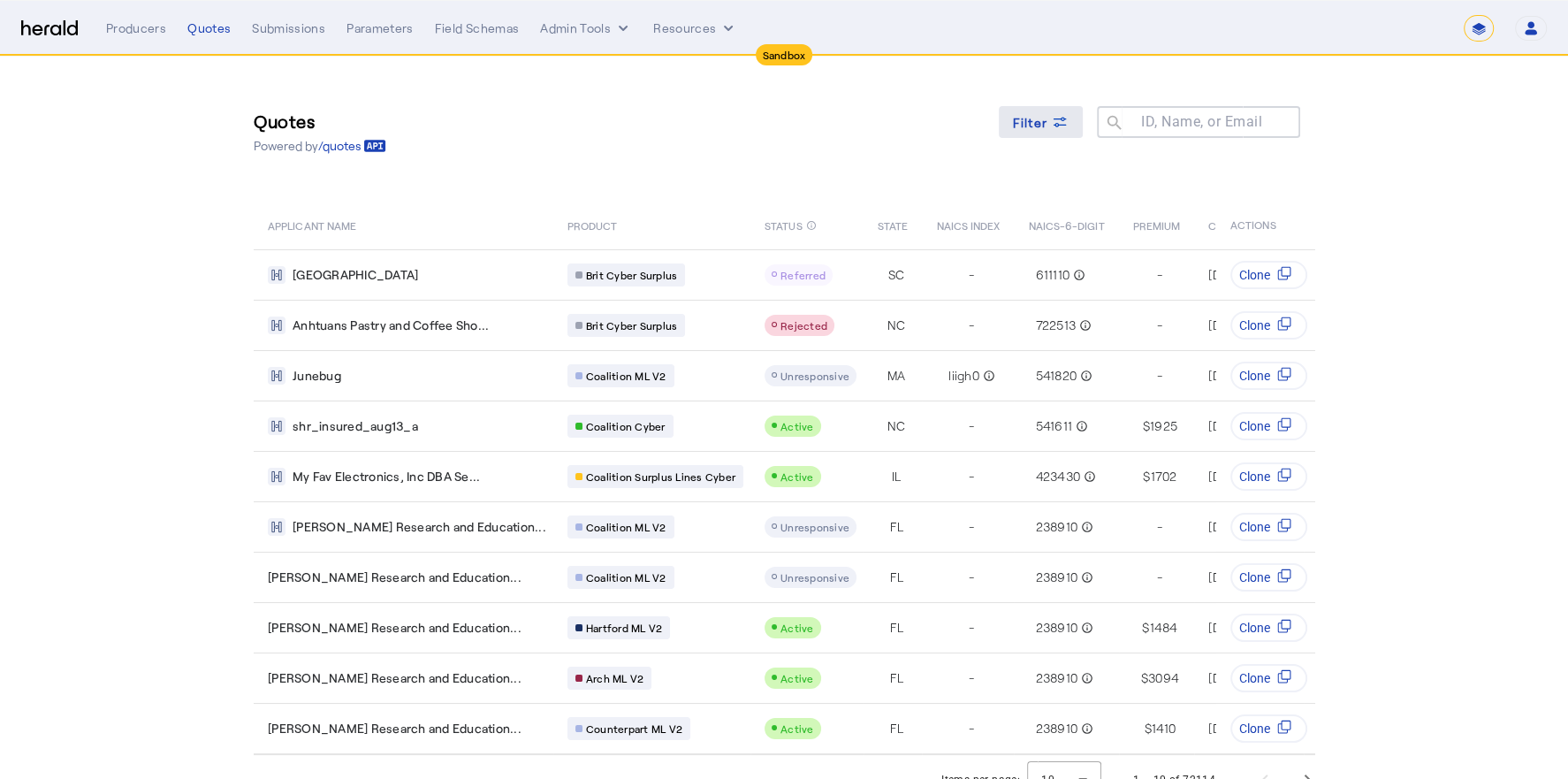
click at [1055, 124] on icon at bounding box center [1060, 125] width 14 height 5
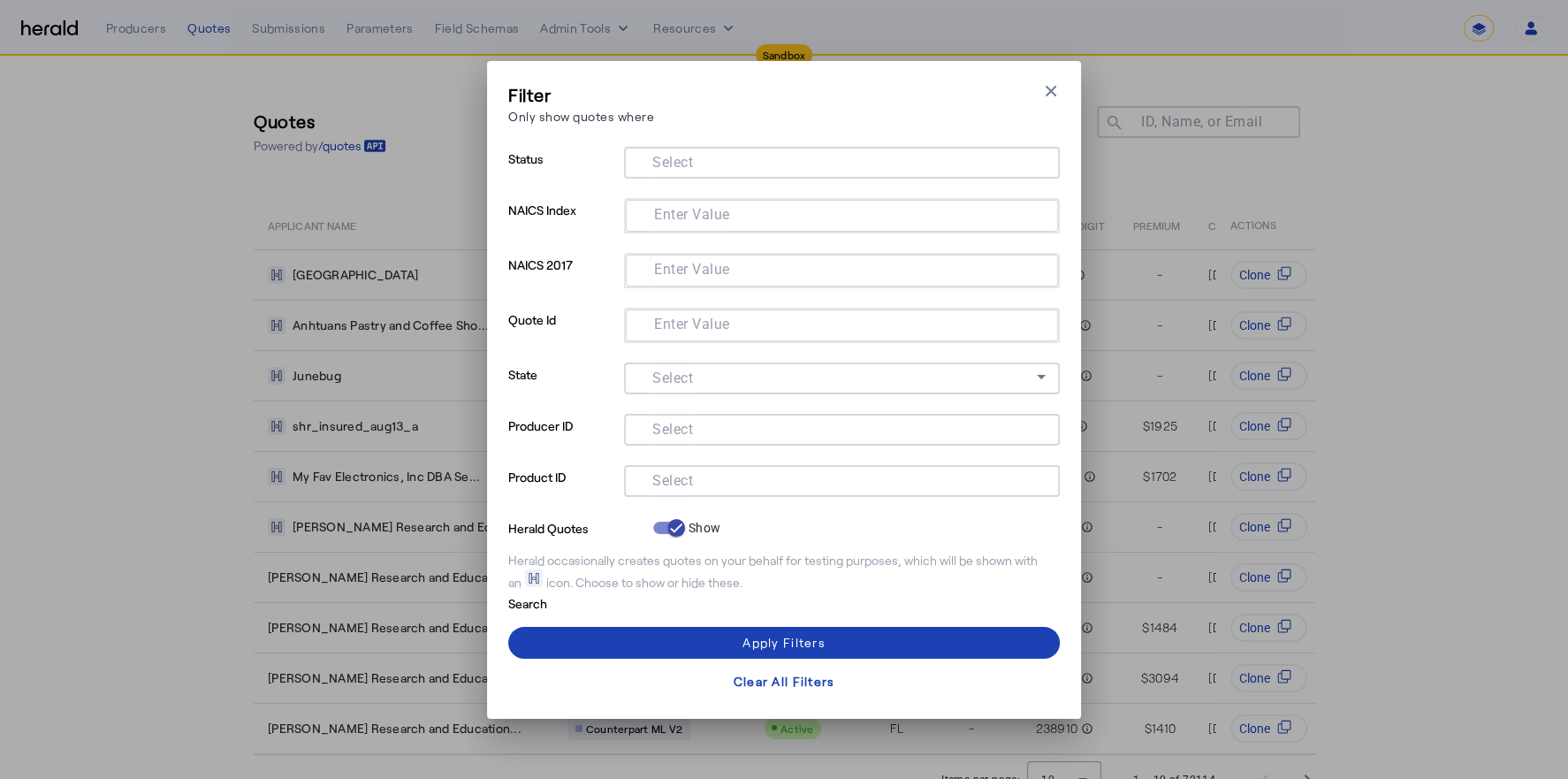
click at [692, 476] on mat-label "Select" at bounding box center [672, 480] width 41 height 17
click at [692, 476] on input "Select" at bounding box center [838, 479] width 401 height 21
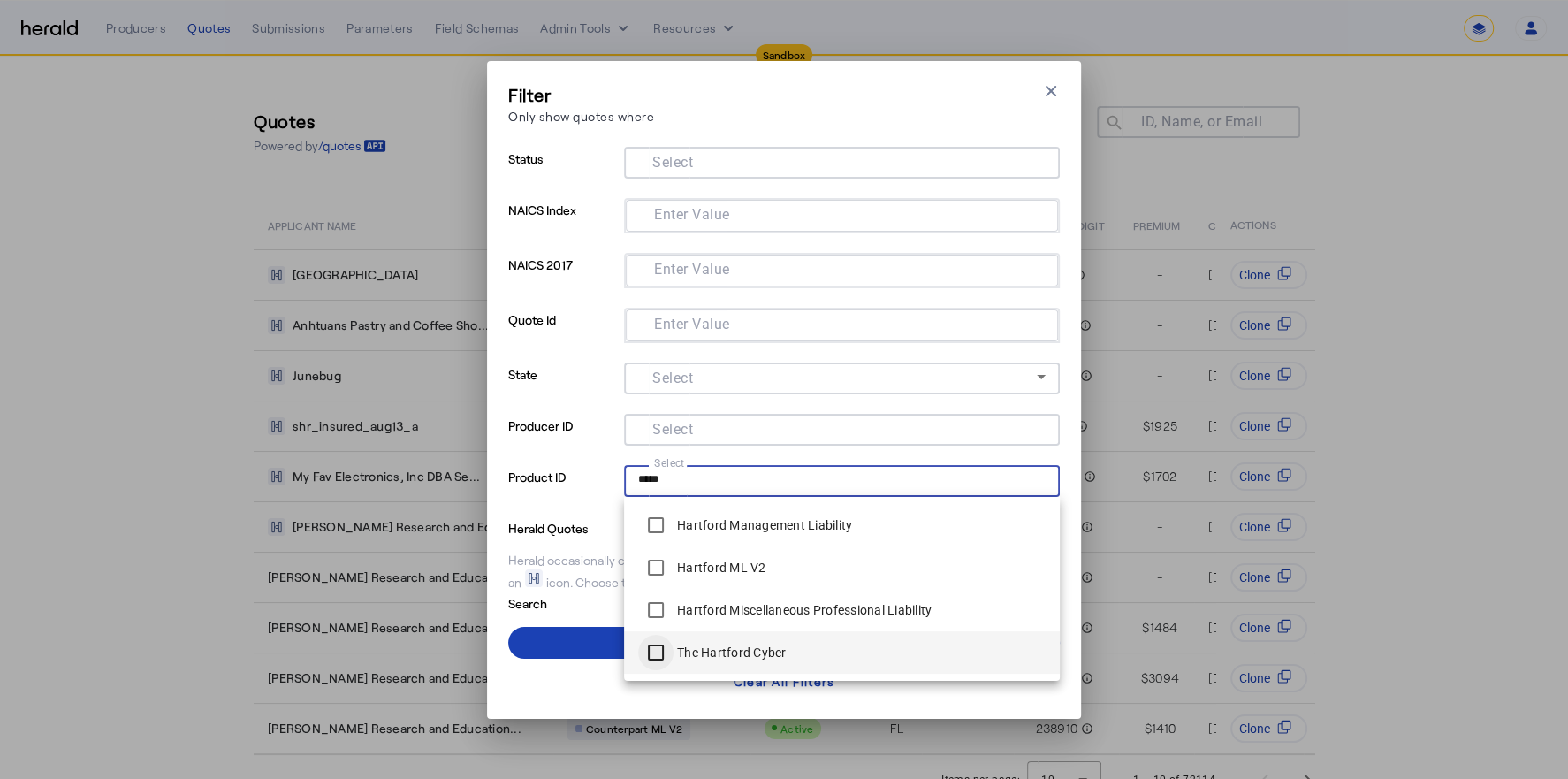
type input "*****"
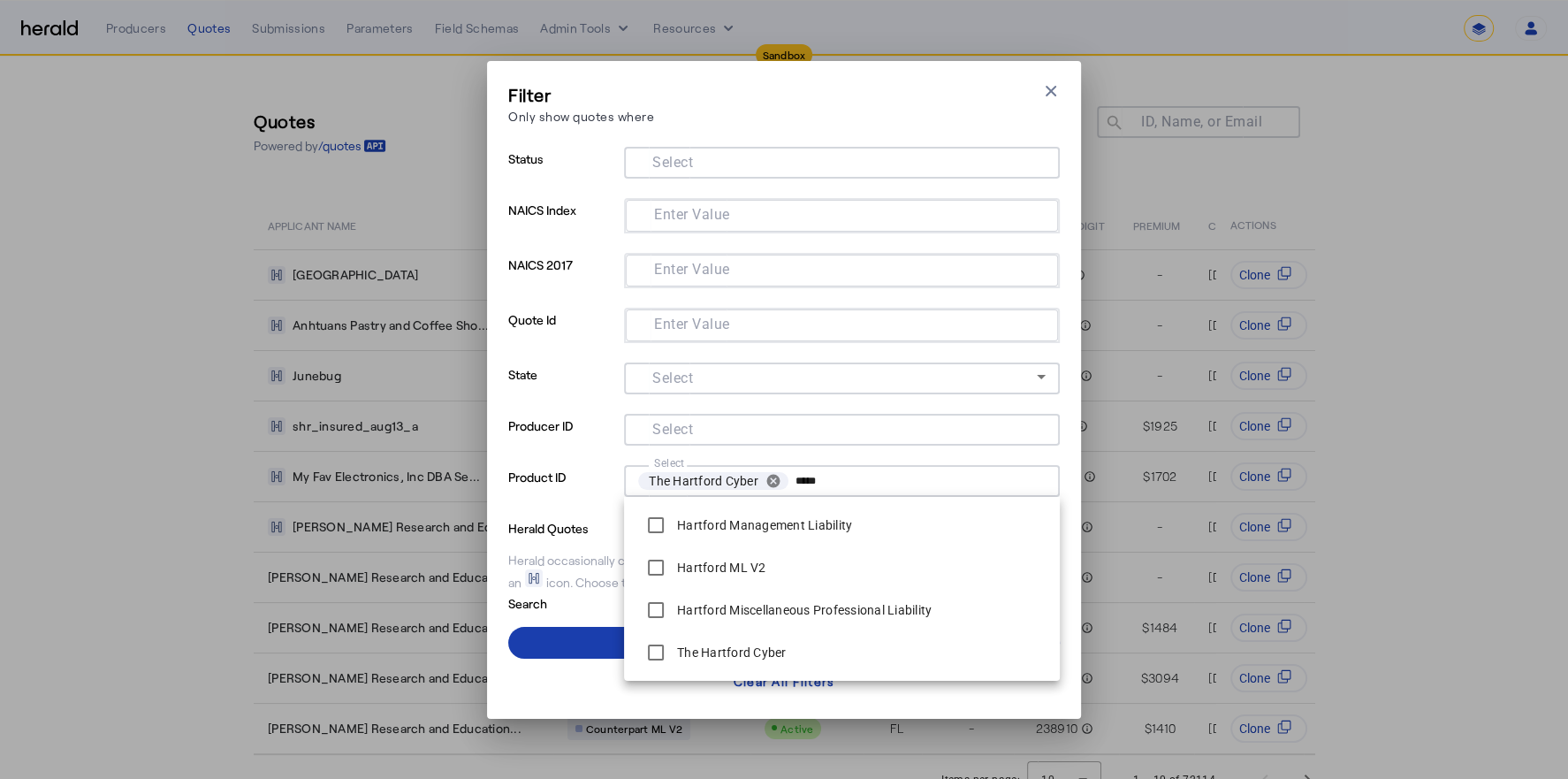
click at [589, 641] on span at bounding box center [784, 642] width 552 height 43
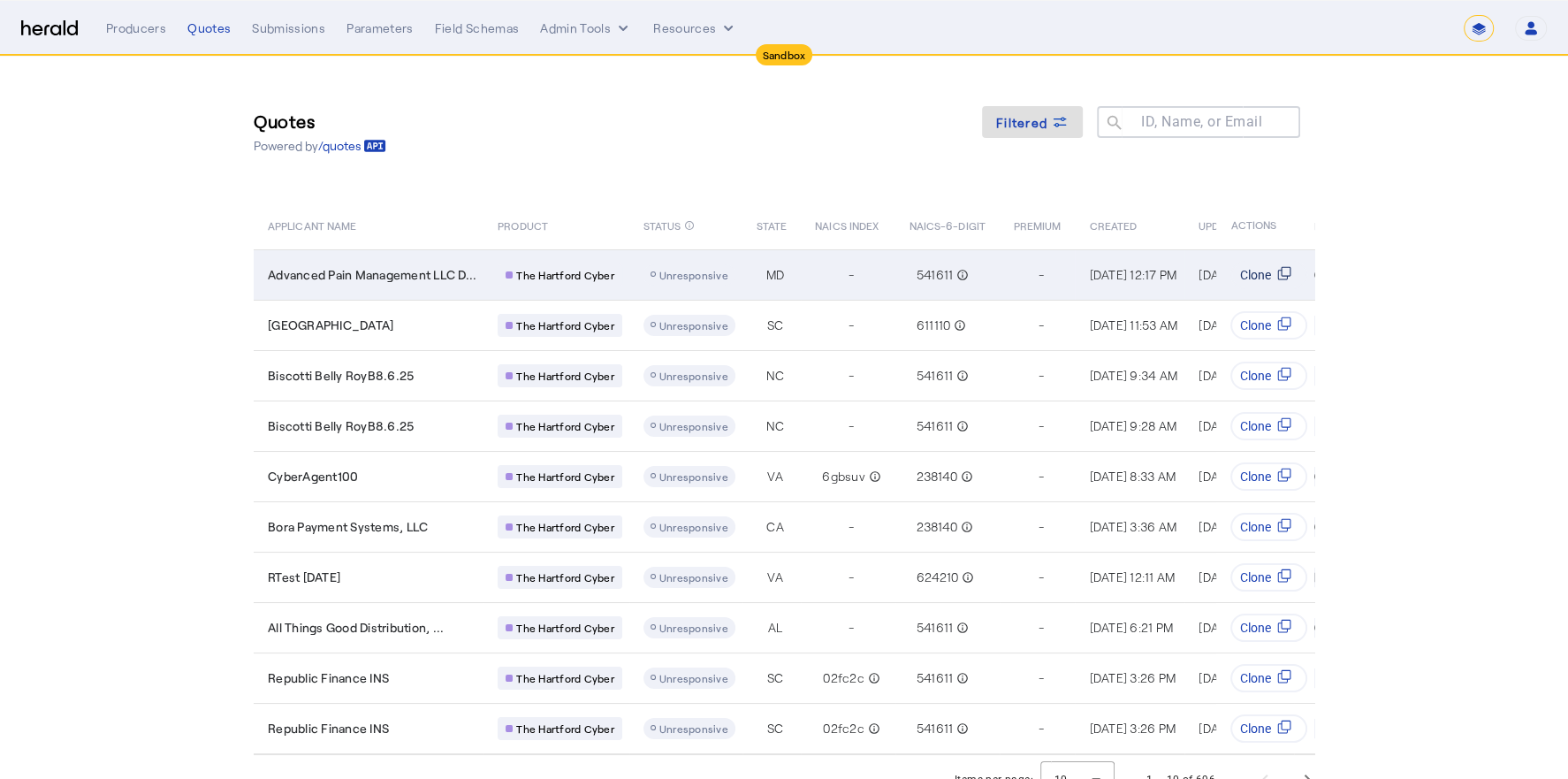
click at [1294, 271] on svg-icon "Table view of all quotes submitted by your platform" at bounding box center [1284, 275] width 28 height 18
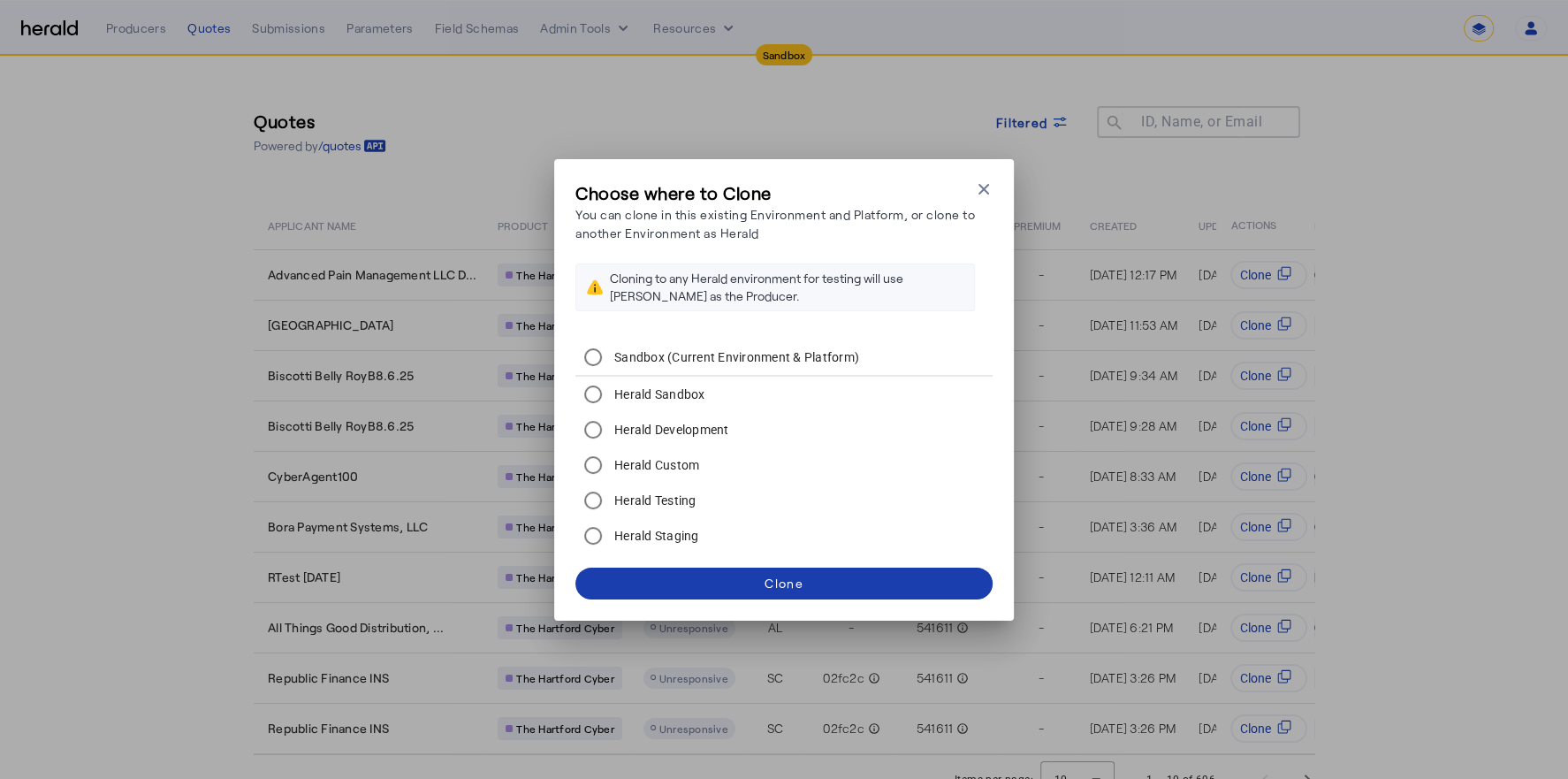
click at [864, 584] on span at bounding box center [784, 583] width 417 height 43
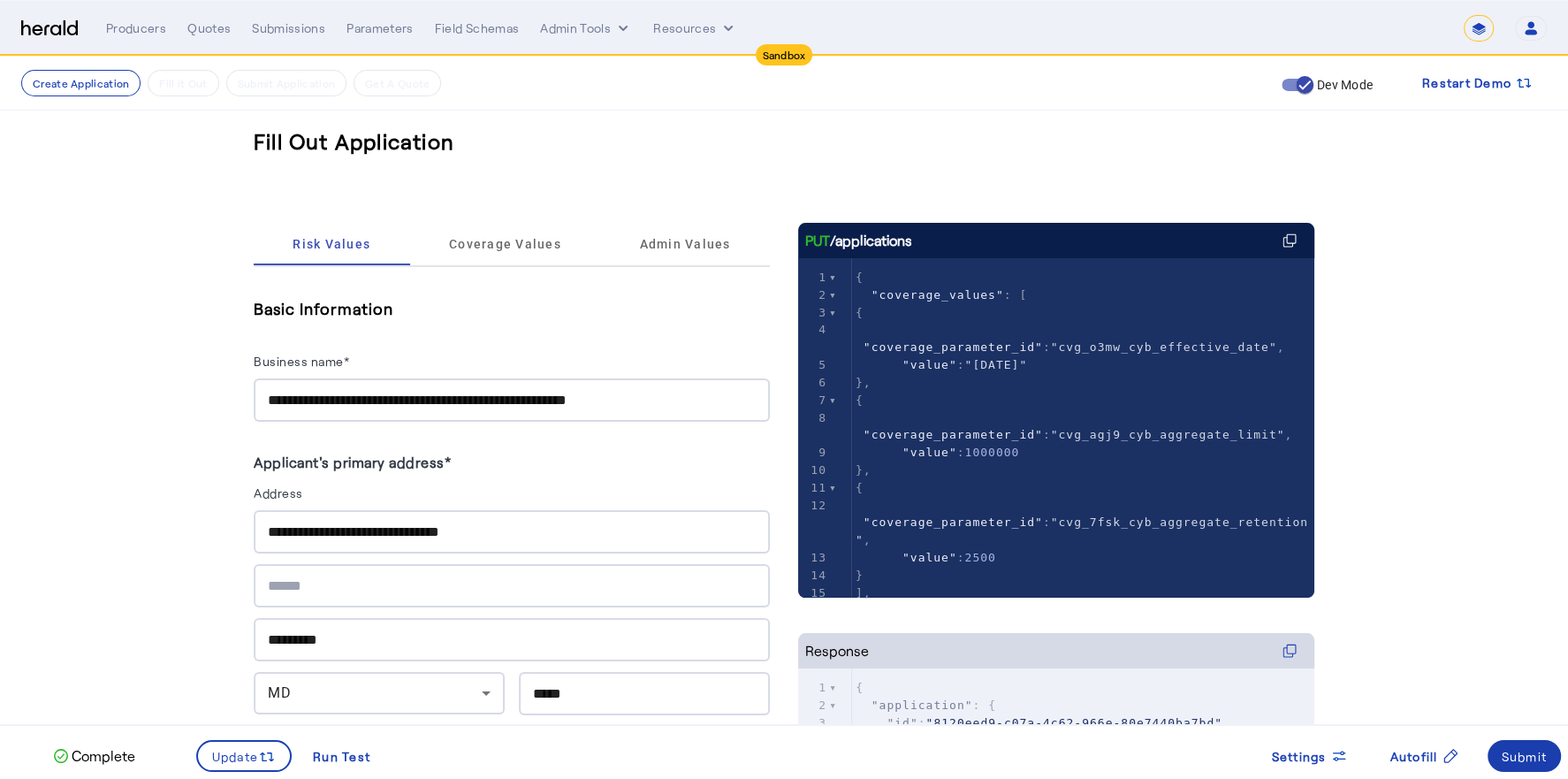
click at [1525, 765] on span at bounding box center [1525, 755] width 74 height 43
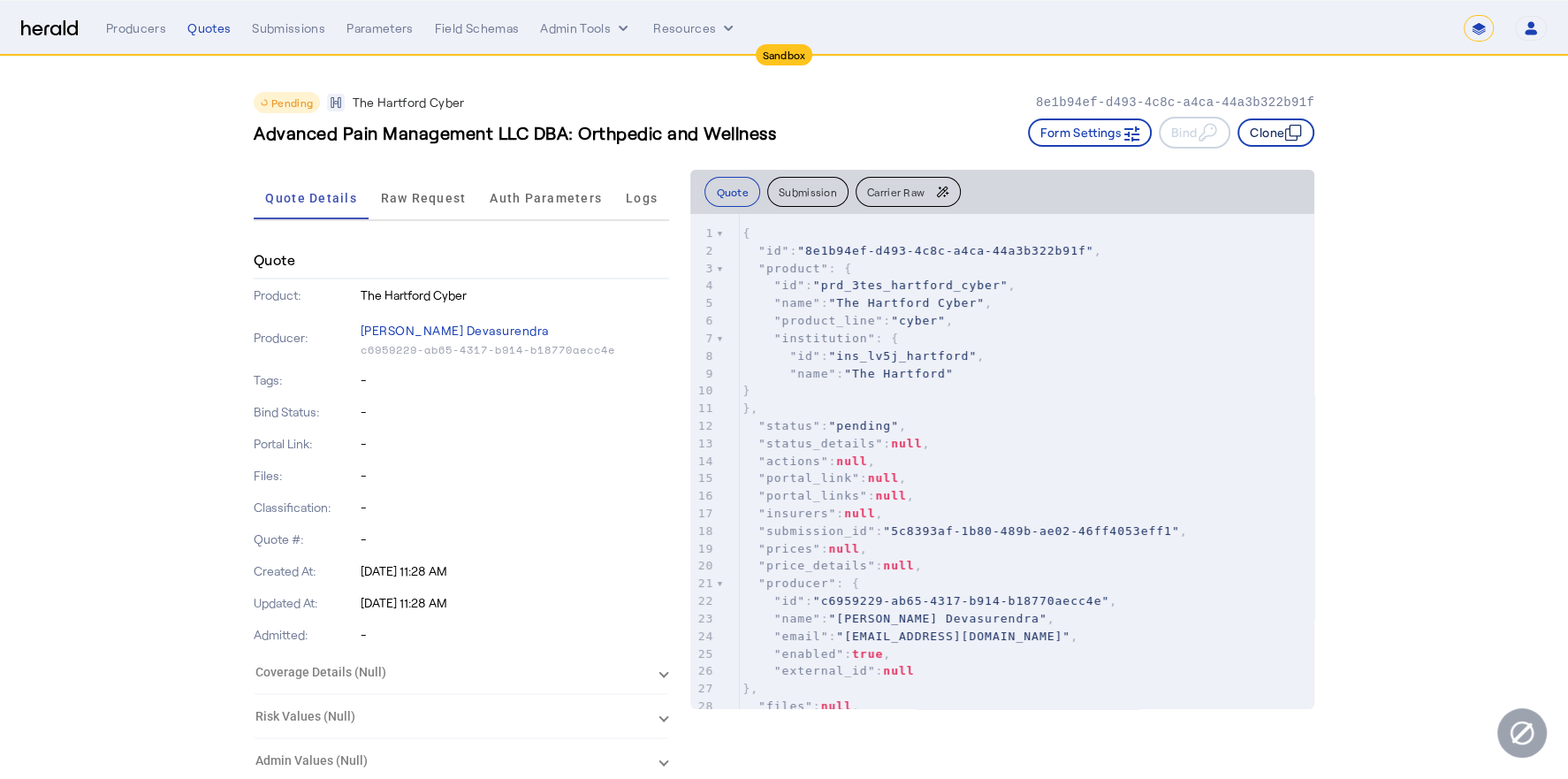
click at [1266, 127] on button "Clone" at bounding box center [1276, 132] width 77 height 28
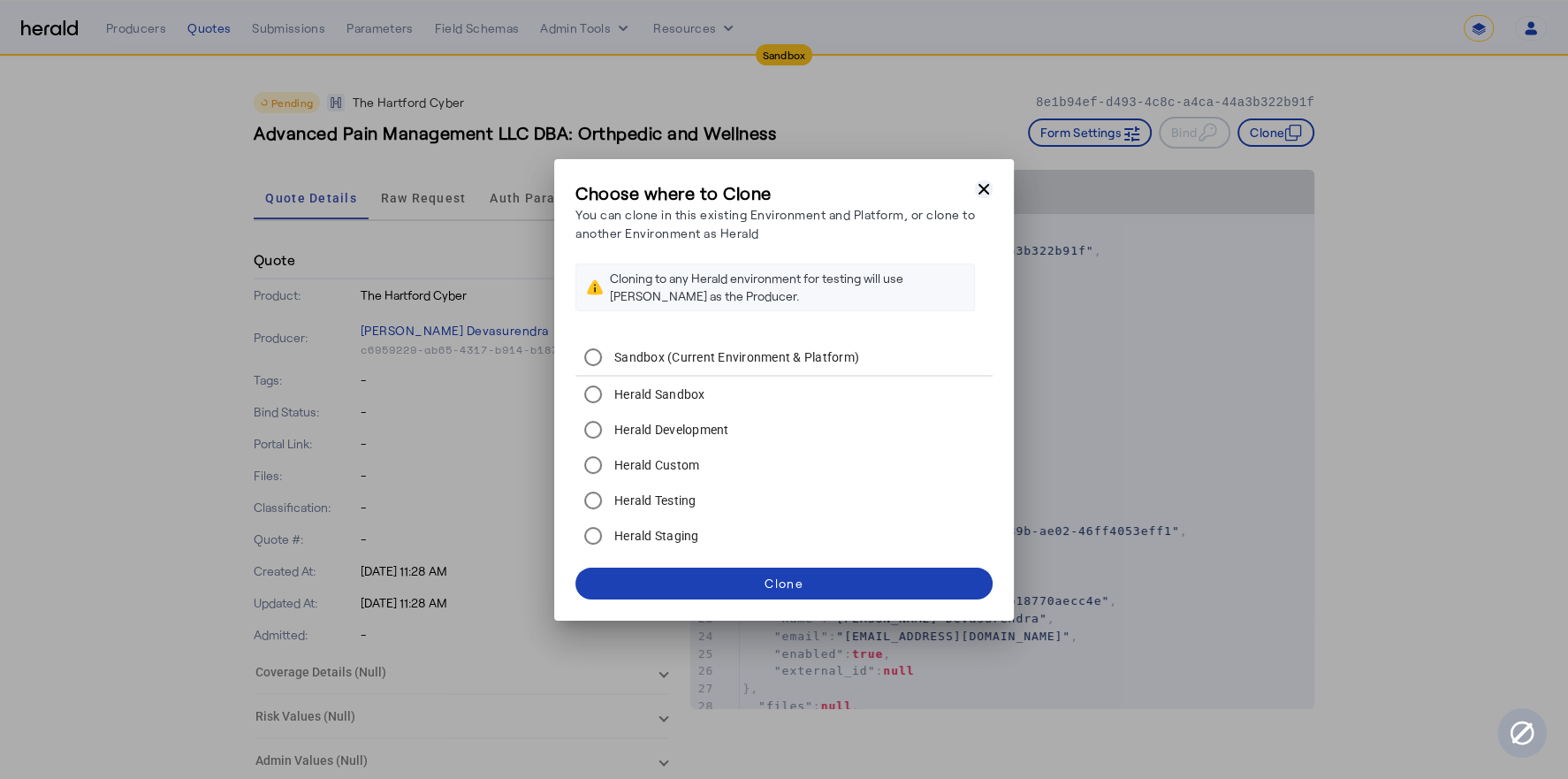
click at [989, 182] on icon "button" at bounding box center [984, 189] width 18 height 18
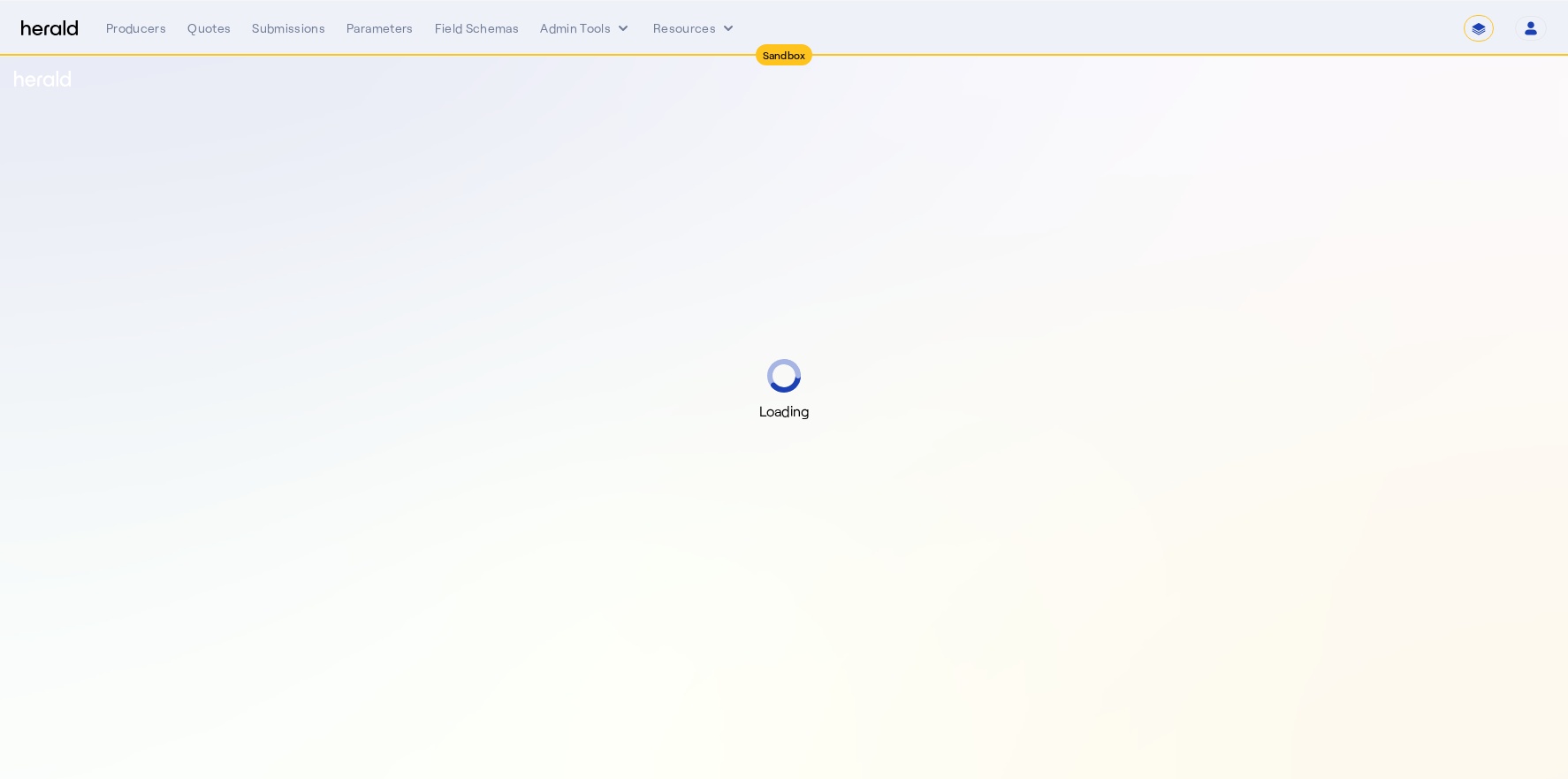
select select "*******"
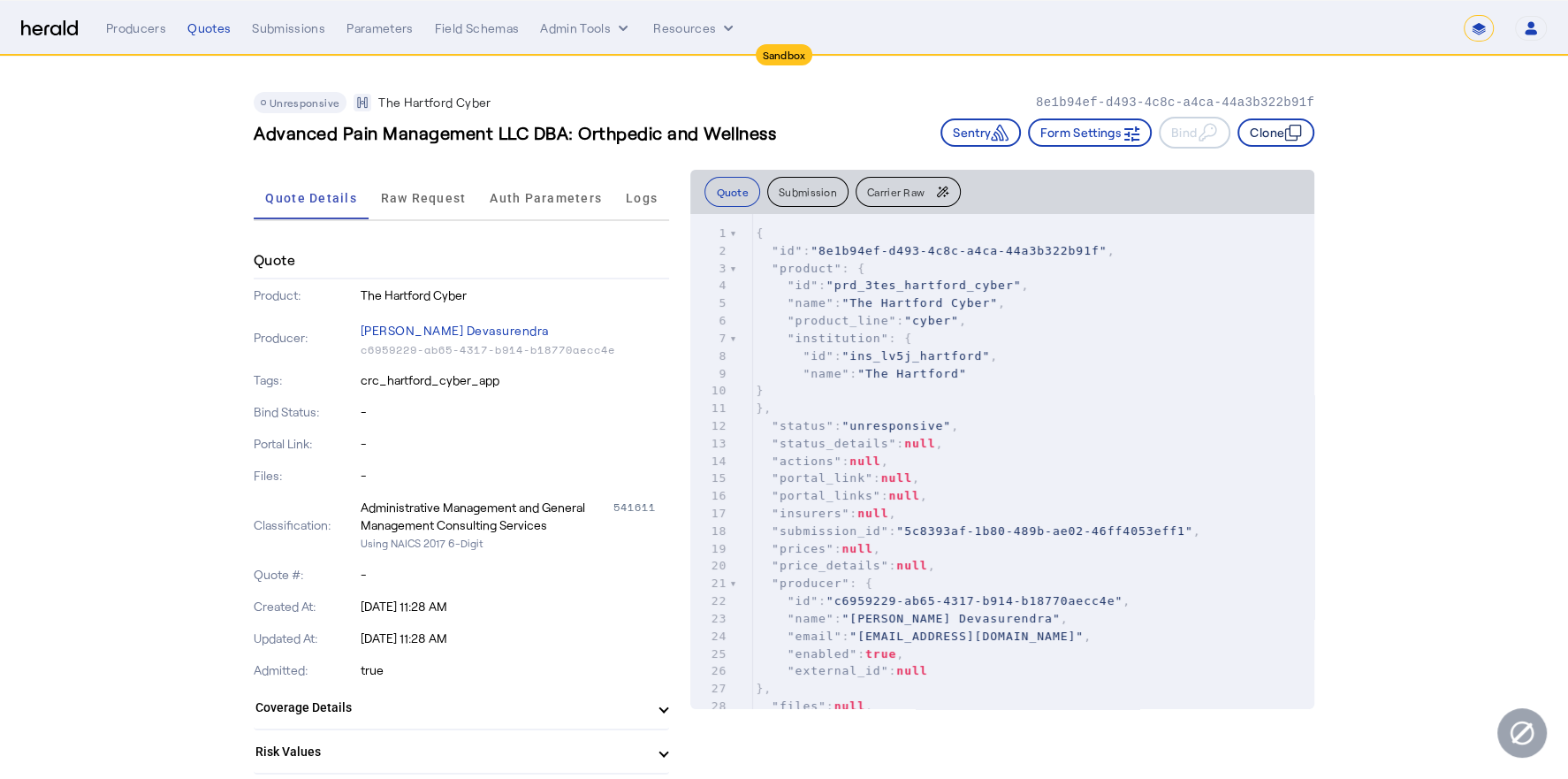
click at [1267, 127] on button "Clone" at bounding box center [1276, 132] width 77 height 28
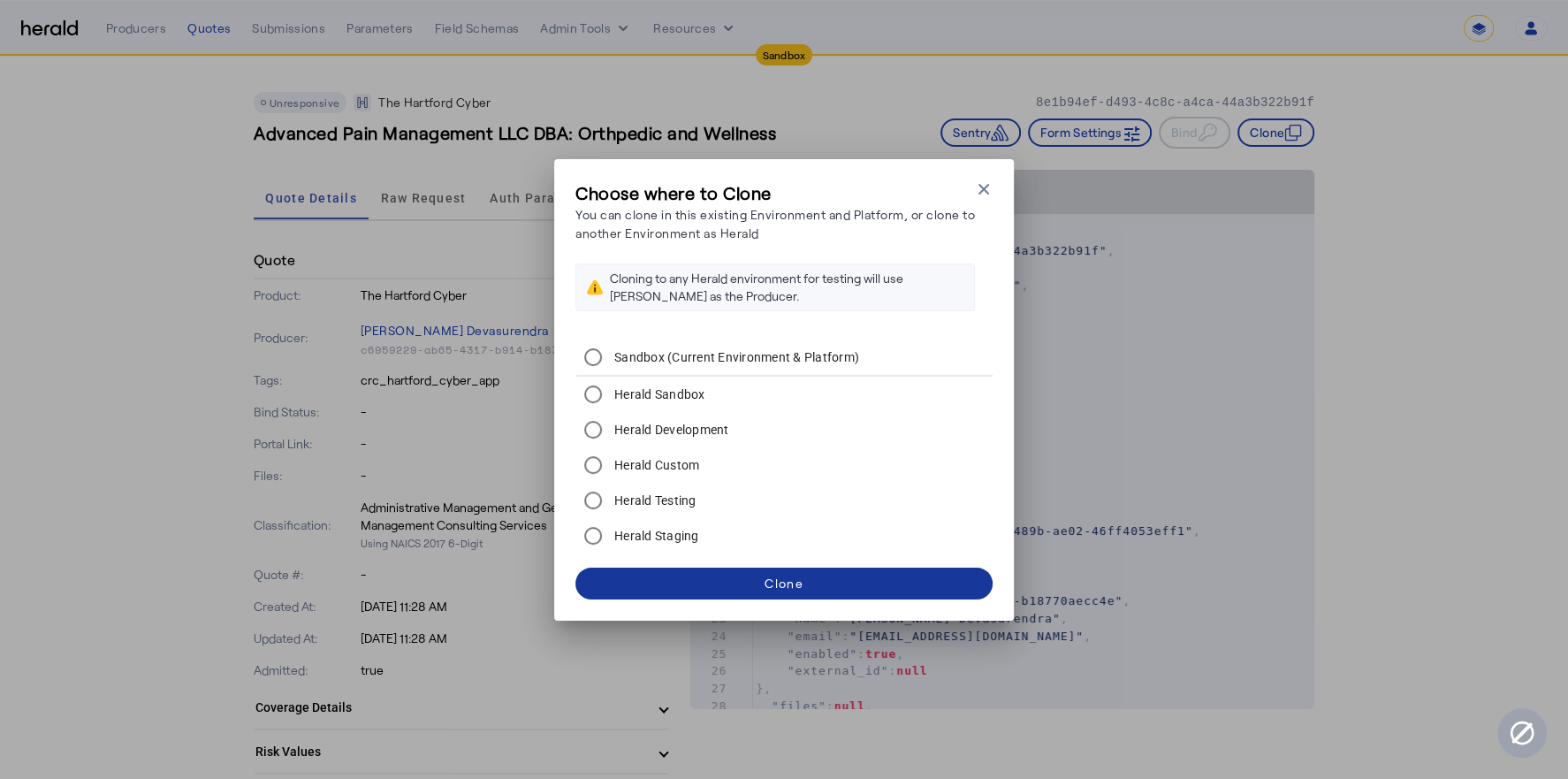
click at [812, 589] on span at bounding box center [784, 583] width 417 height 43
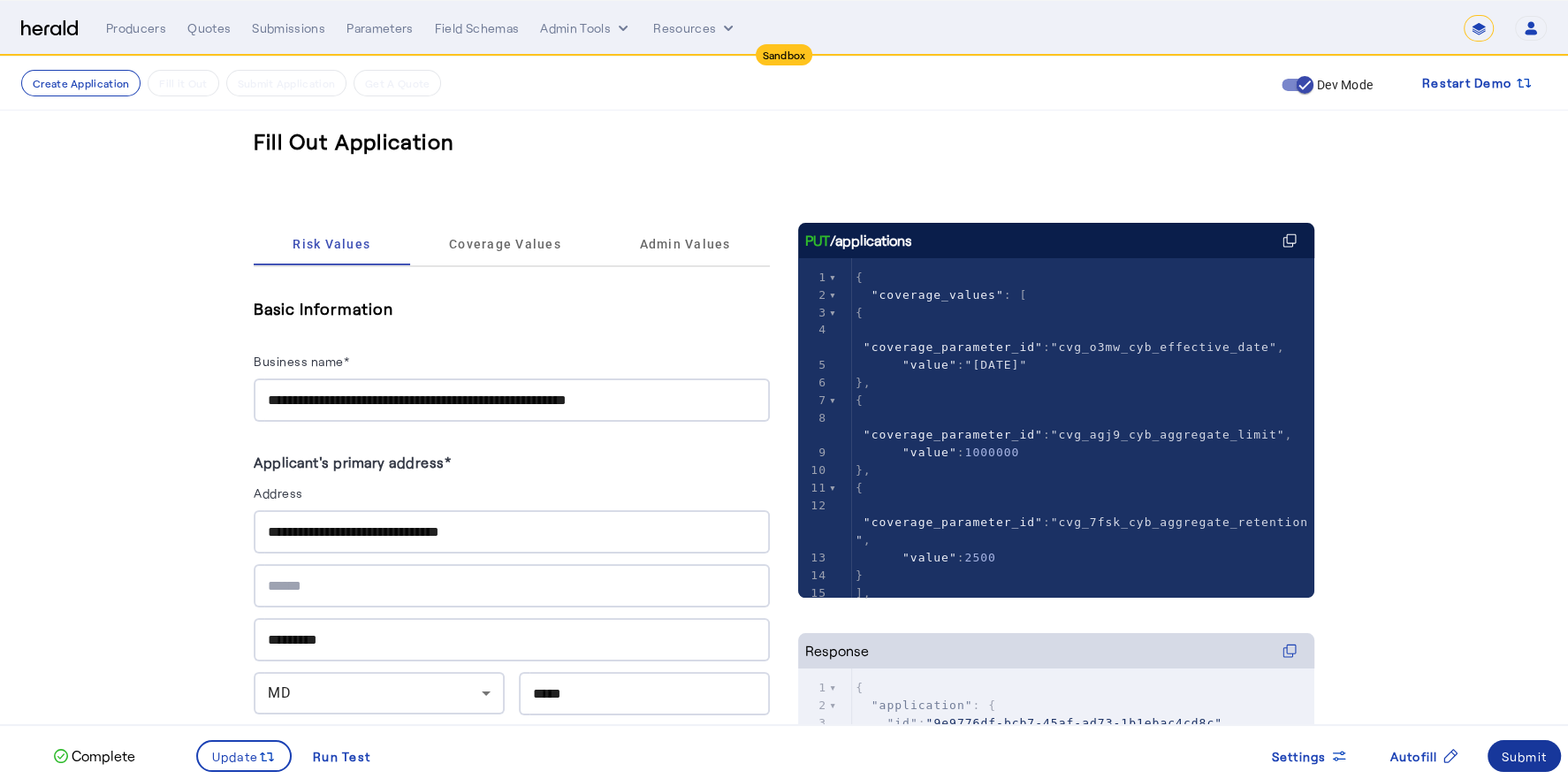
click at [1512, 745] on span at bounding box center [1525, 755] width 74 height 43
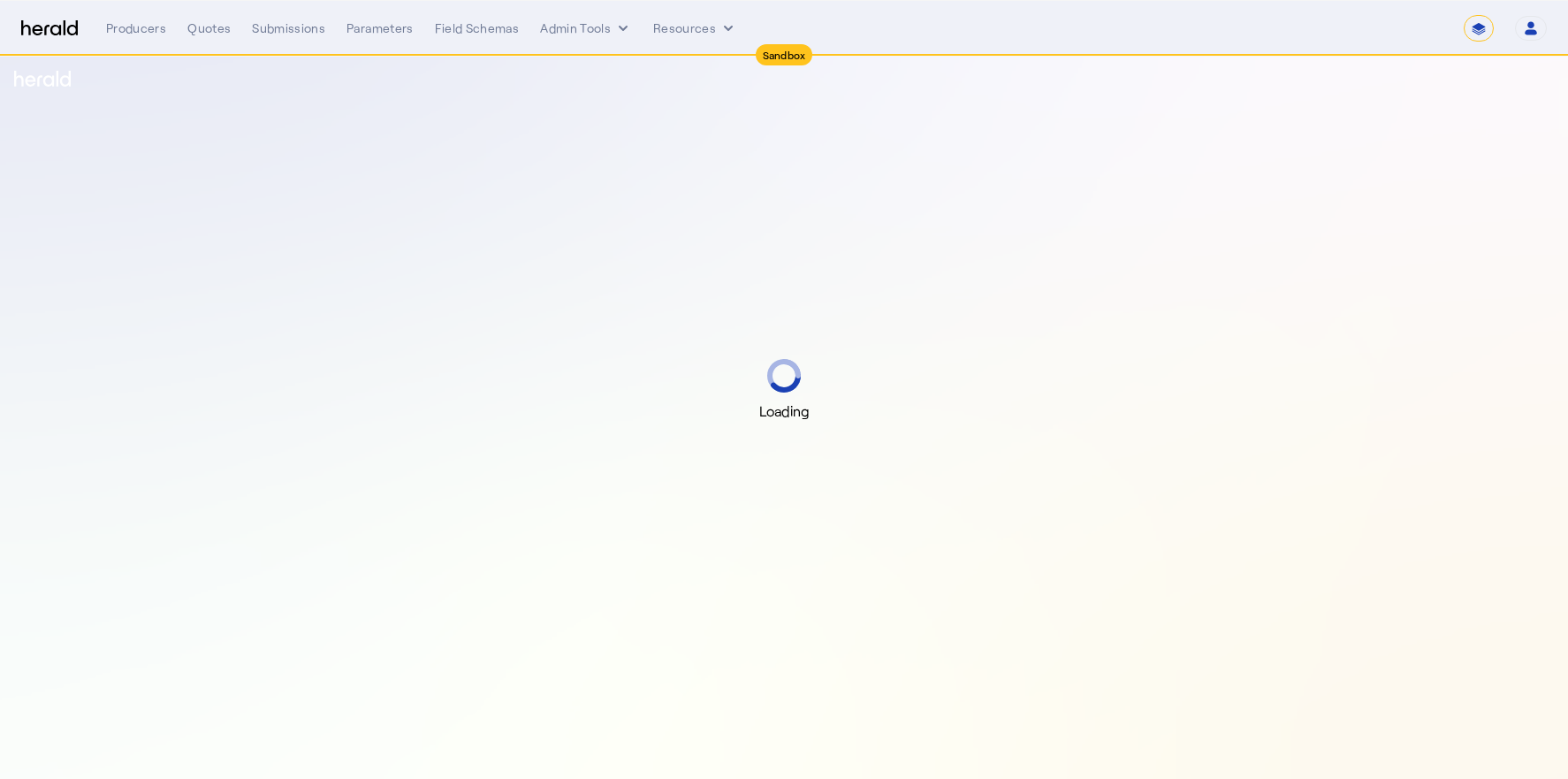
select select "*******"
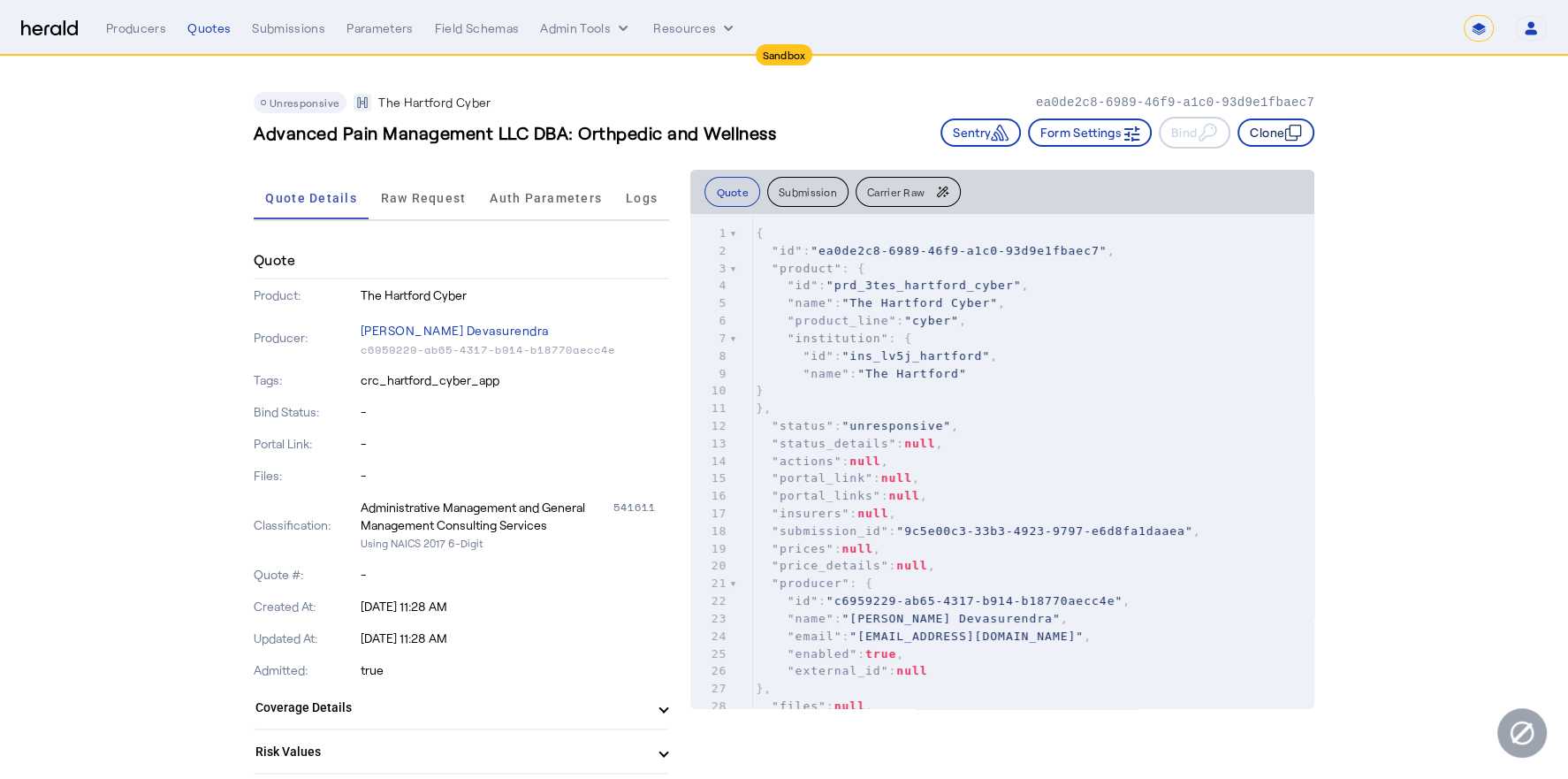
click at [1285, 144] on button "Clone" at bounding box center [1276, 132] width 77 height 28
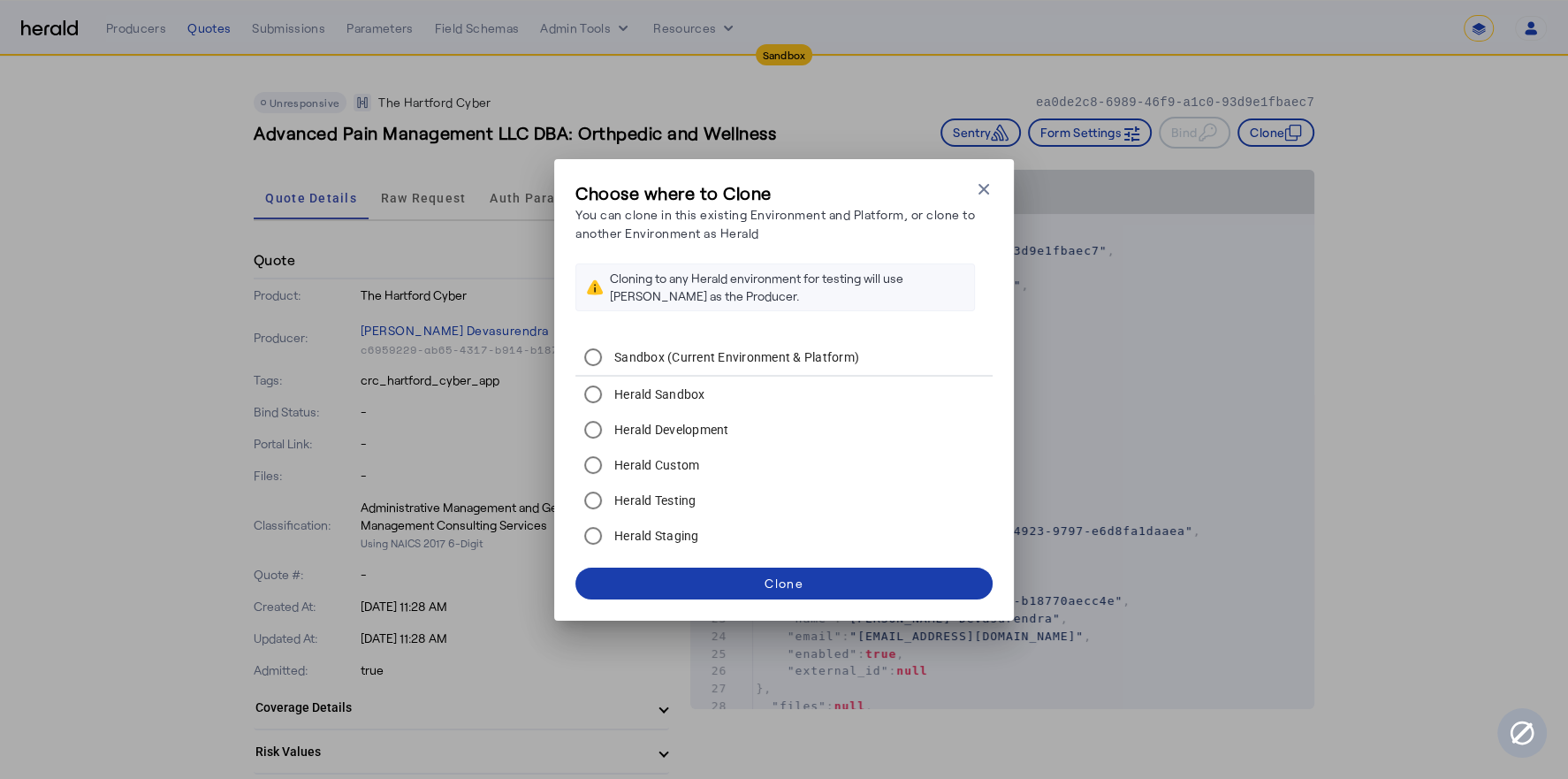
click at [842, 589] on span at bounding box center [784, 583] width 417 height 43
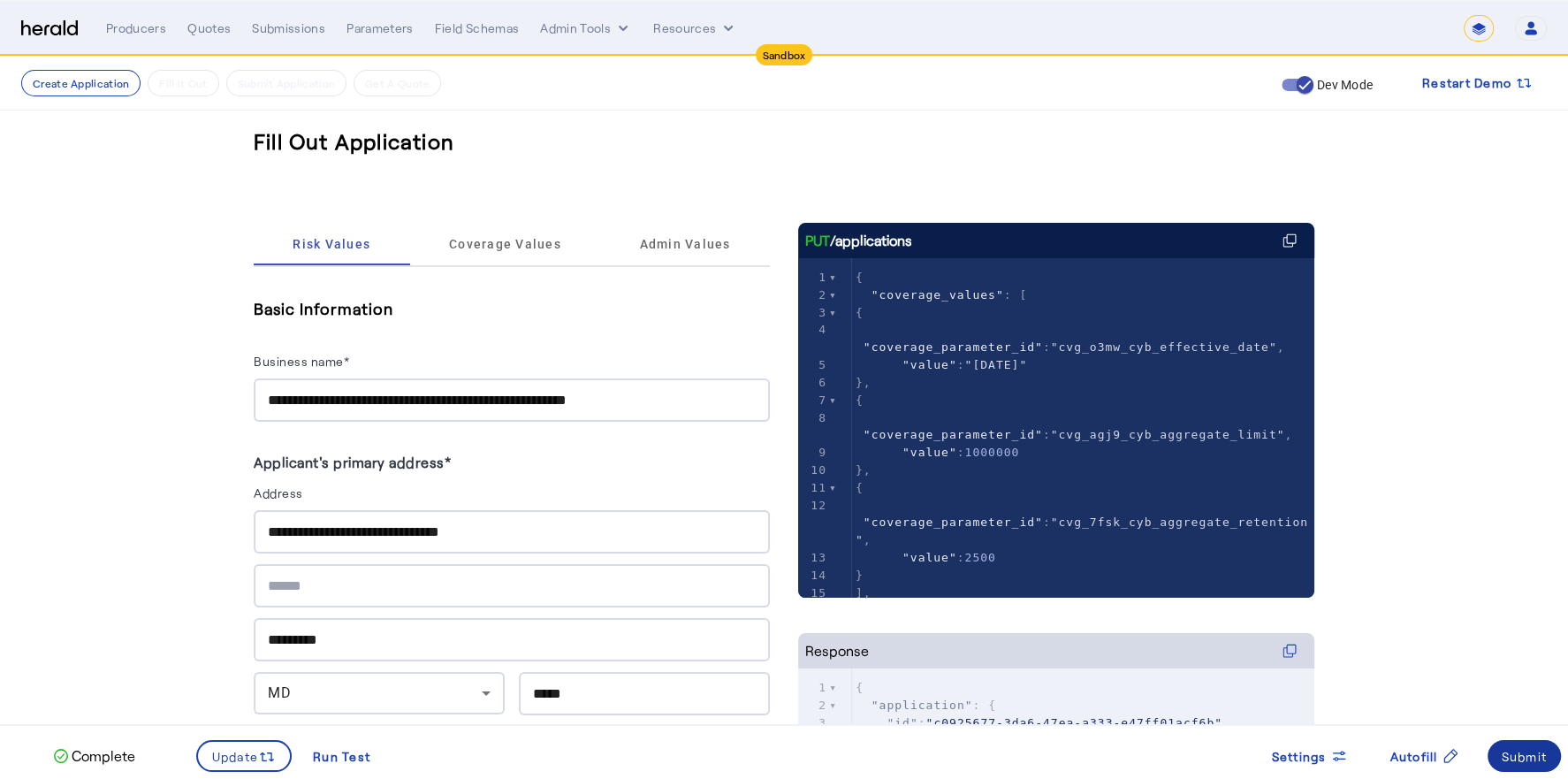
click at [1517, 751] on div "Submit" at bounding box center [1525, 756] width 46 height 19
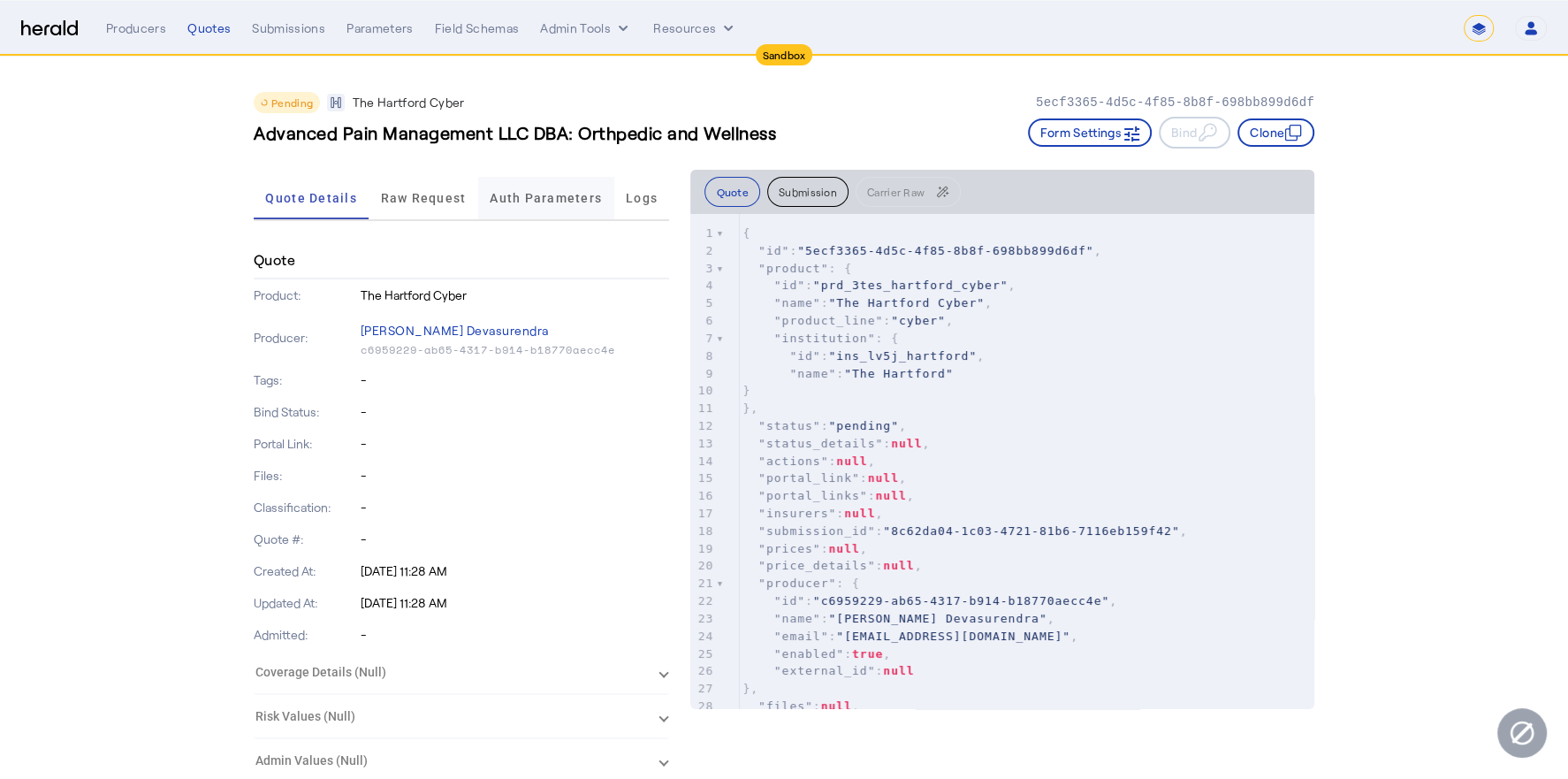
click at [518, 195] on span "Auth Parameters" at bounding box center [546, 198] width 112 height 13
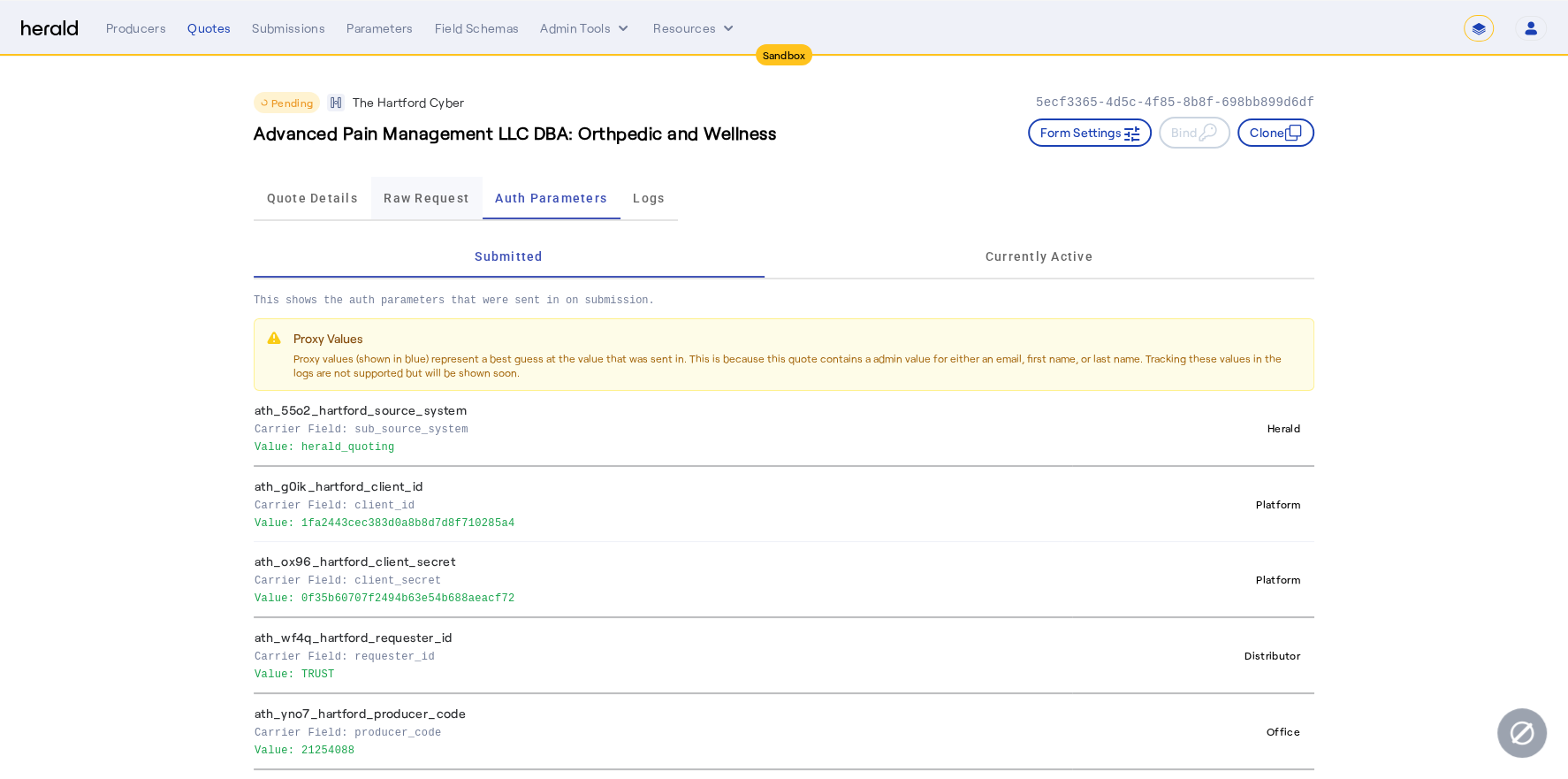
click at [419, 202] on span "Raw Request" at bounding box center [426, 198] width 86 height 13
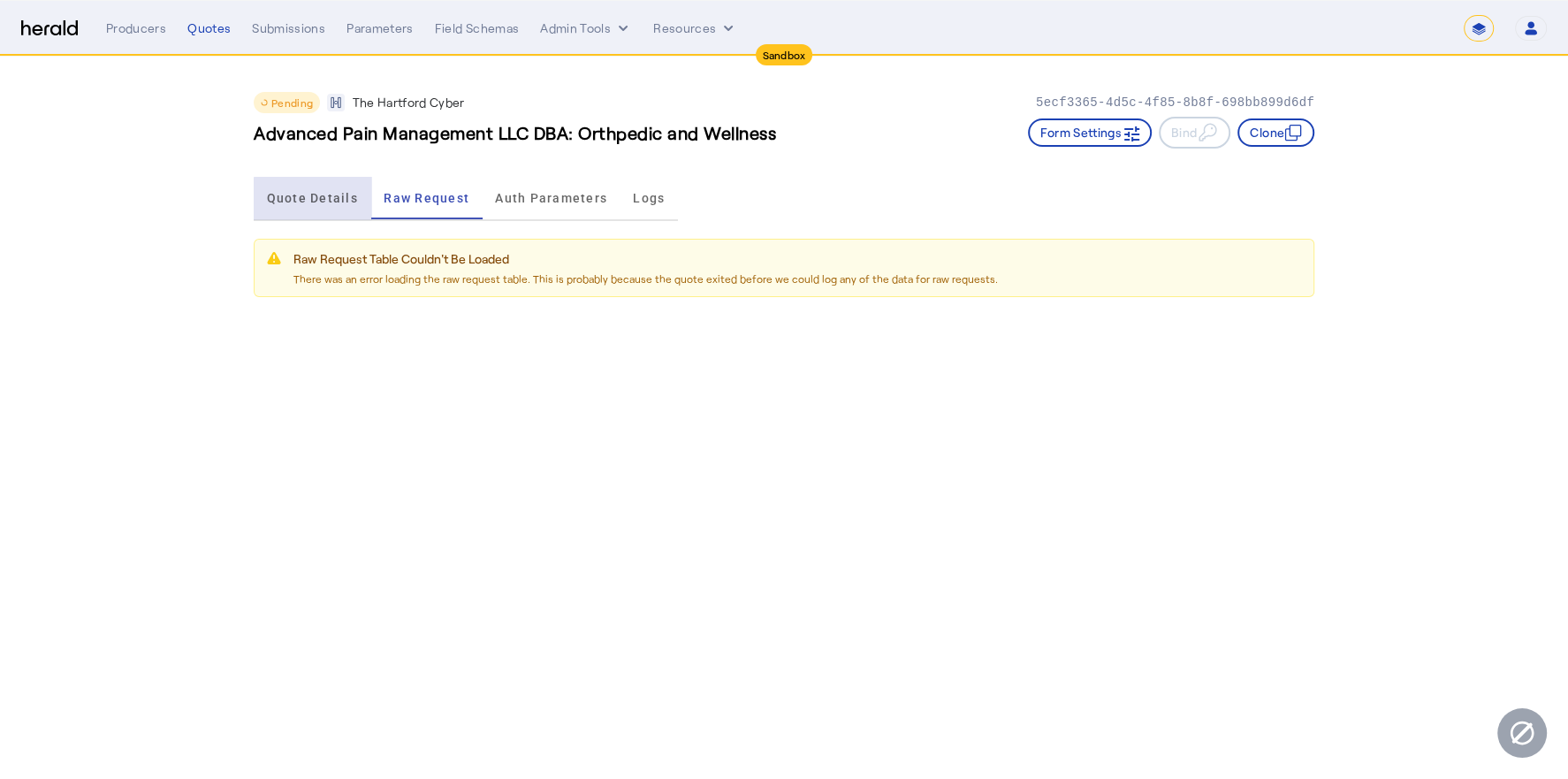
click at [328, 206] on span "Quote Details" at bounding box center [312, 197] width 91 height 43
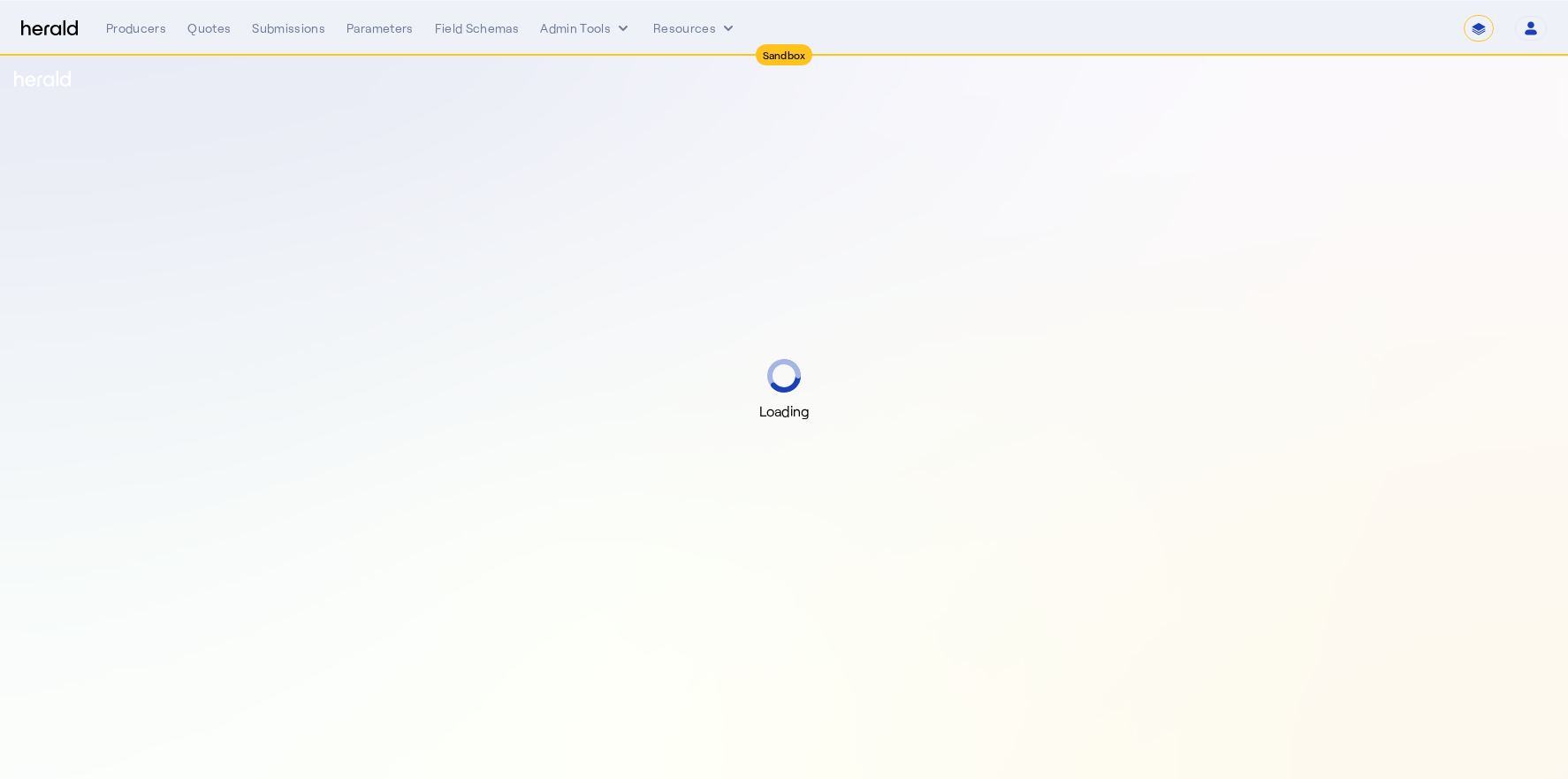
select select "*******"
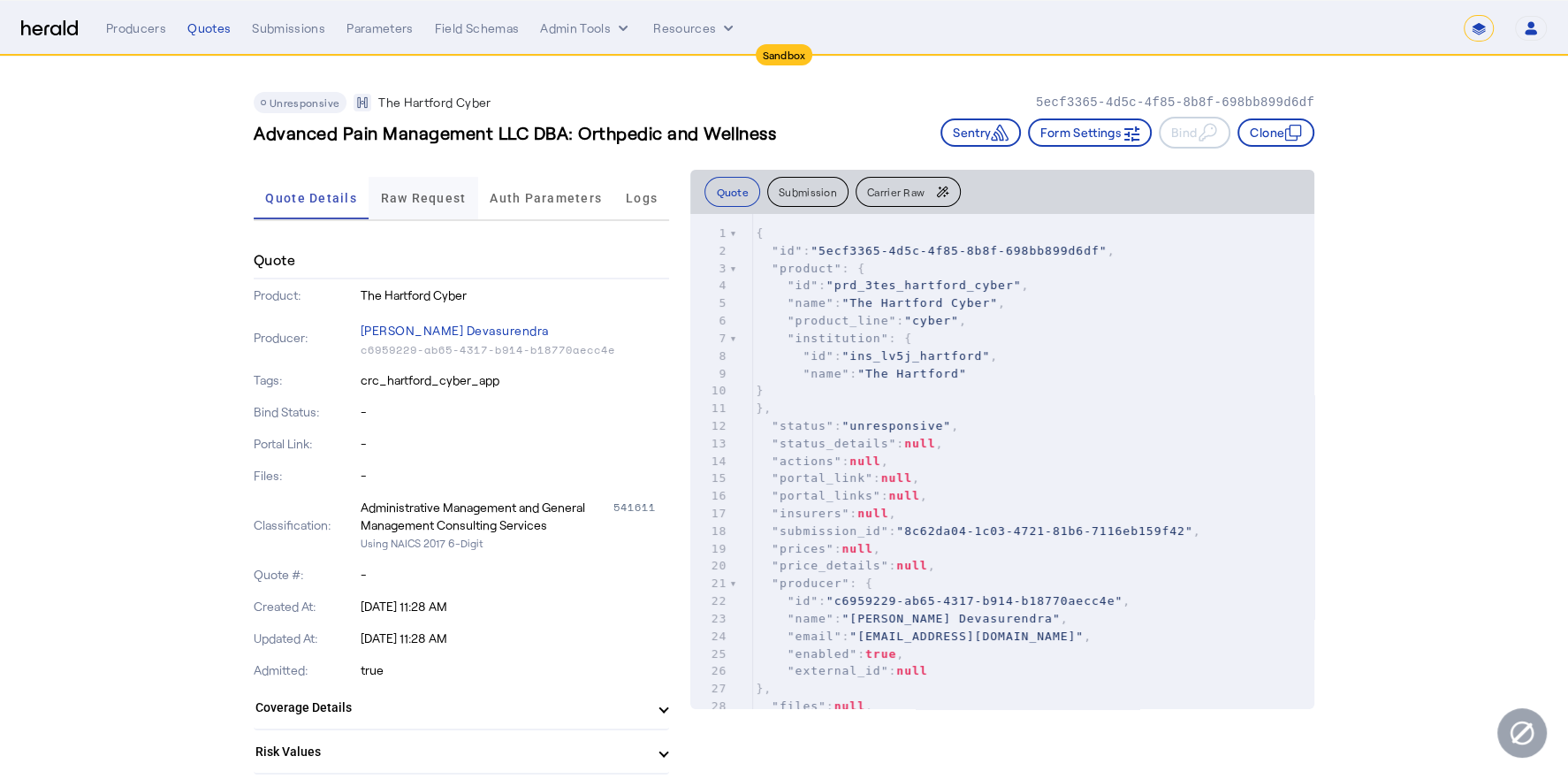
click at [433, 203] on span "Raw Request" at bounding box center [423, 198] width 86 height 13
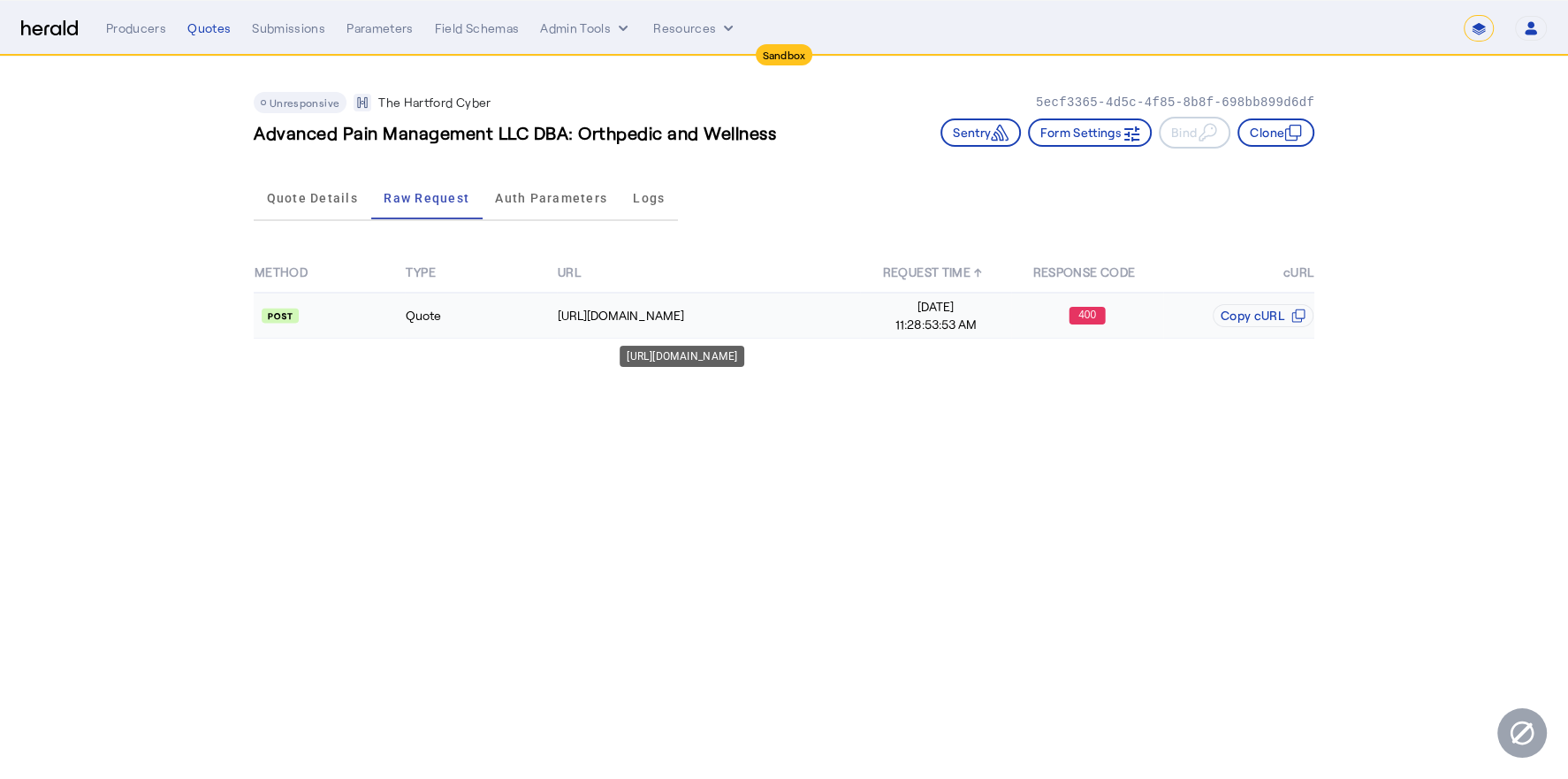
click at [659, 299] on td "[URL][DOMAIN_NAME]" at bounding box center [708, 315] width 303 height 46
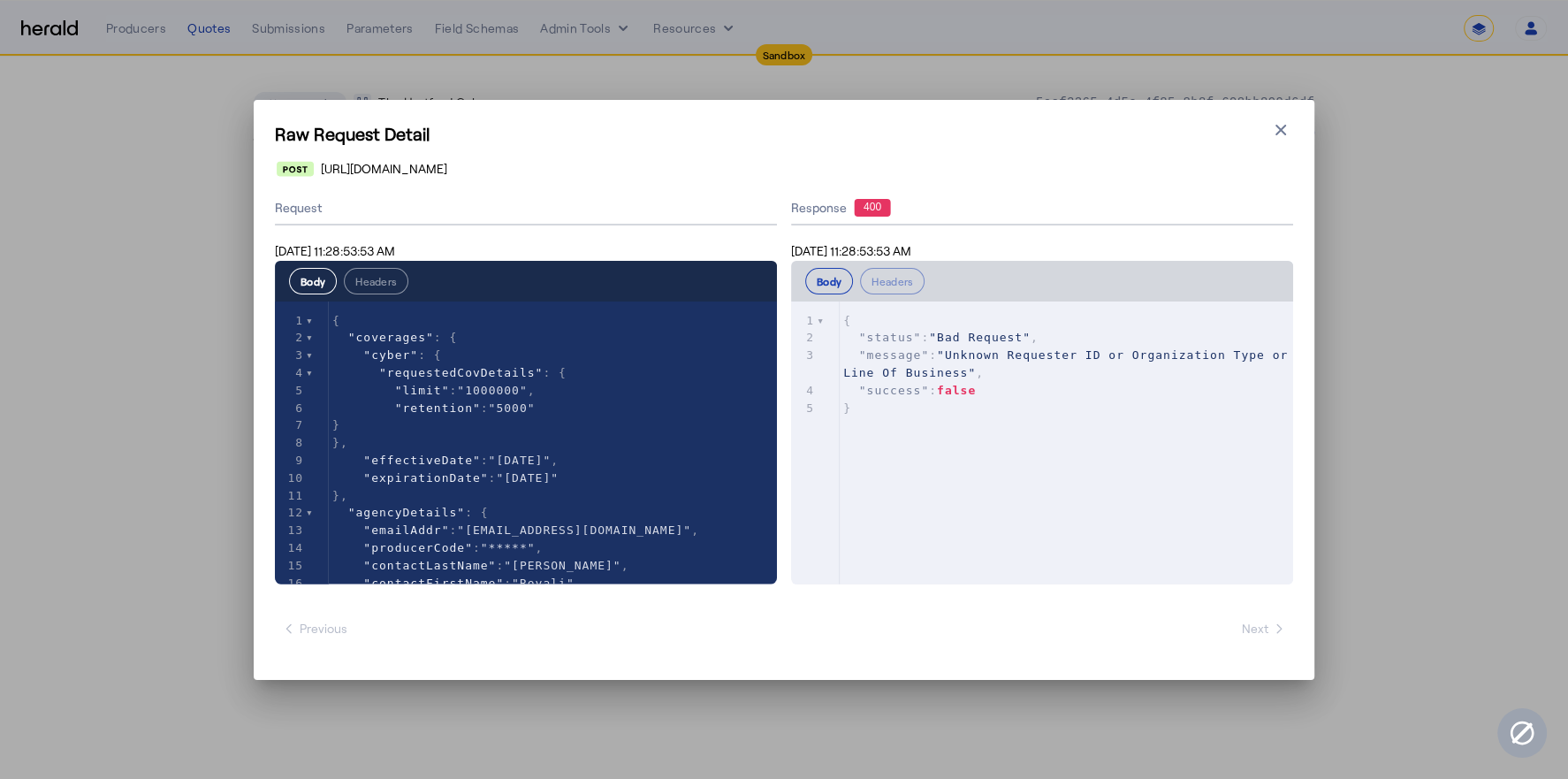
click at [911, 364] on pre ""message" : "Unknown Requester ID or Organization Type or Line Of Business" ," at bounding box center [1066, 364] width 453 height 35
type textarea "**********"
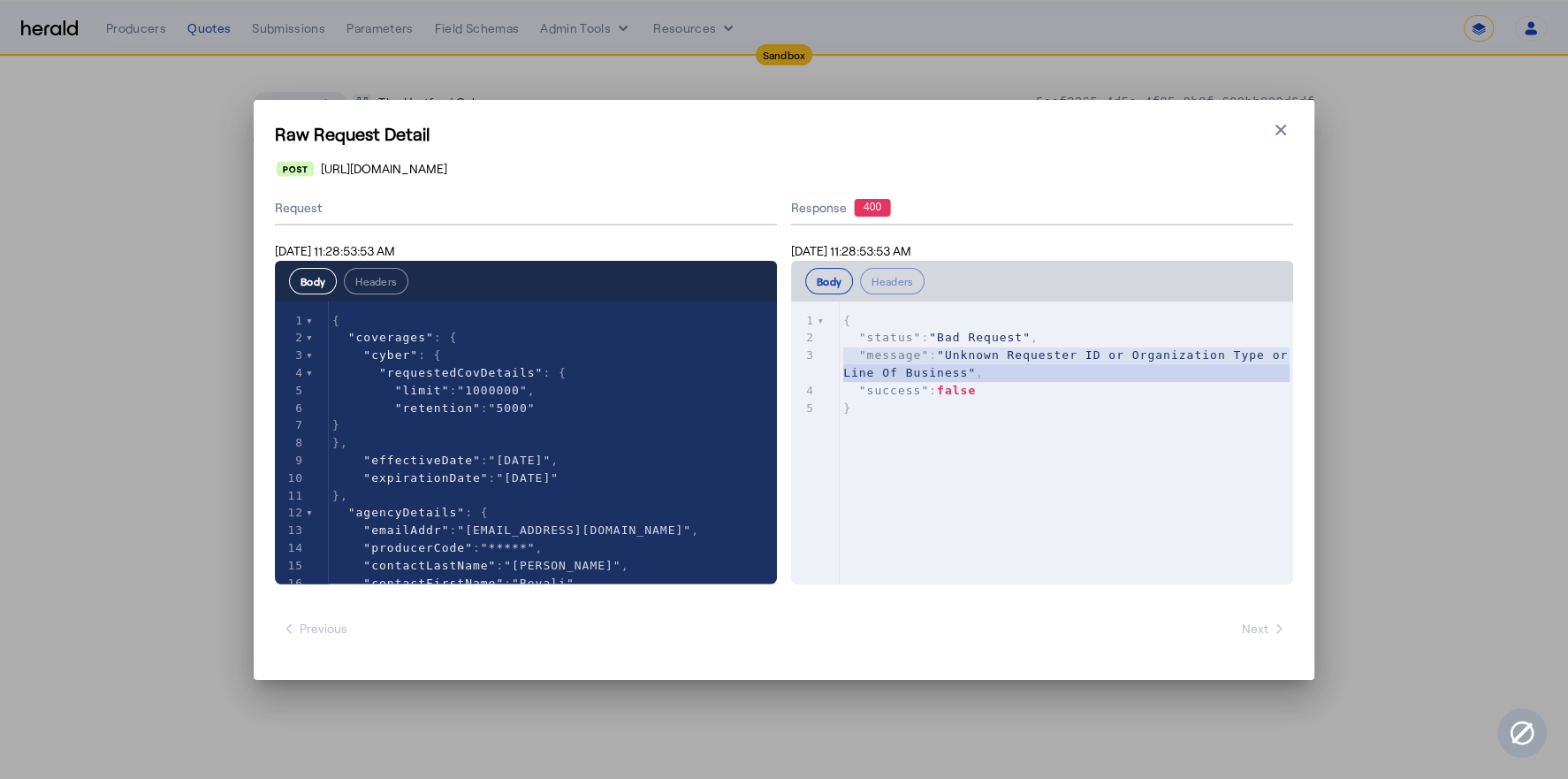
click at [911, 364] on pre ""message" : "Unknown Requester ID or Organization Type or Line Of Business" ," at bounding box center [1066, 364] width 453 height 35
click at [890, 230] on div "**********" at bounding box center [1041, 388] width 502 height 393
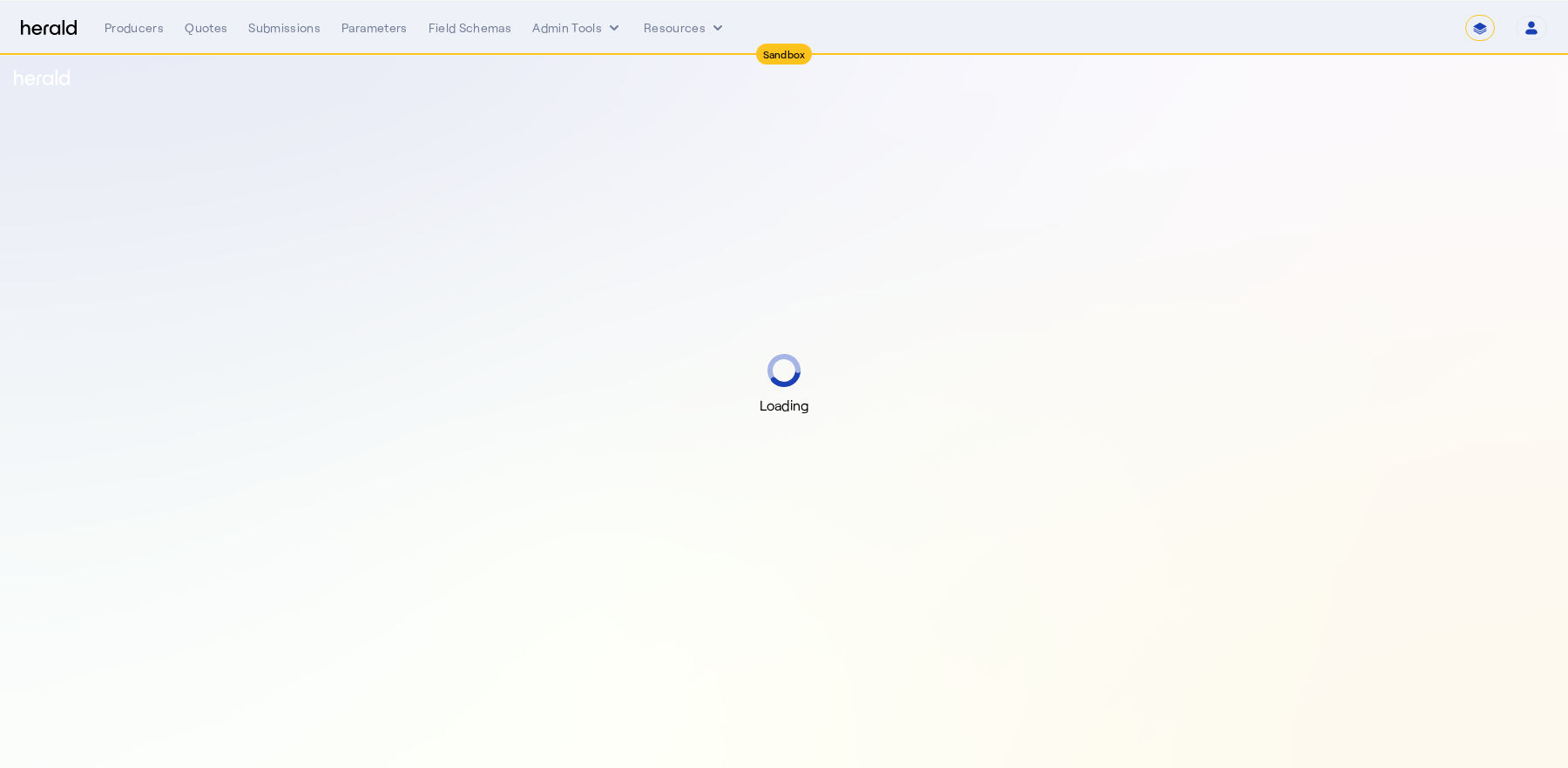
select select "*******"
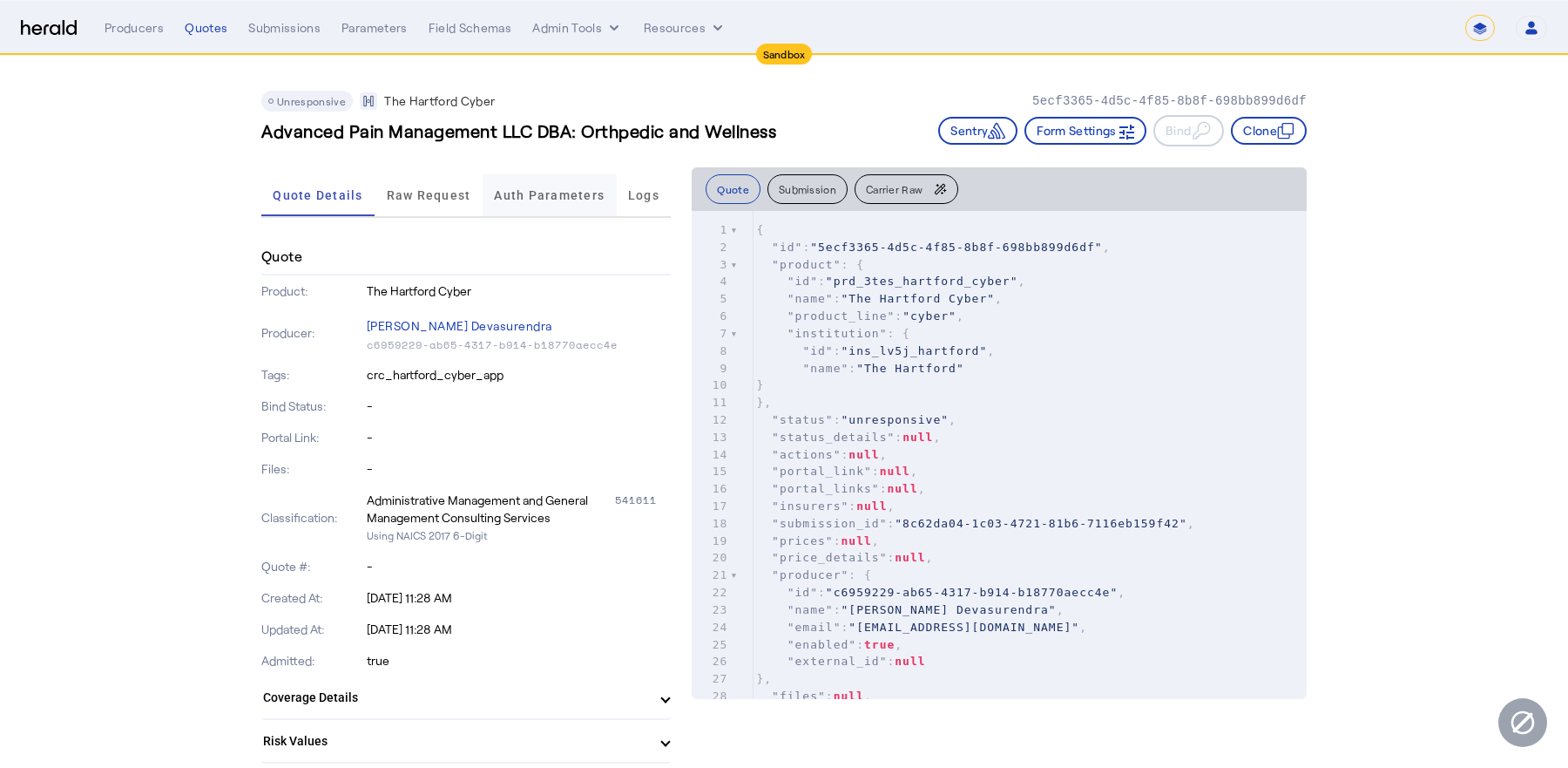
click at [522, 203] on span "Auth Parameters" at bounding box center [549, 194] width 111 height 42
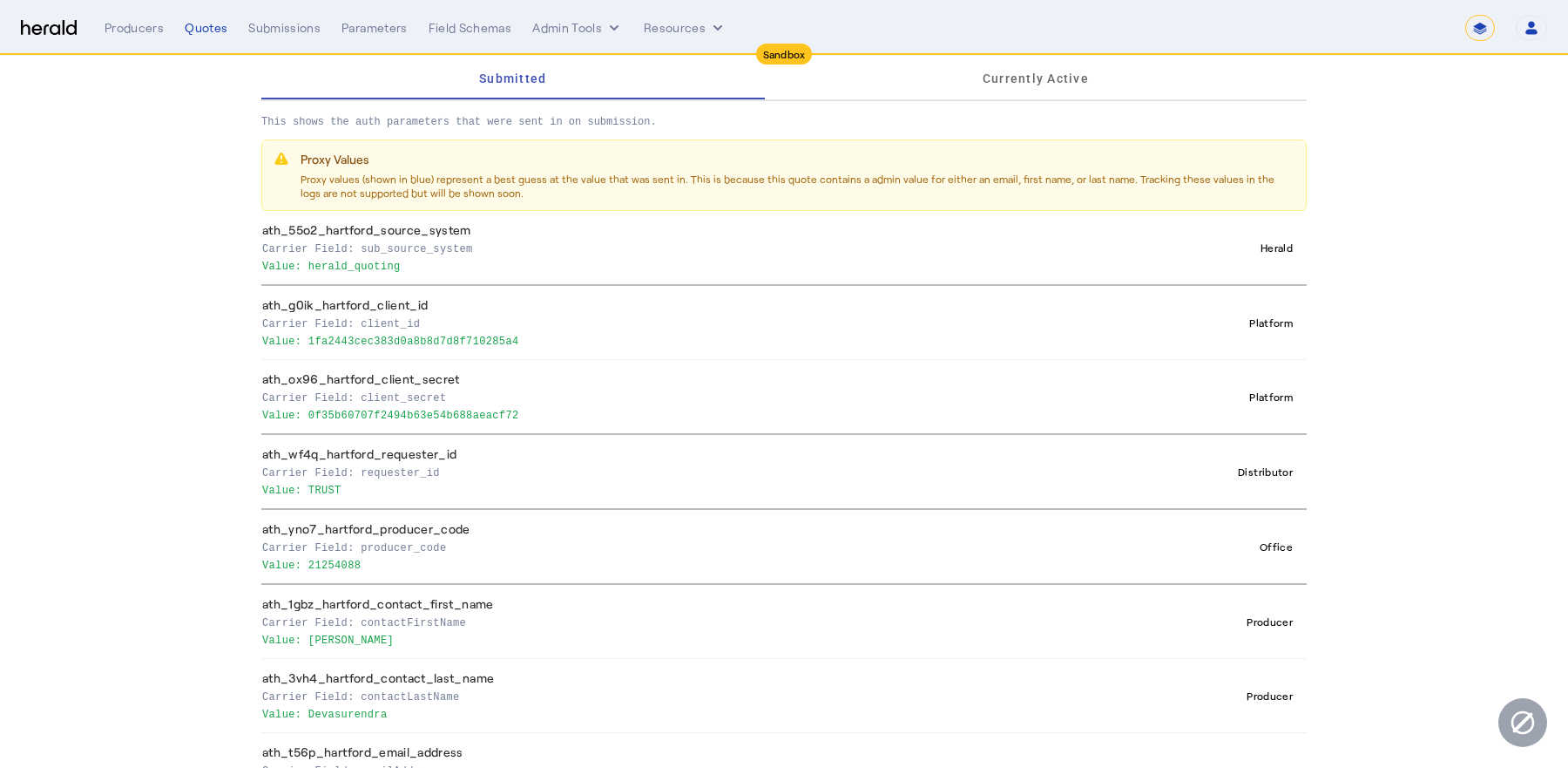
scroll to position [176, 0]
click at [319, 483] on p "Value: TRUST" at bounding box center [661, 487] width 799 height 18
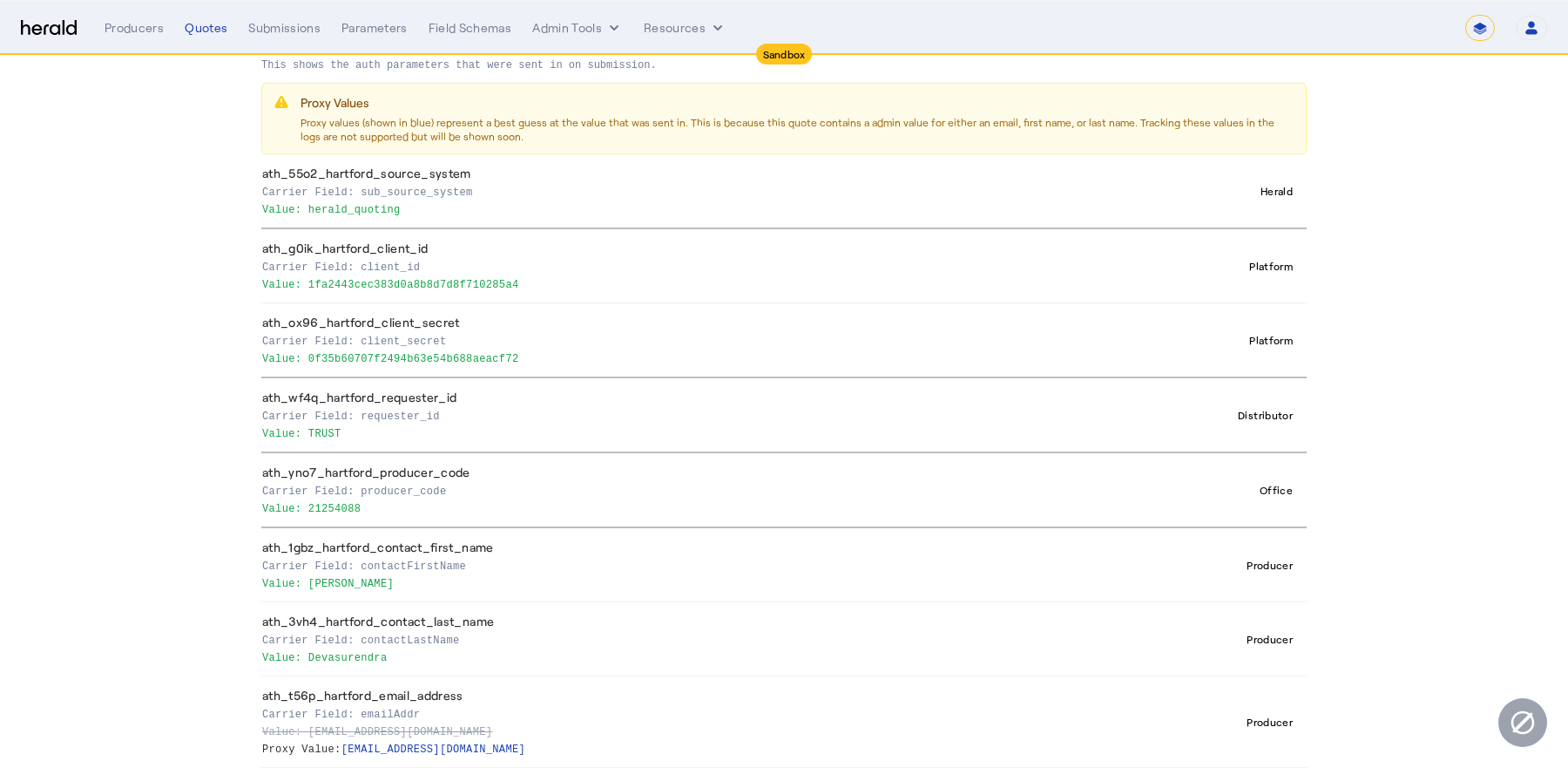
scroll to position [236, 0]
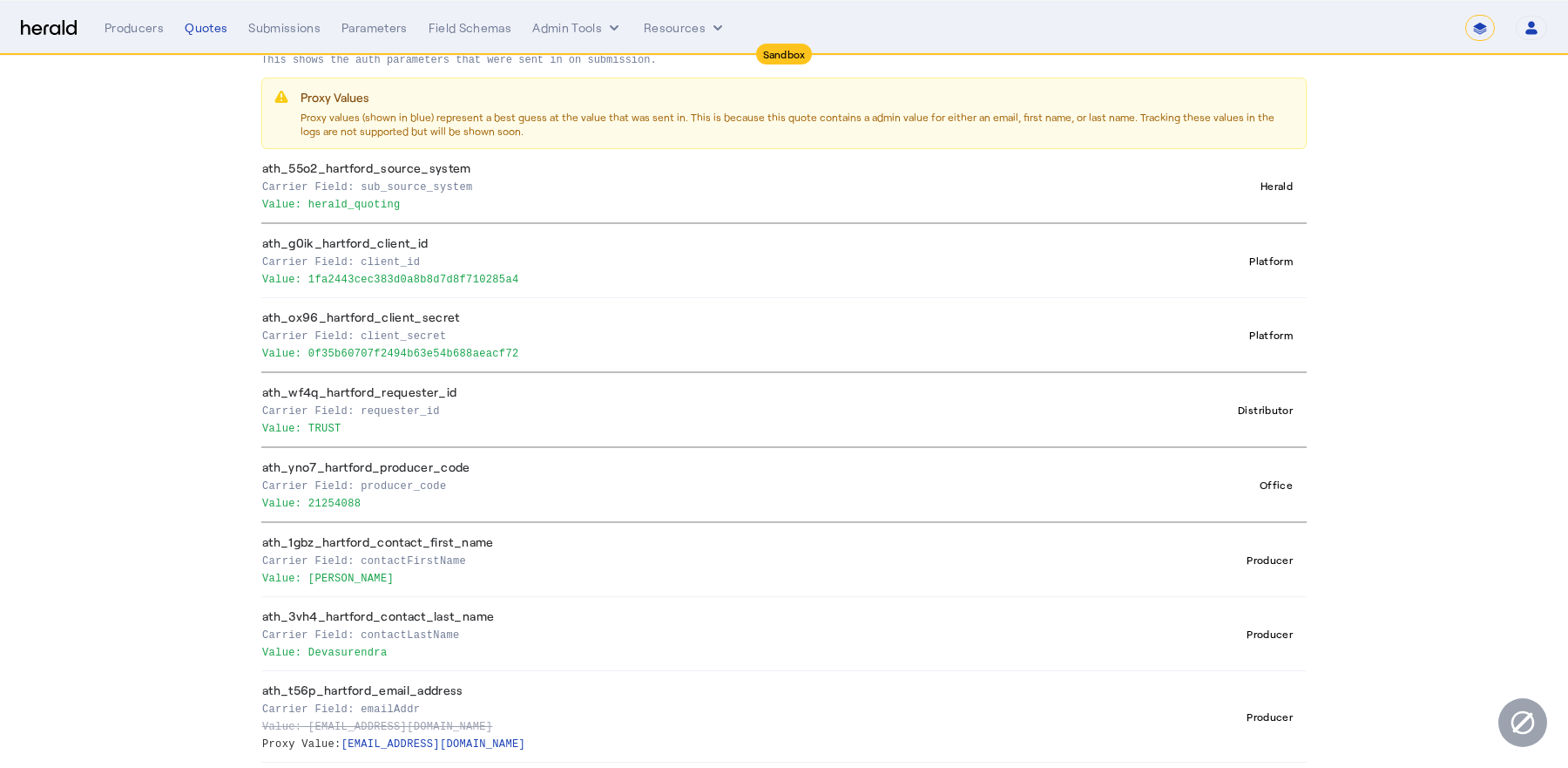
click at [328, 298] on th "ath_ox96_hartford_client_secret Carrier Field: client_secret Value: 0f35b60707f…" at bounding box center [664, 335] width 807 height 75
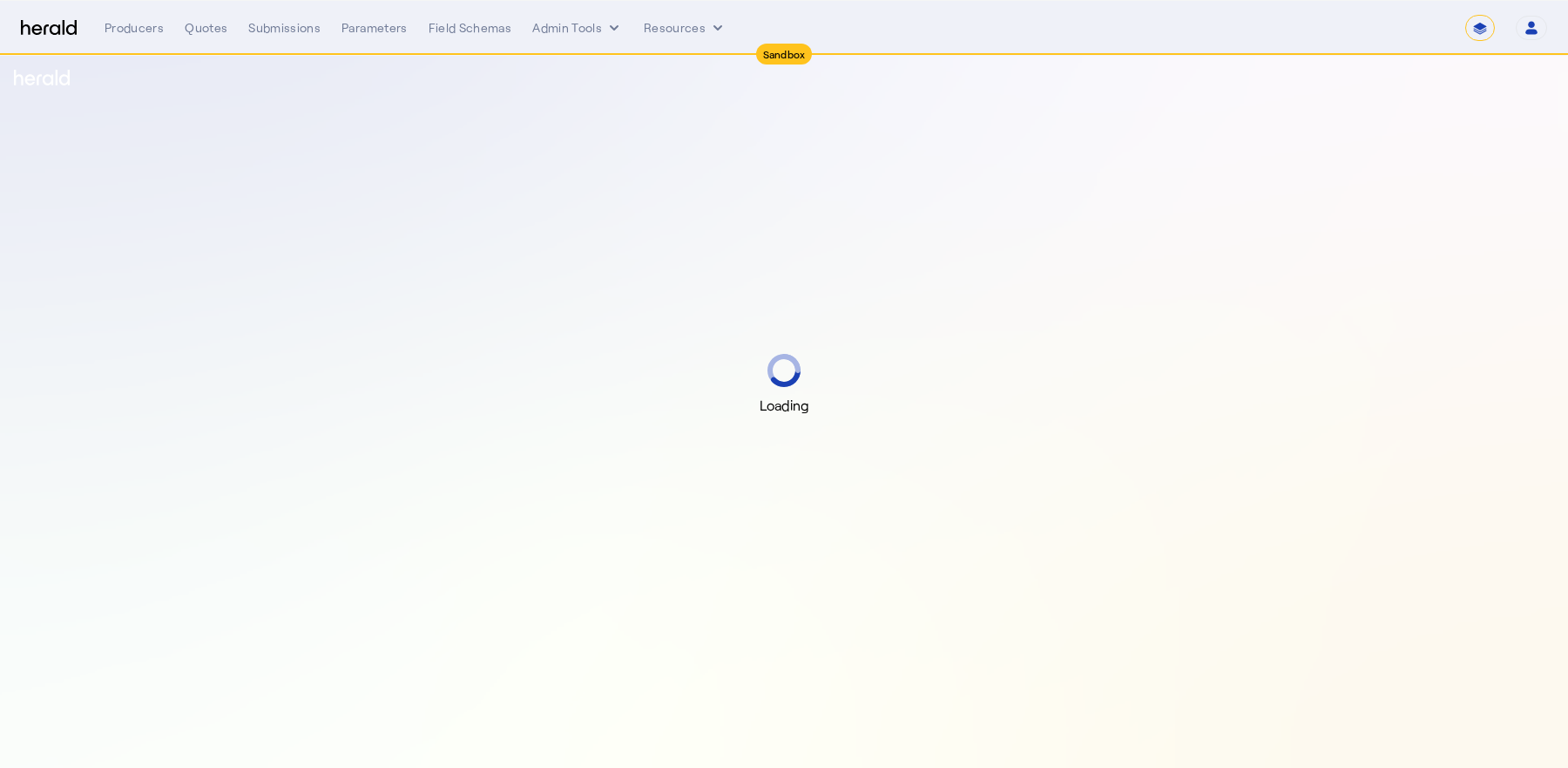
select select "*******"
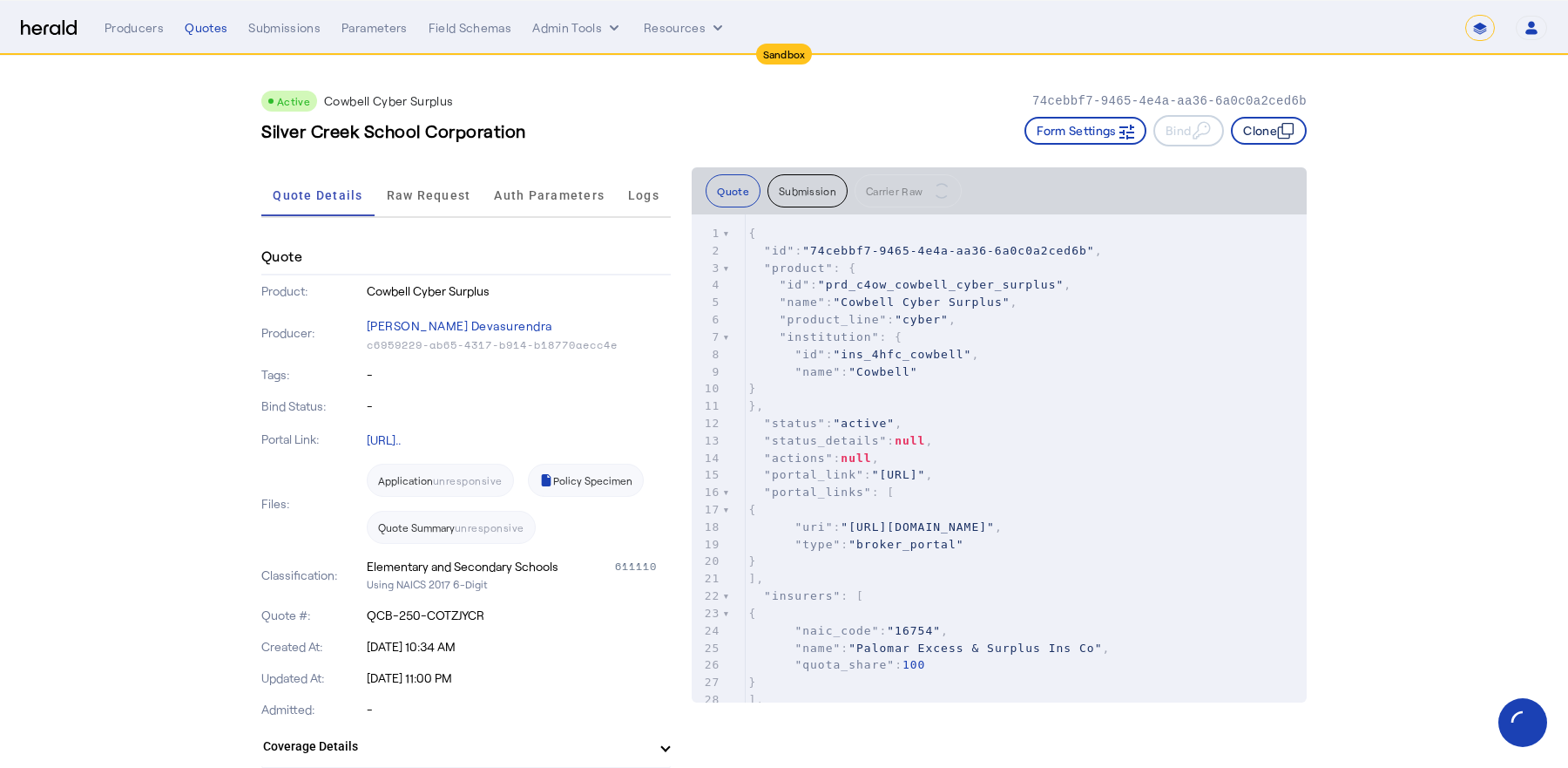
click at [1266, 128] on button "Clone" at bounding box center [1268, 130] width 76 height 28
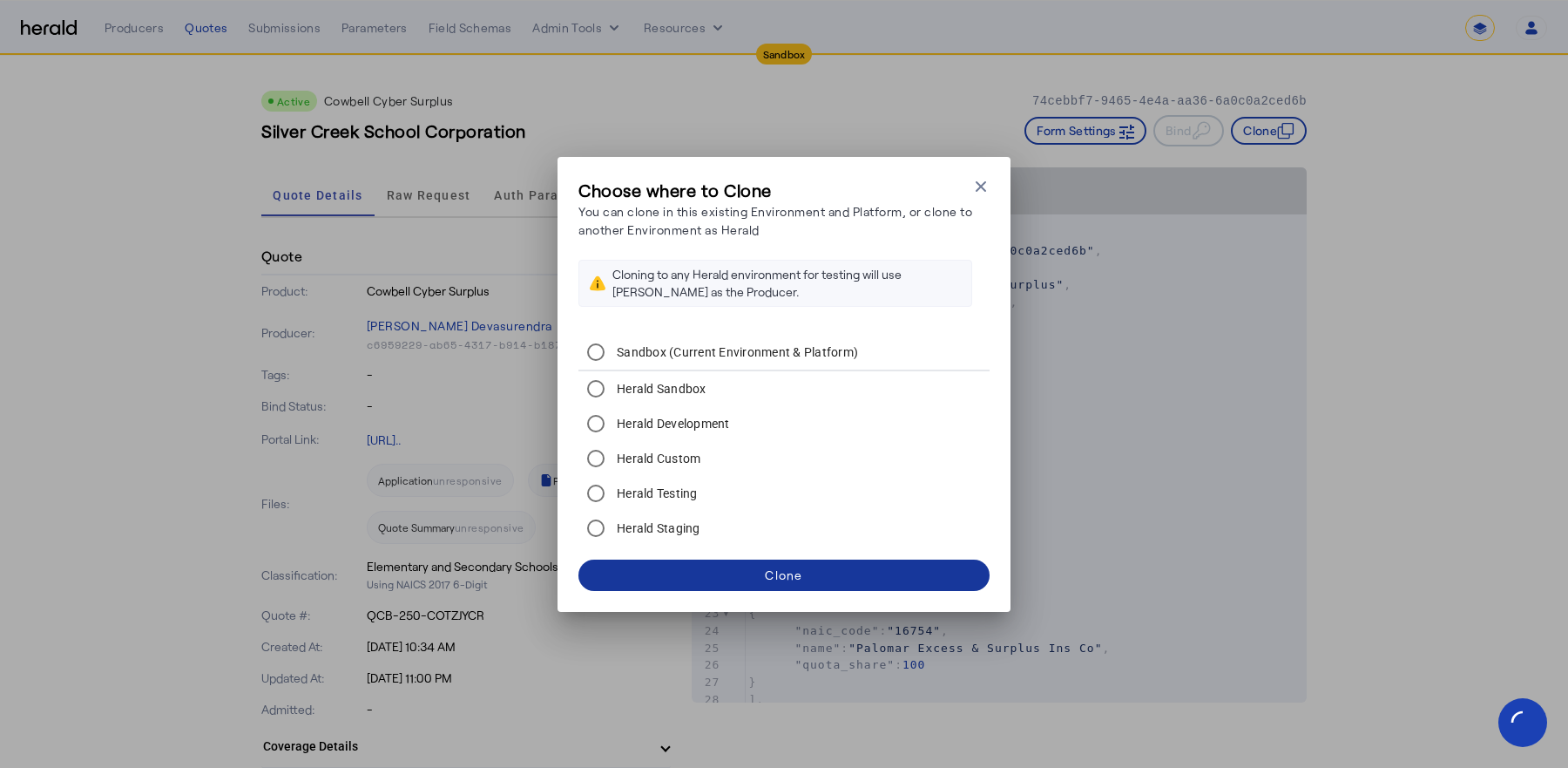
click at [770, 571] on div "Clone" at bounding box center [784, 574] width 37 height 19
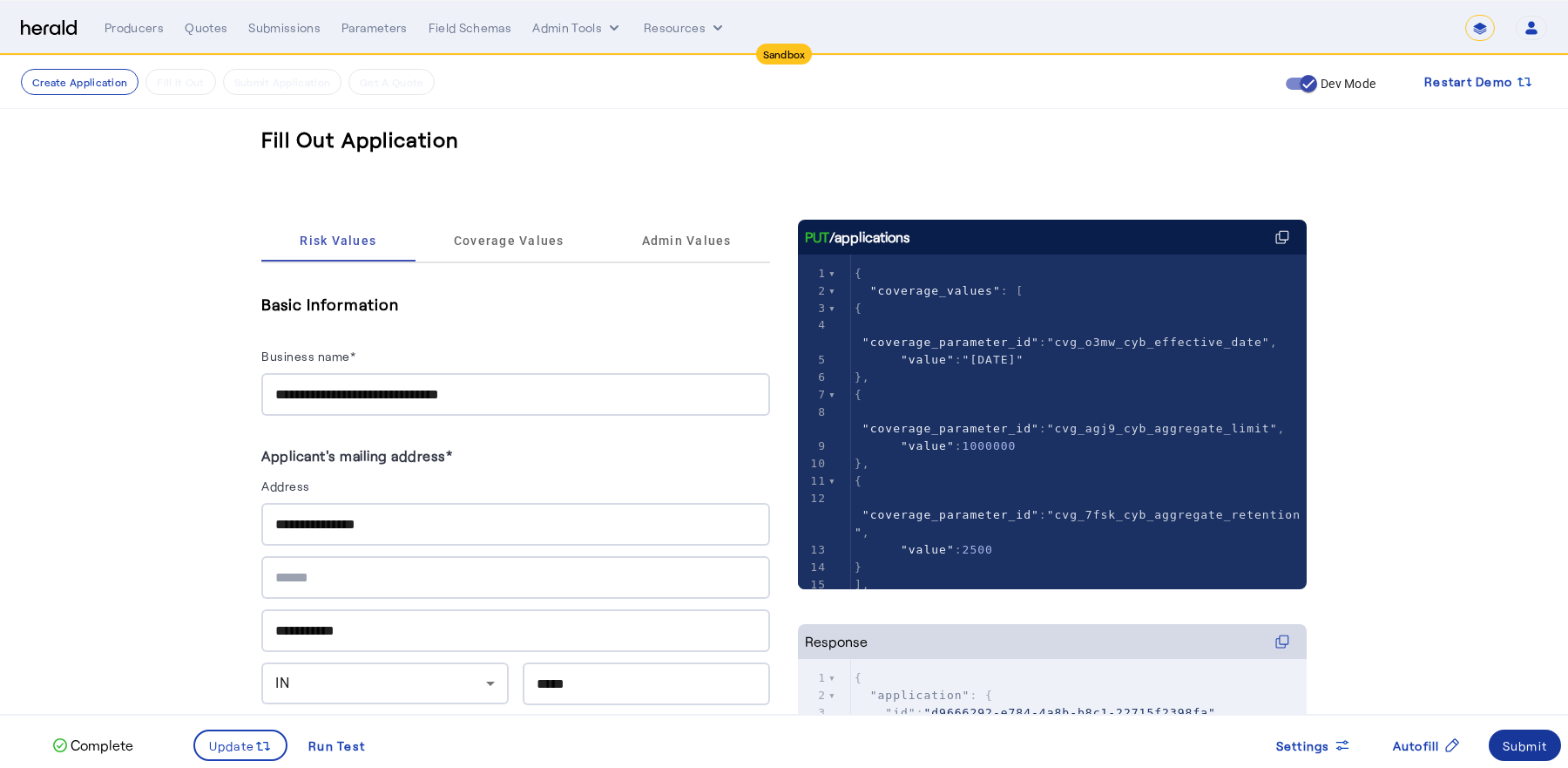
click at [1508, 743] on div "Submit" at bounding box center [1524, 746] width 45 height 19
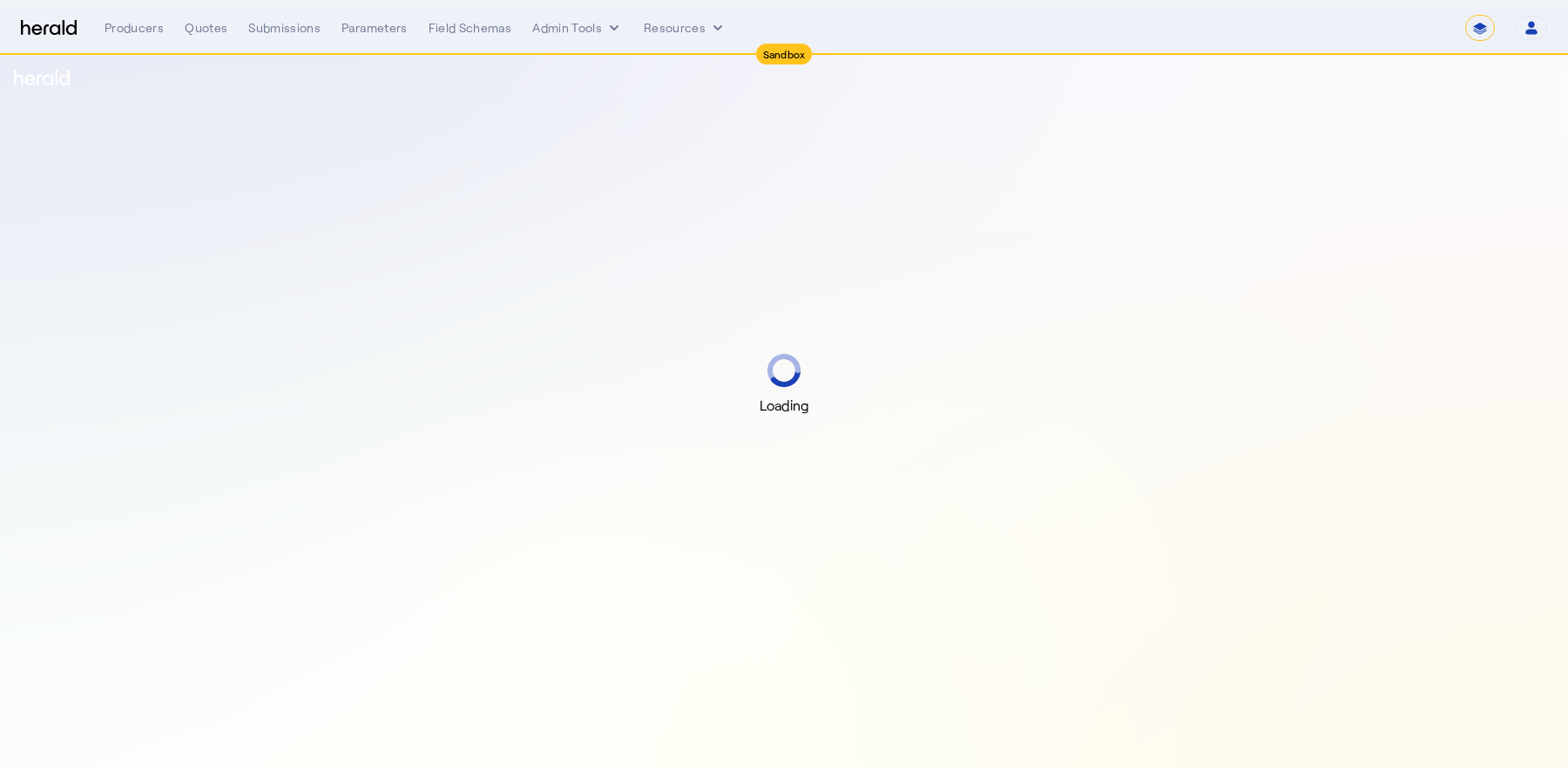
select select "*******"
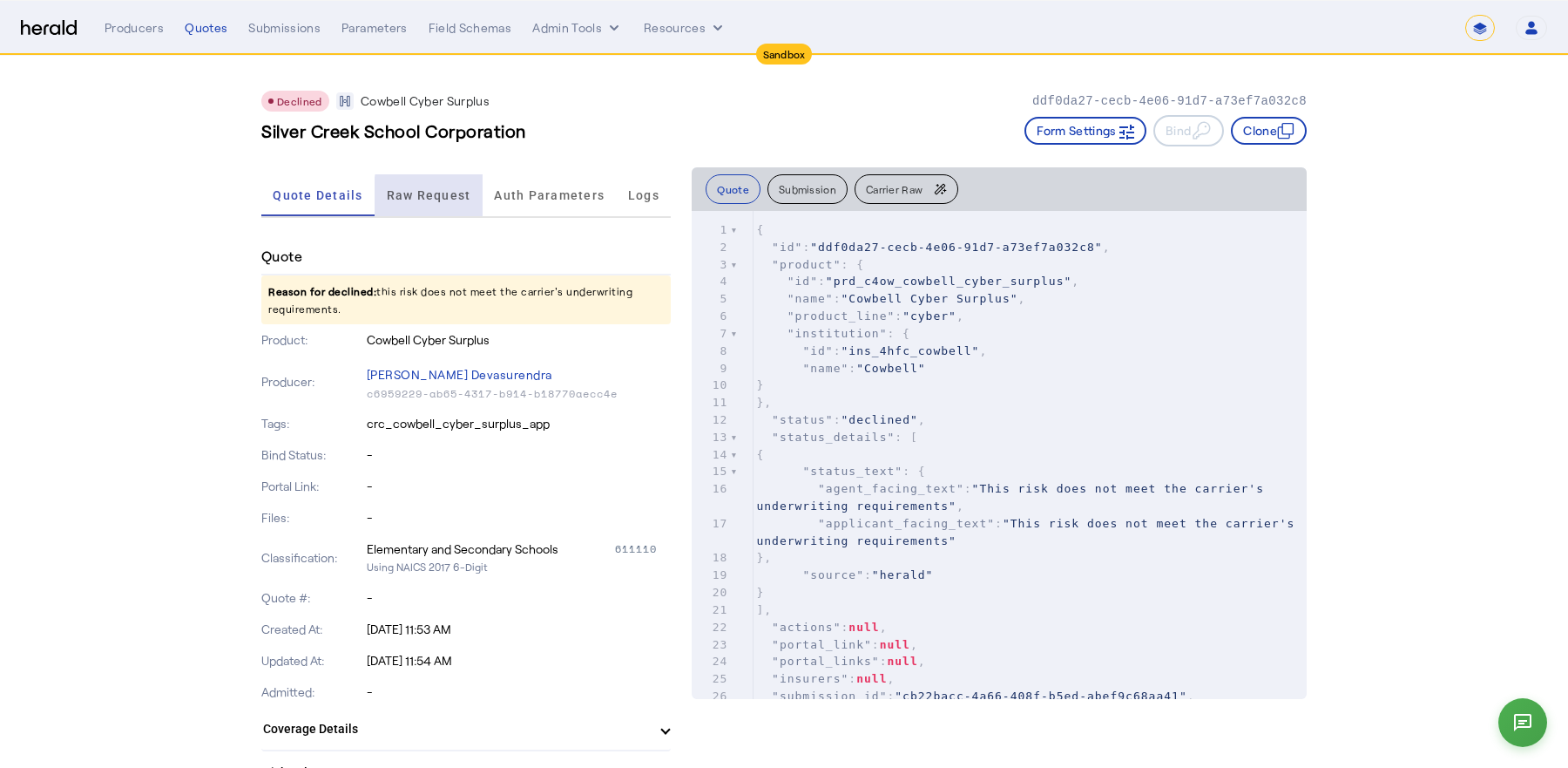
click at [476, 196] on div "Raw Request" at bounding box center [428, 194] width 108 height 42
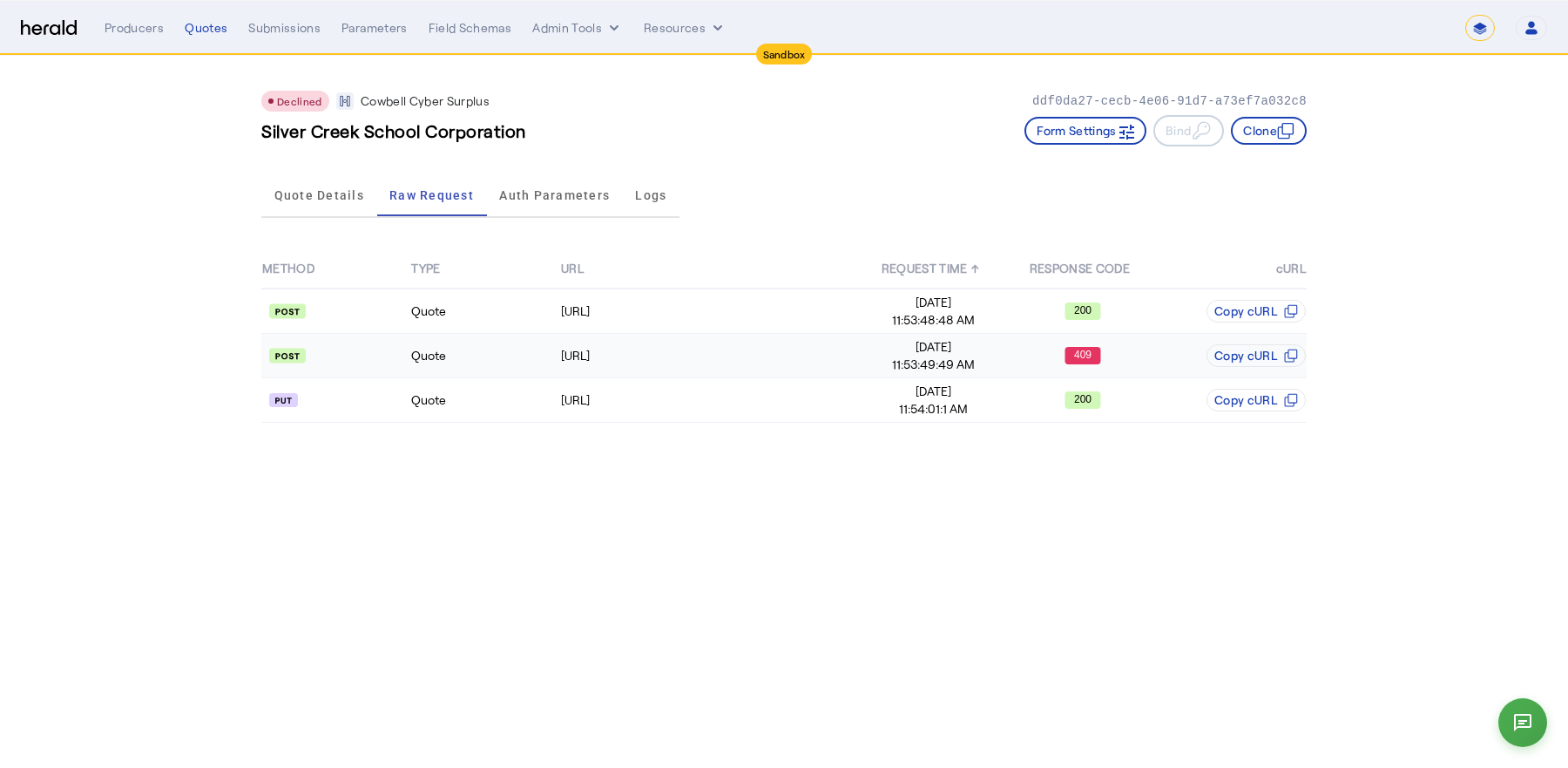
click at [504, 349] on td "Quote" at bounding box center [484, 356] width 149 height 45
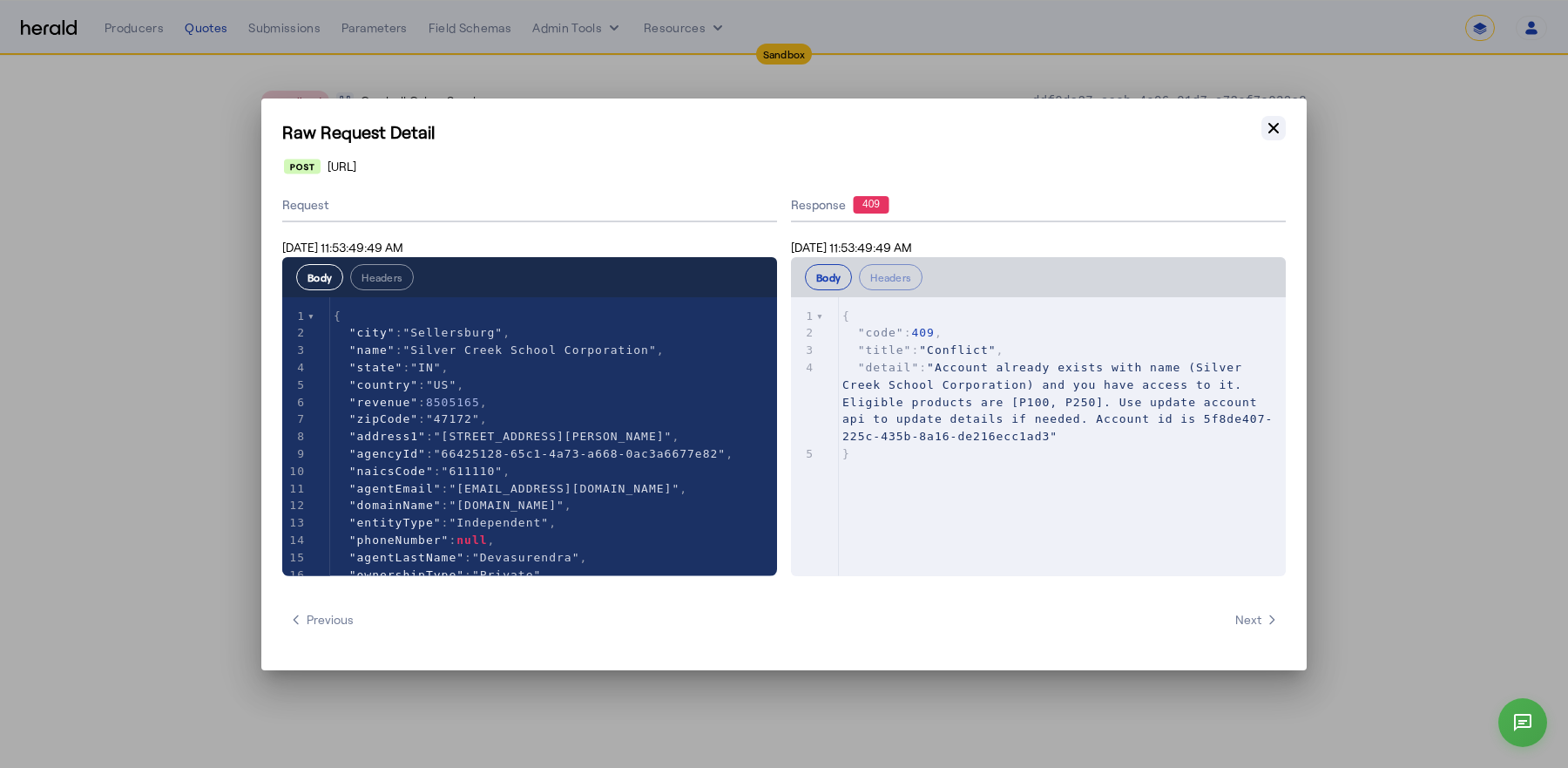
click at [1277, 130] on icon "button" at bounding box center [1274, 128] width 18 height 18
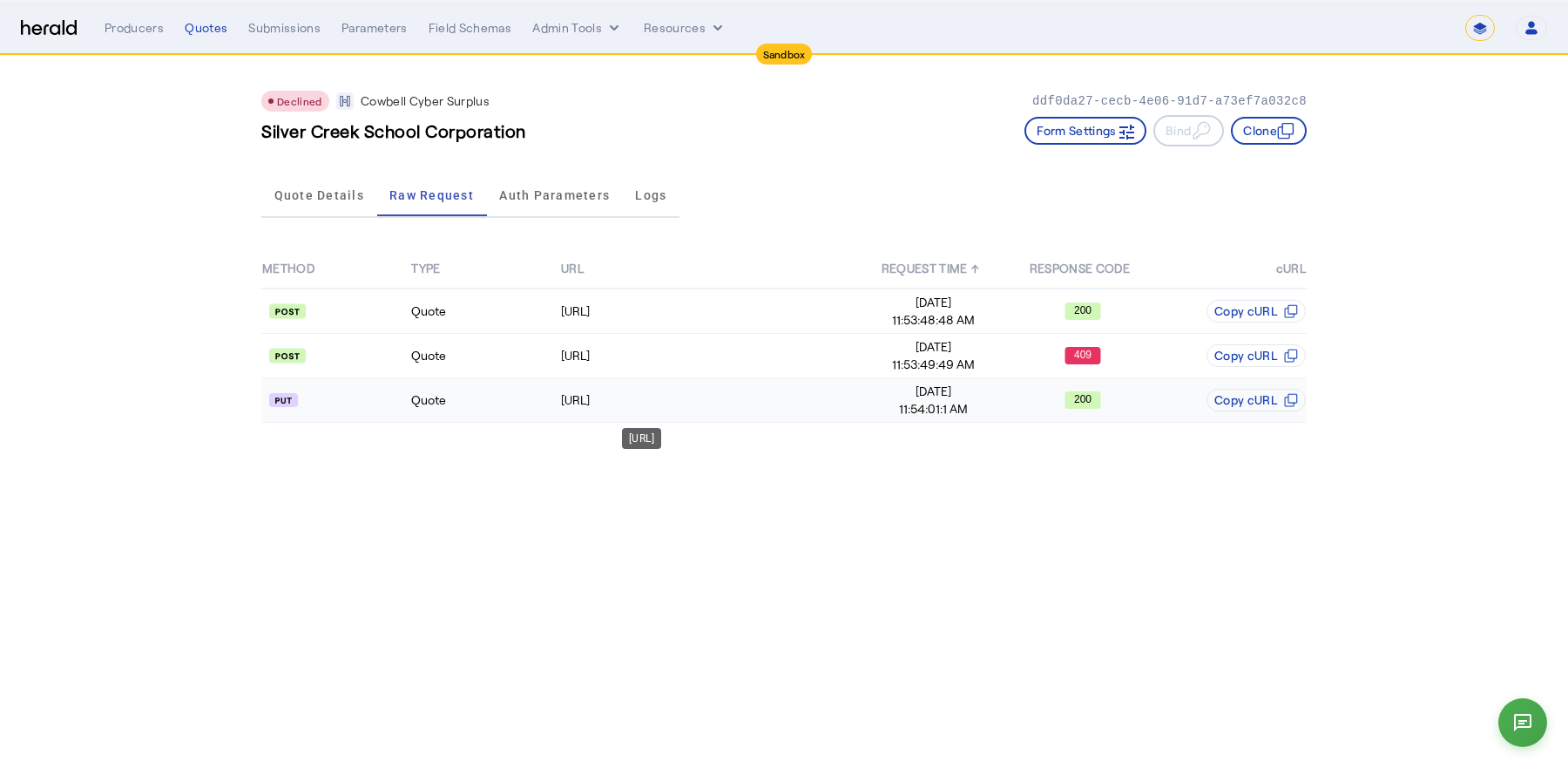
click at [802, 383] on td "https://api.morecowbell.ai/api/account/v1/account/5f8de407-225c-435b-8a16-de216…" at bounding box center [709, 401] width 299 height 45
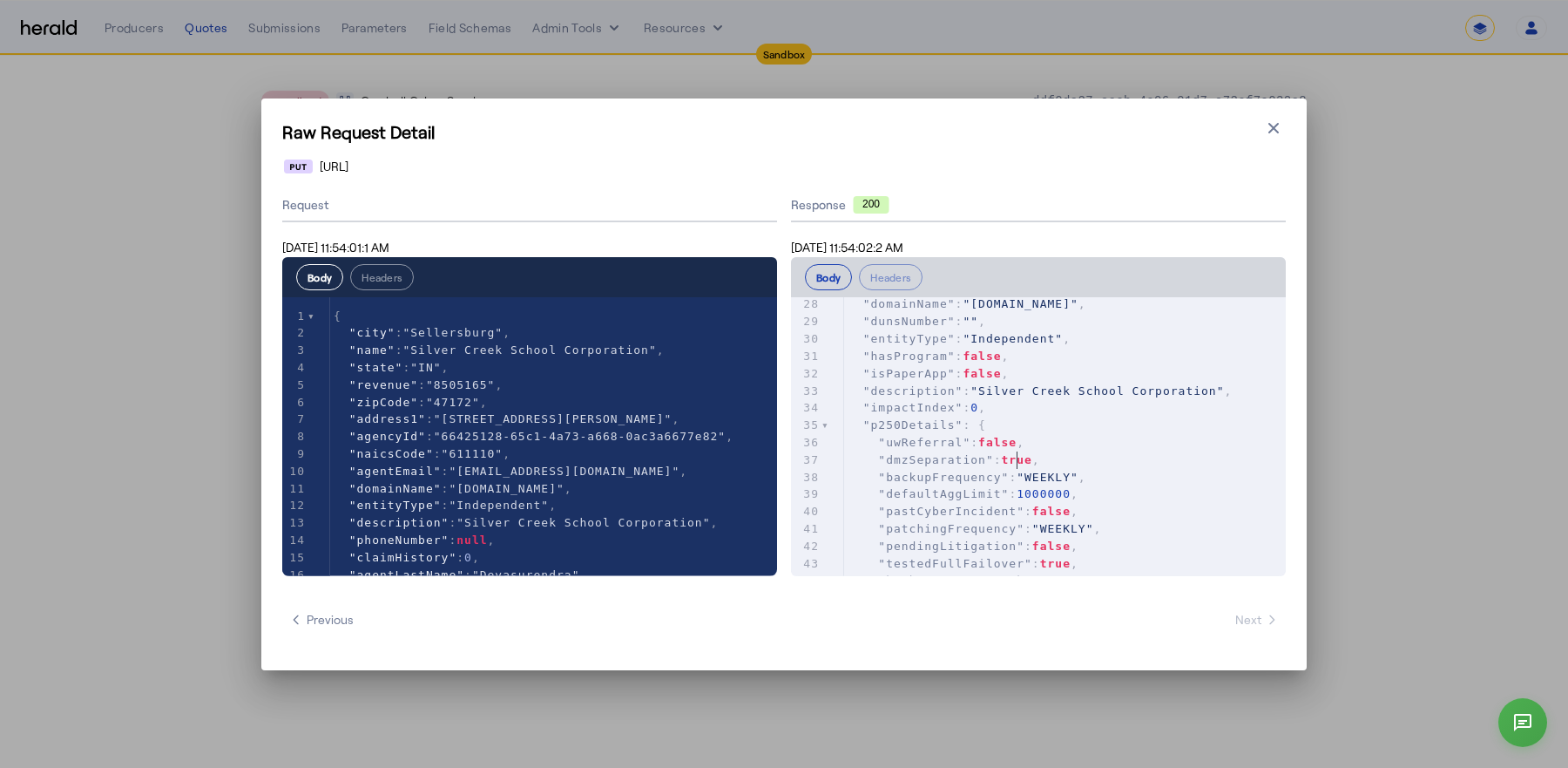
click at [1016, 449] on span "false" at bounding box center [997, 442] width 38 height 13
type textarea "*****"
click at [1016, 449] on span "false" at bounding box center [997, 442] width 38 height 13
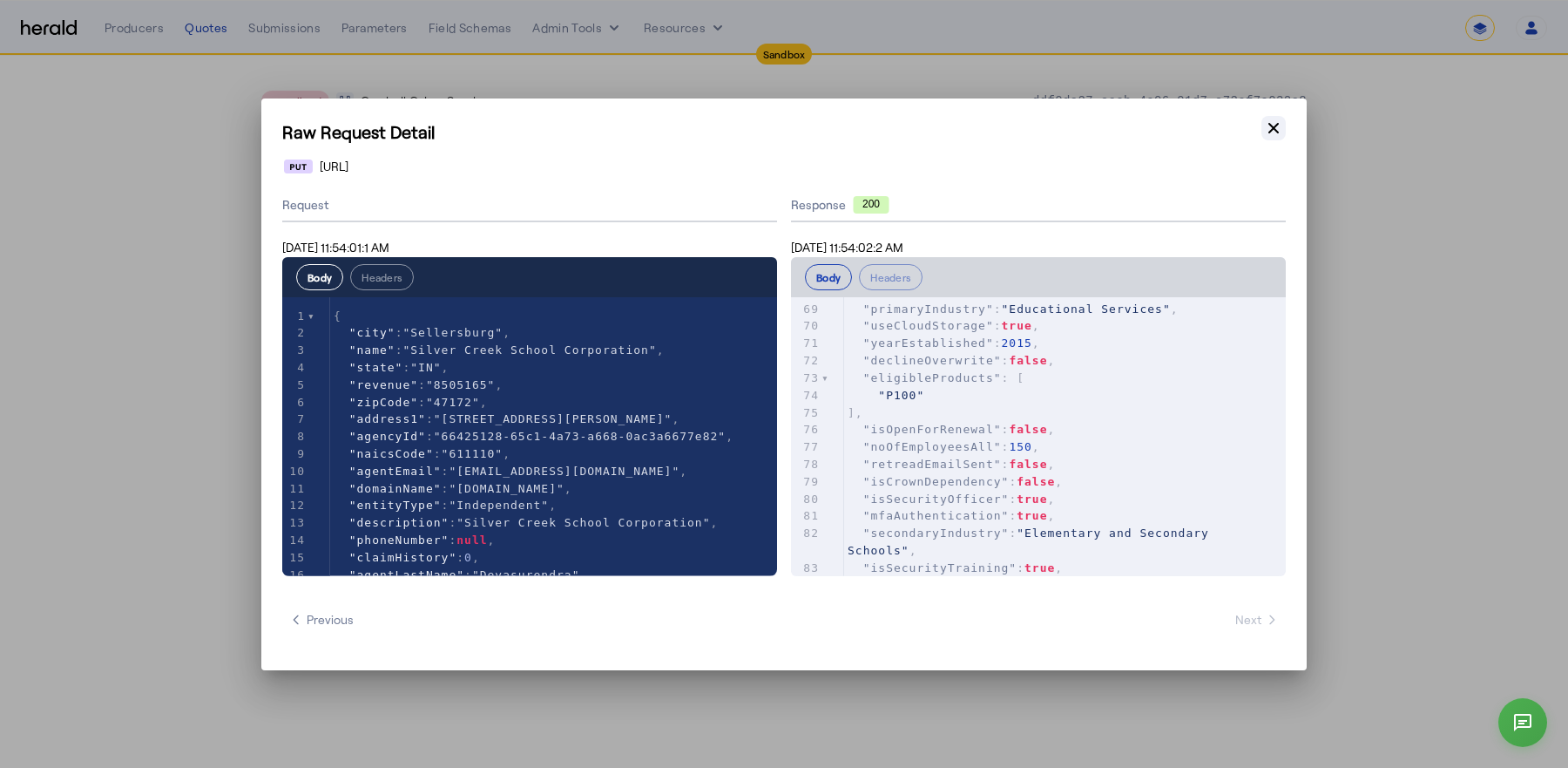
click at [1268, 128] on icon "button" at bounding box center [1274, 128] width 18 height 18
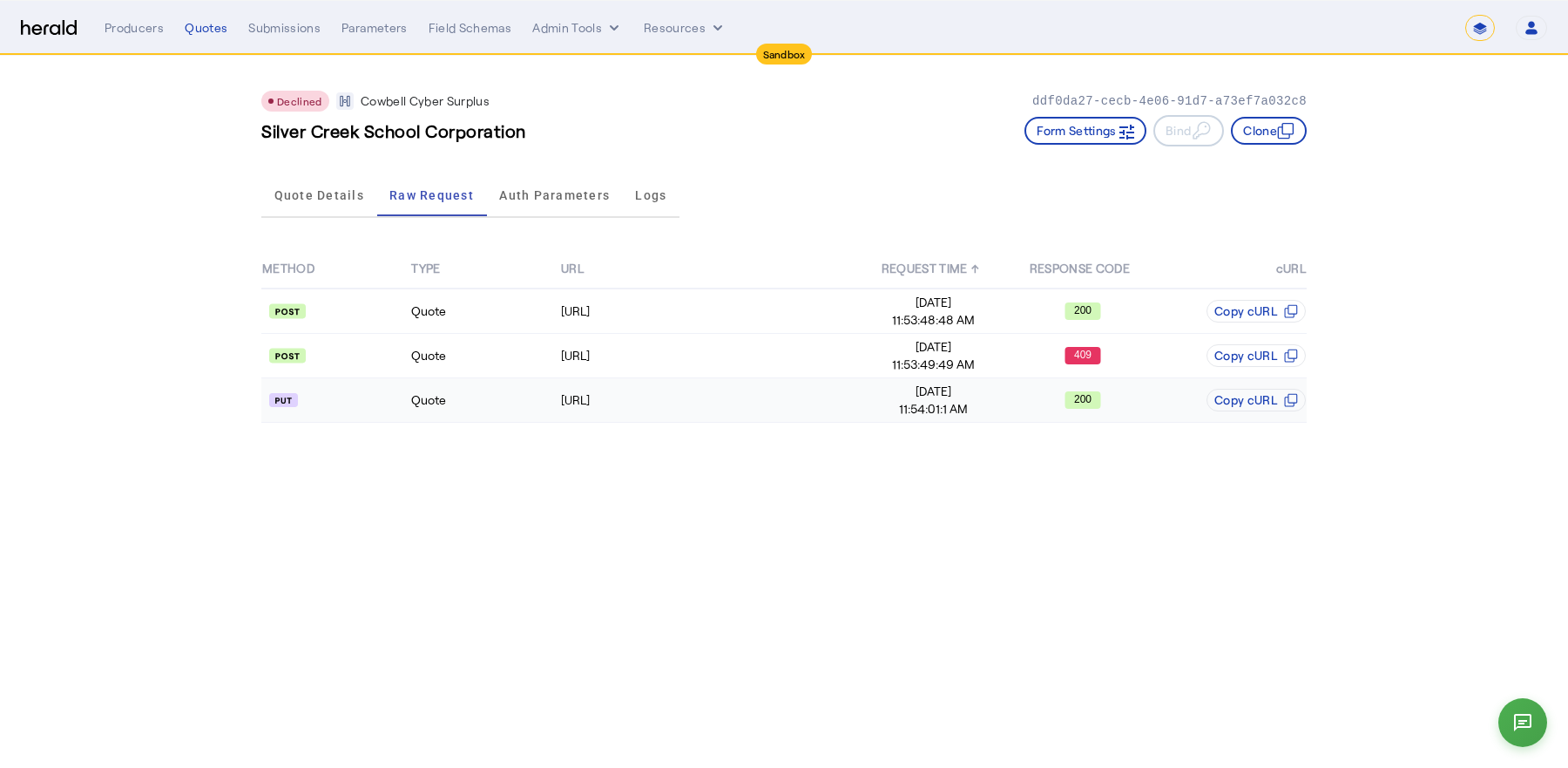
click at [961, 406] on span "11:54:01:1 AM" at bounding box center [932, 409] width 147 height 18
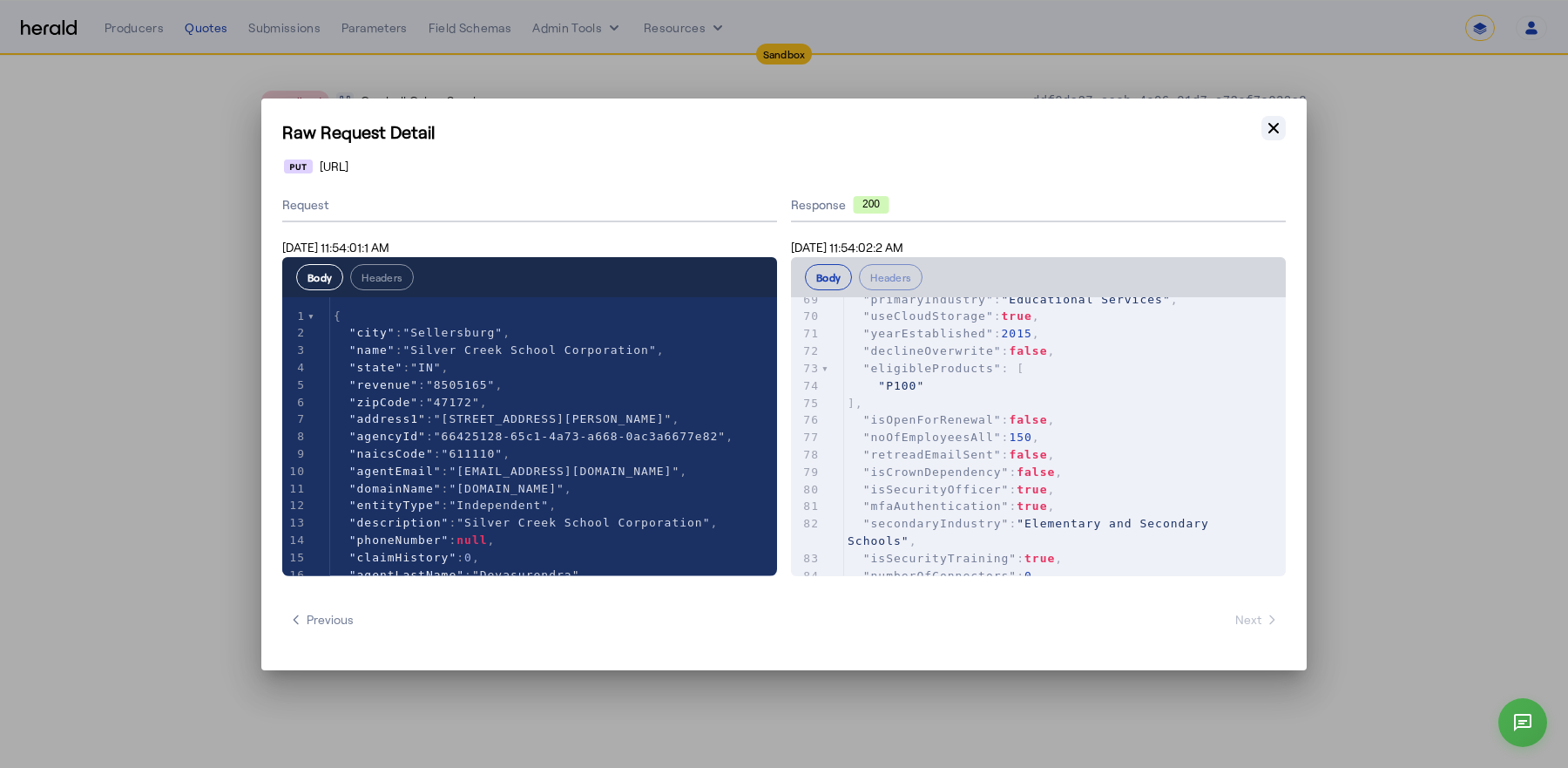
click at [1278, 125] on icon "button" at bounding box center [1274, 128] width 18 height 18
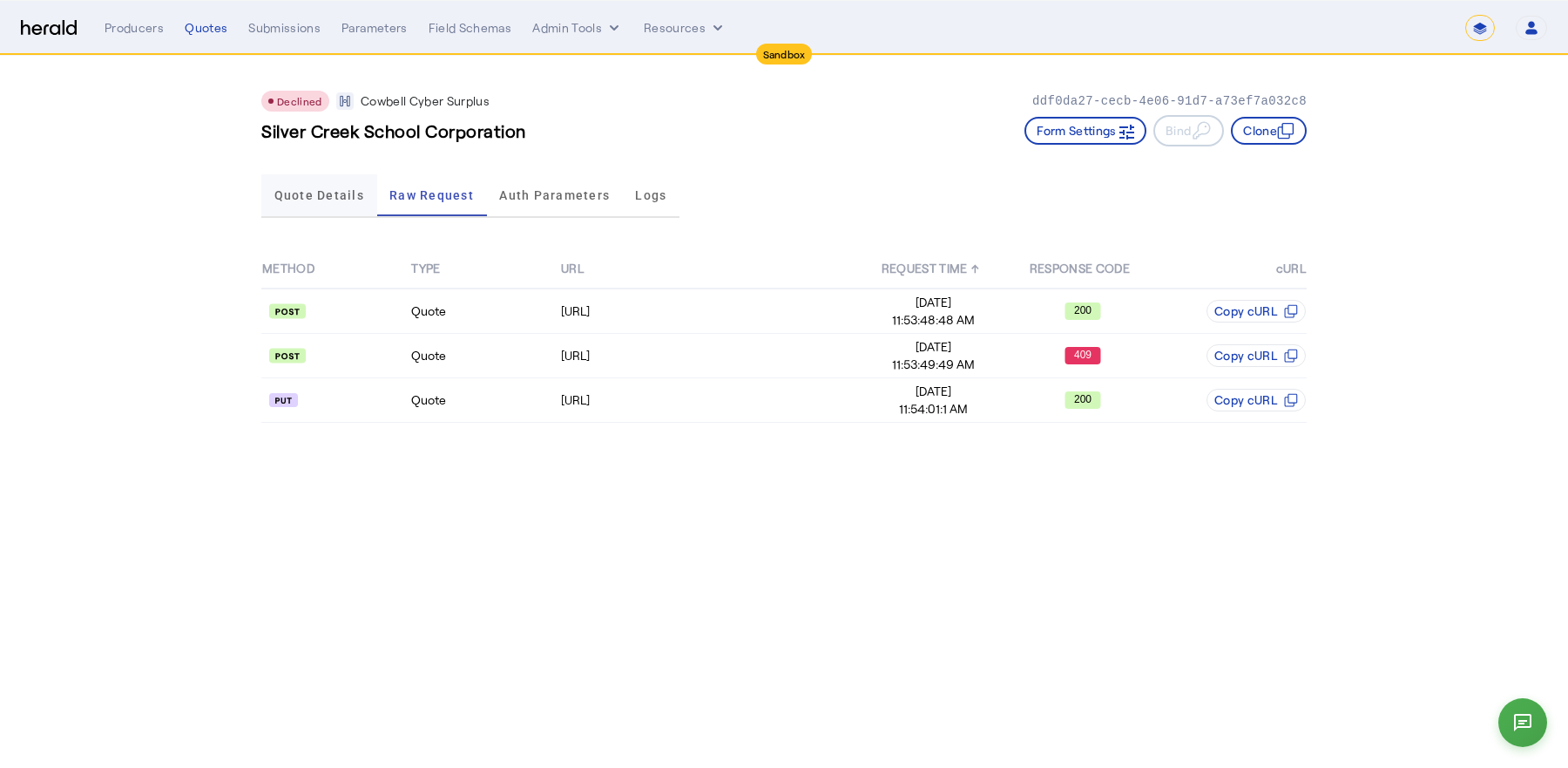
click at [351, 209] on span "Quote Details" at bounding box center [319, 194] width 90 height 42
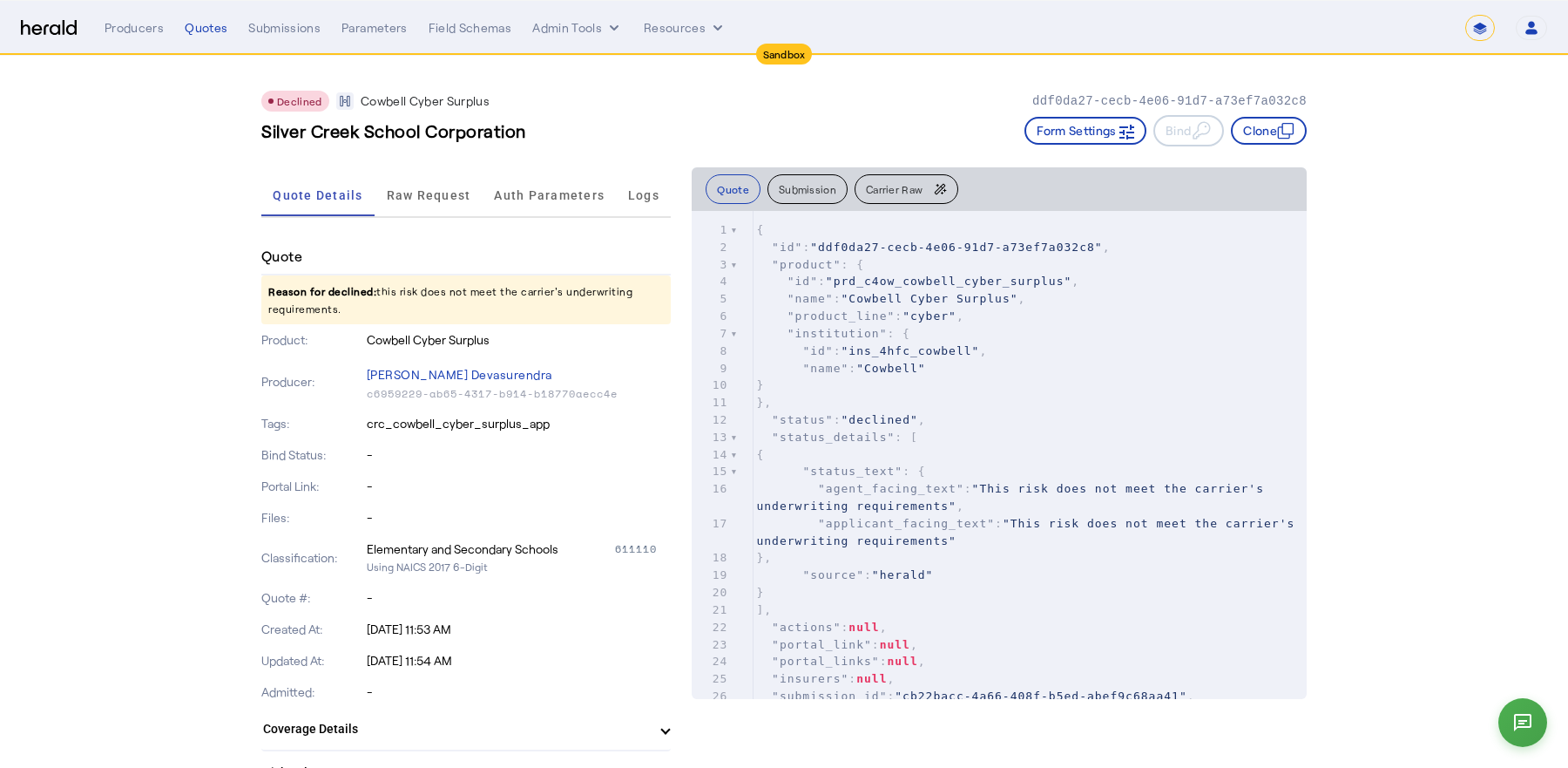
click at [882, 189] on span "Carrier Raw" at bounding box center [894, 189] width 57 height 11
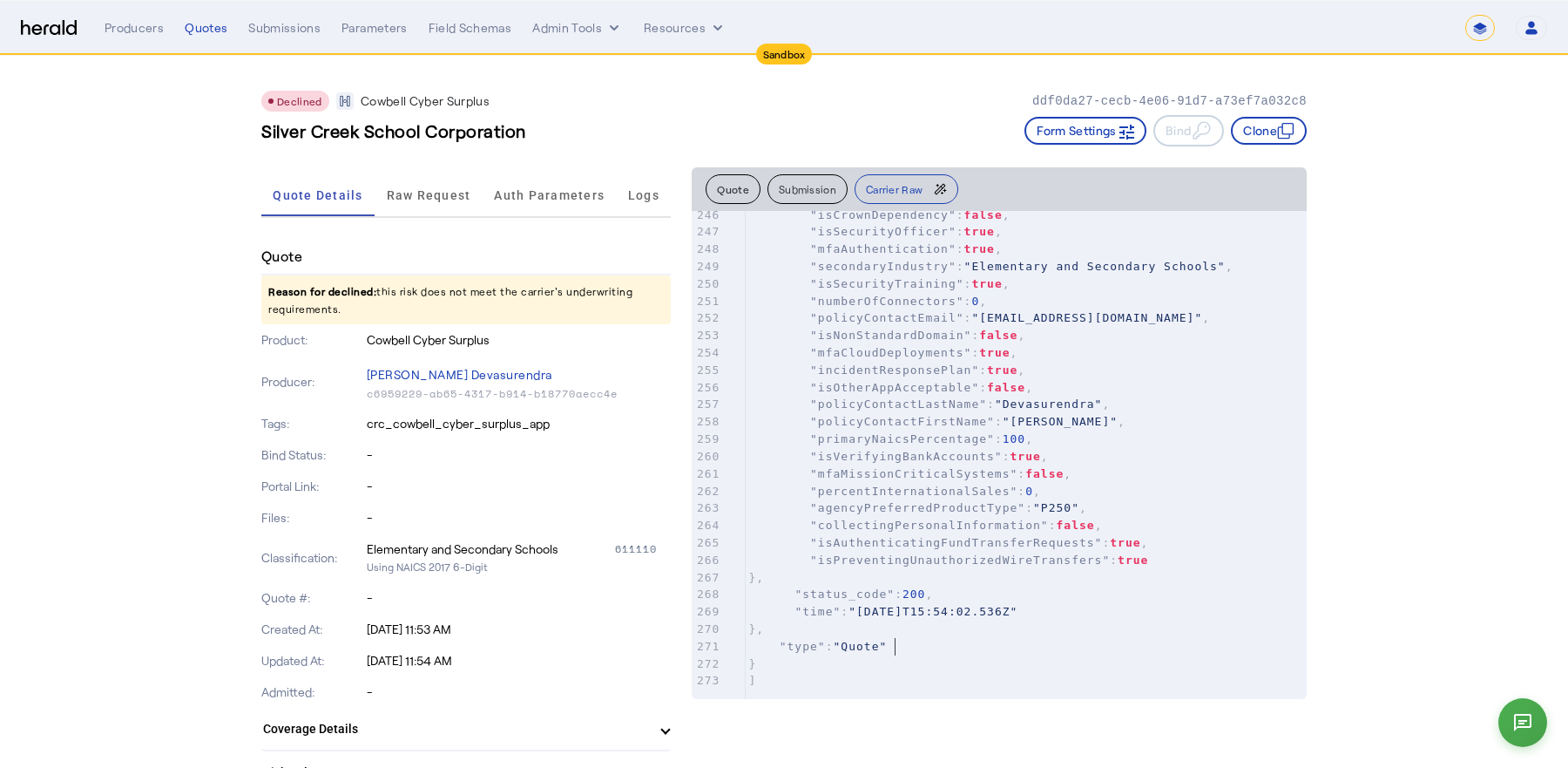
click at [923, 647] on pre ""type" : "Quote"" at bounding box center [1025, 647] width 562 height 18
click at [915, 607] on span ""2025-09-19T15:54:02.536Z"" at bounding box center [933, 611] width 169 height 13
type textarea "**********"
click at [915, 607] on span ""2025-09-19T15:54:02.536Z"" at bounding box center [933, 611] width 169 height 13
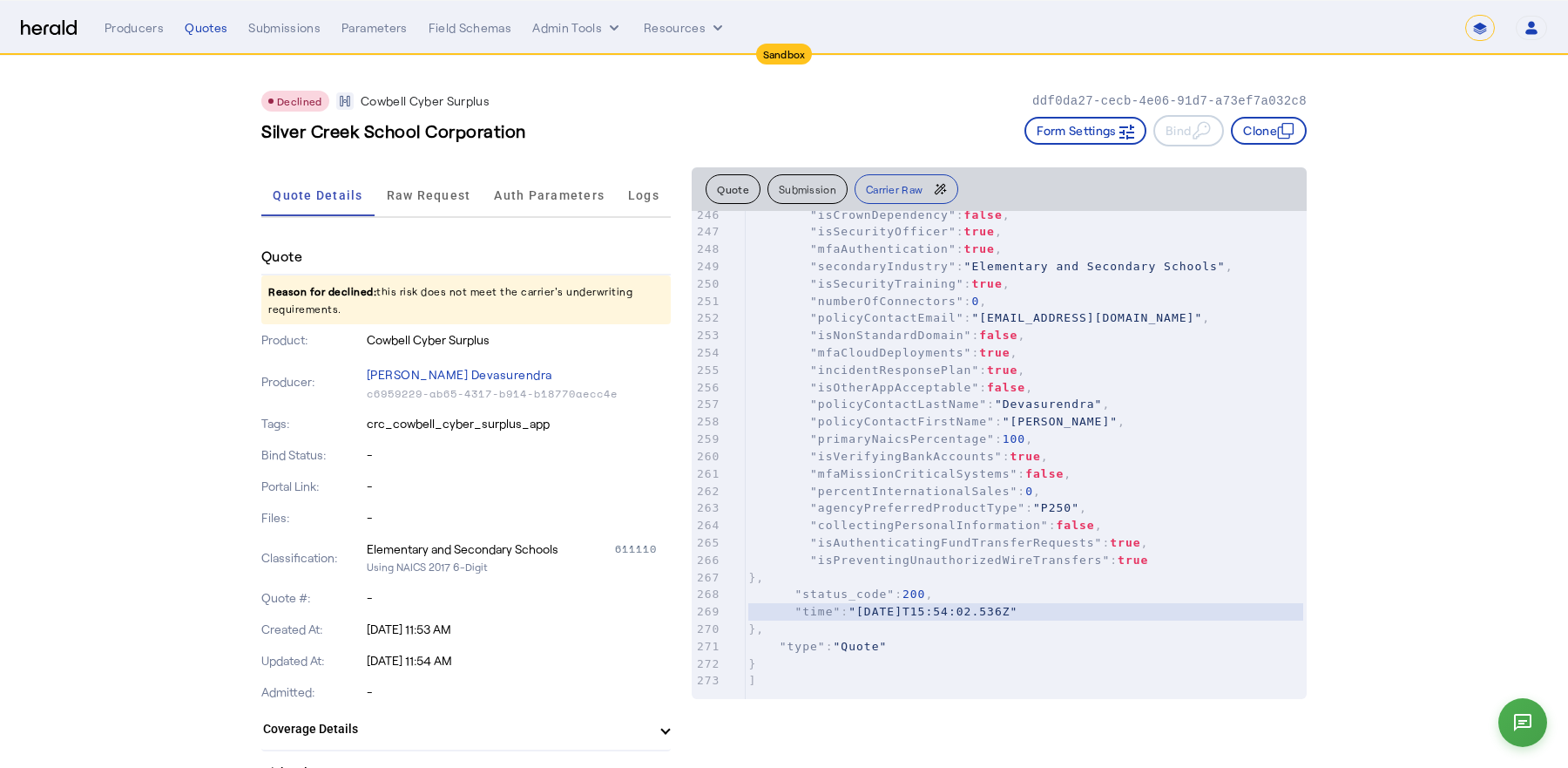
click at [899, 595] on span ""status_code" : 200 ," at bounding box center [840, 594] width 185 height 13
type textarea "**********"
click at [899, 595] on span ""status_code" : 200 ," at bounding box center [840, 594] width 185 height 13
click at [923, 532] on pre ""collectingPersonalInformation" : false ," at bounding box center [1025, 525] width 562 height 18
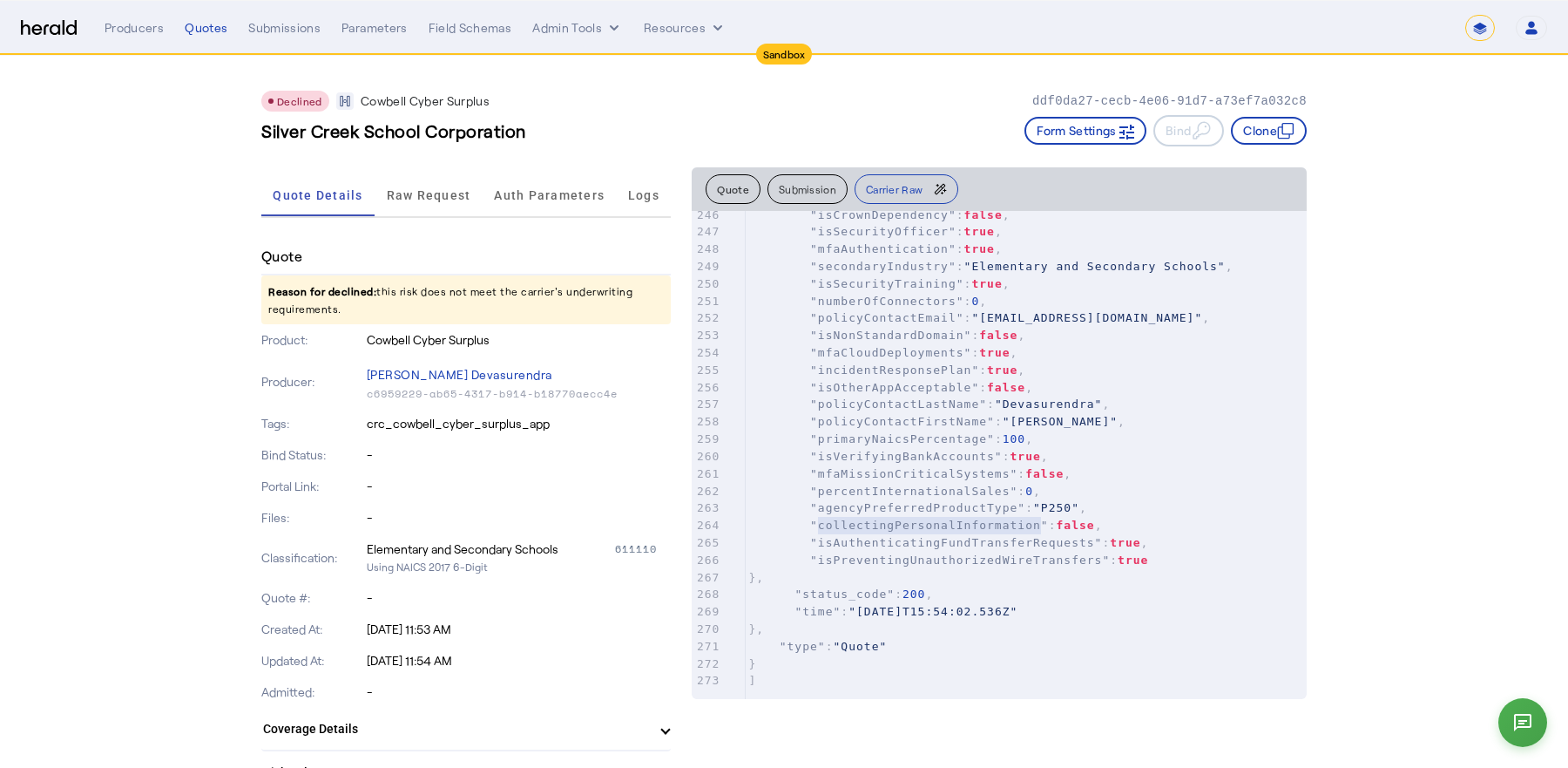
click at [923, 532] on pre ""collectingPersonalInformation" : false ," at bounding box center [1025, 525] width 562 height 18
type textarea "**********"
click at [923, 532] on pre ""collectingPersonalInformation" : false ," at bounding box center [1025, 525] width 562 height 18
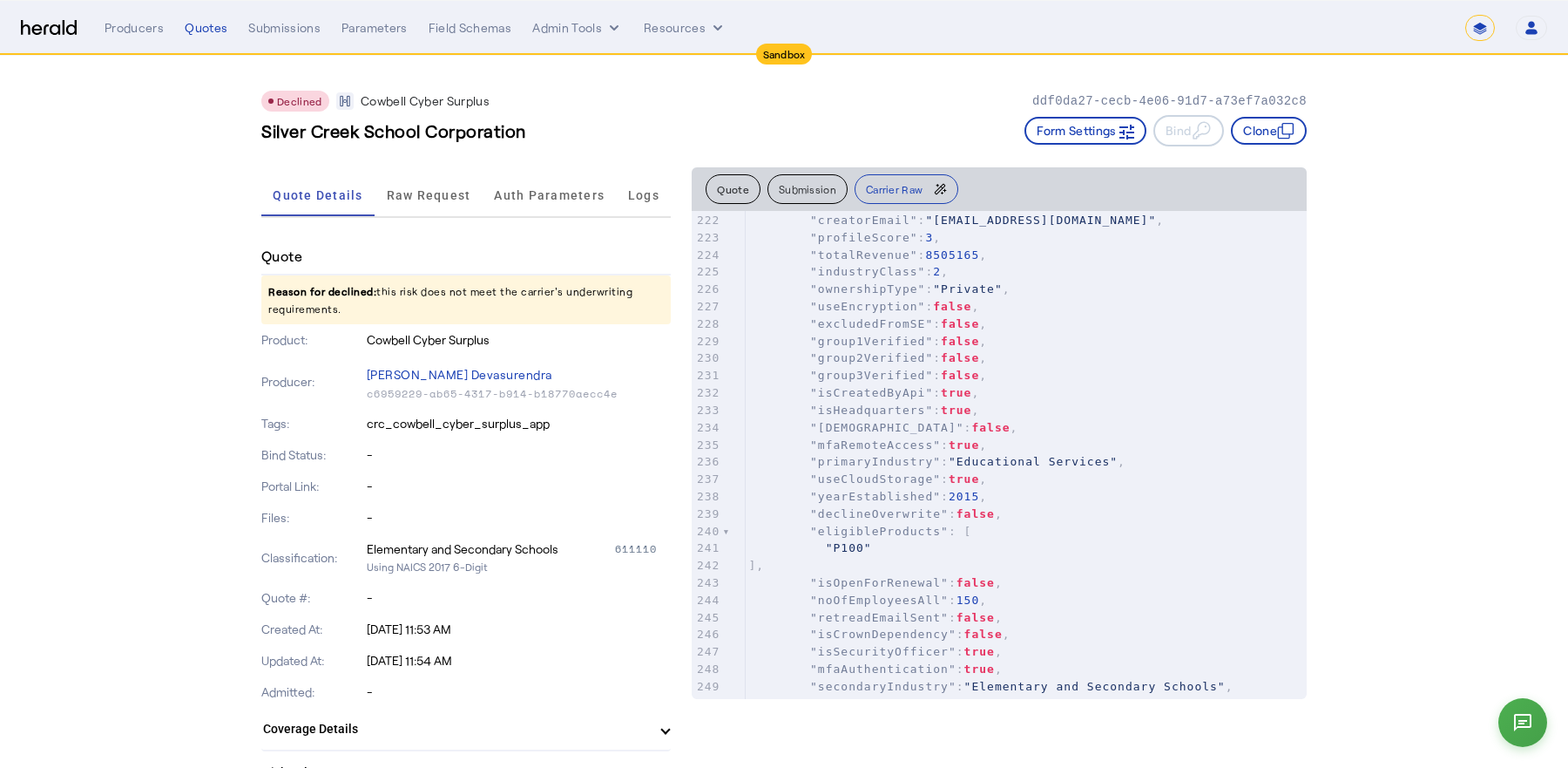
click at [911, 523] on pre ""eligibleProducts" : [" at bounding box center [1025, 532] width 562 height 18
type textarea "**********"
click at [911, 523] on pre ""eligibleProducts" : [" at bounding box center [1025, 532] width 562 height 18
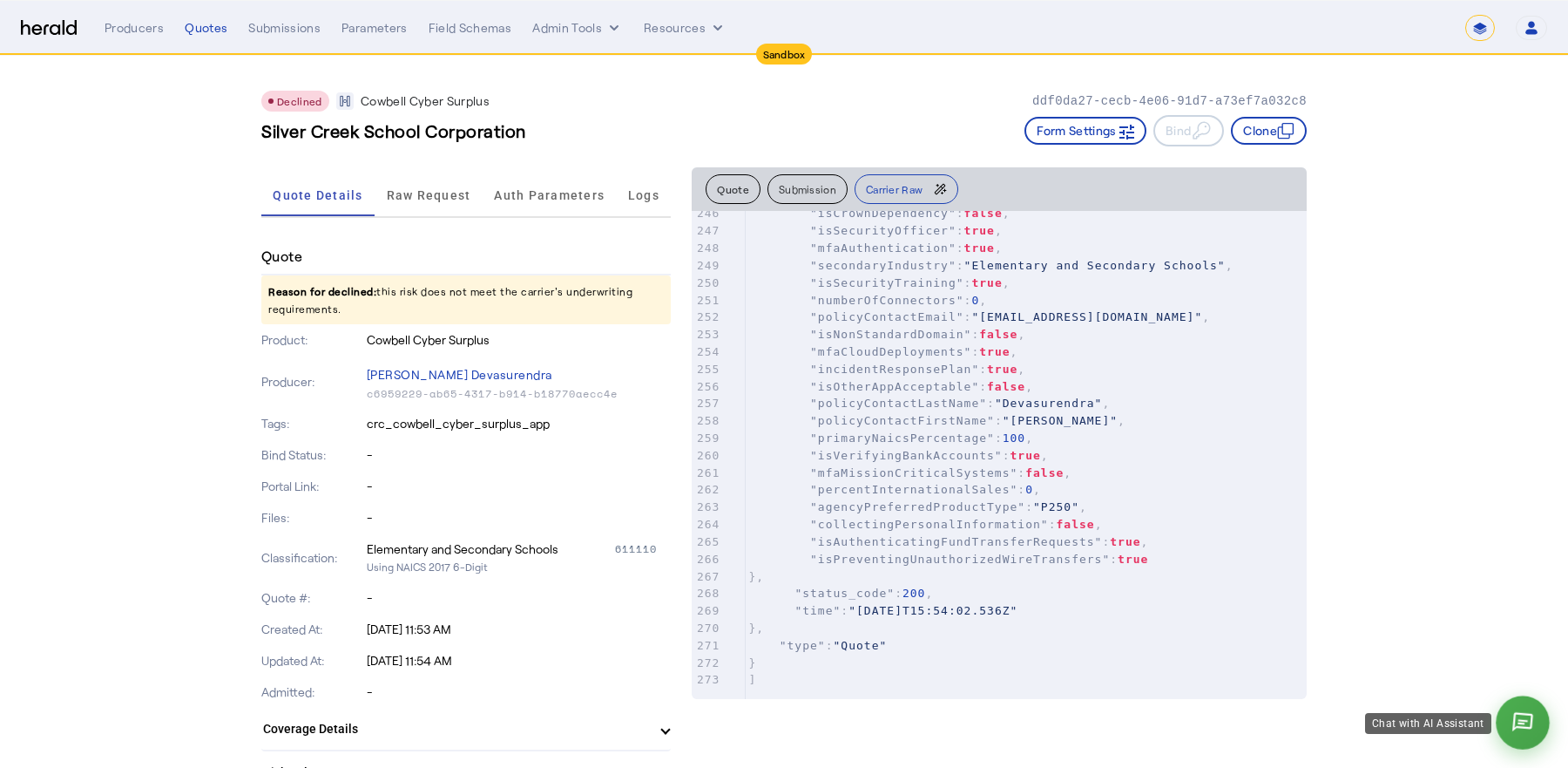
click at [1530, 712] on button at bounding box center [1523, 723] width 54 height 54
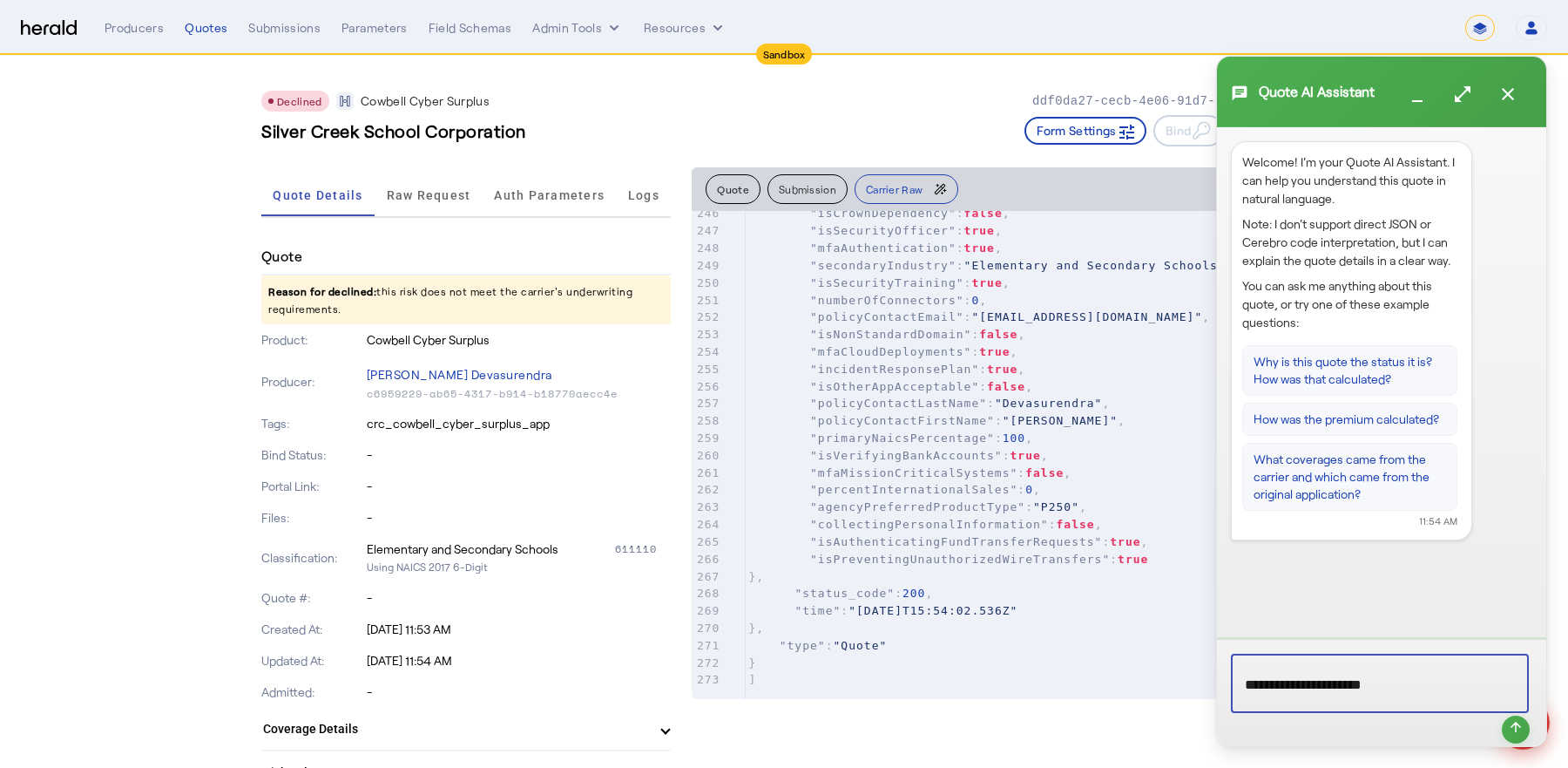
type textarea "**********"
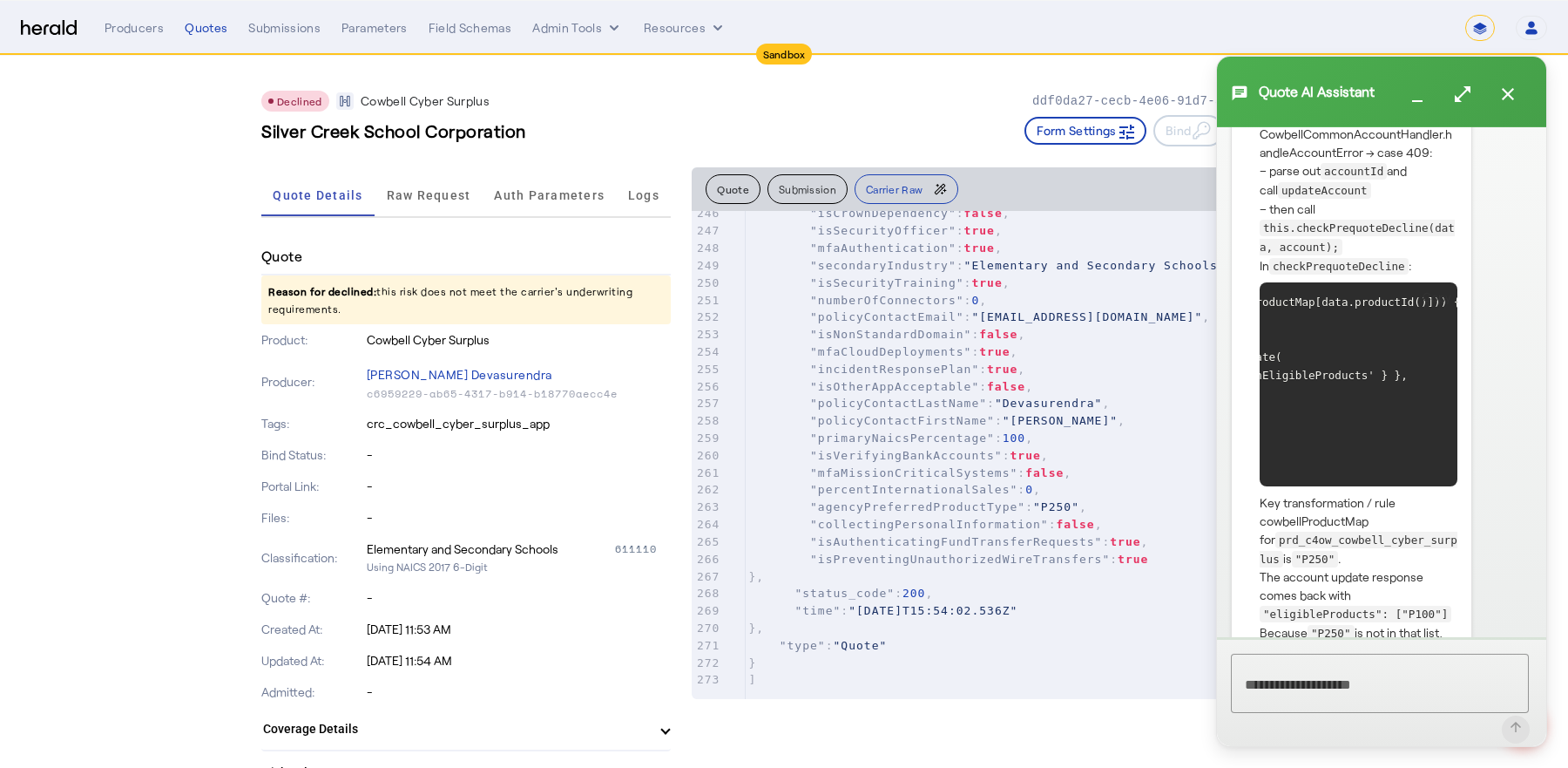
scroll to position [0, 333]
click at [1463, 86] on mat-icon "open_in_full" at bounding box center [1462, 94] width 21 height 21
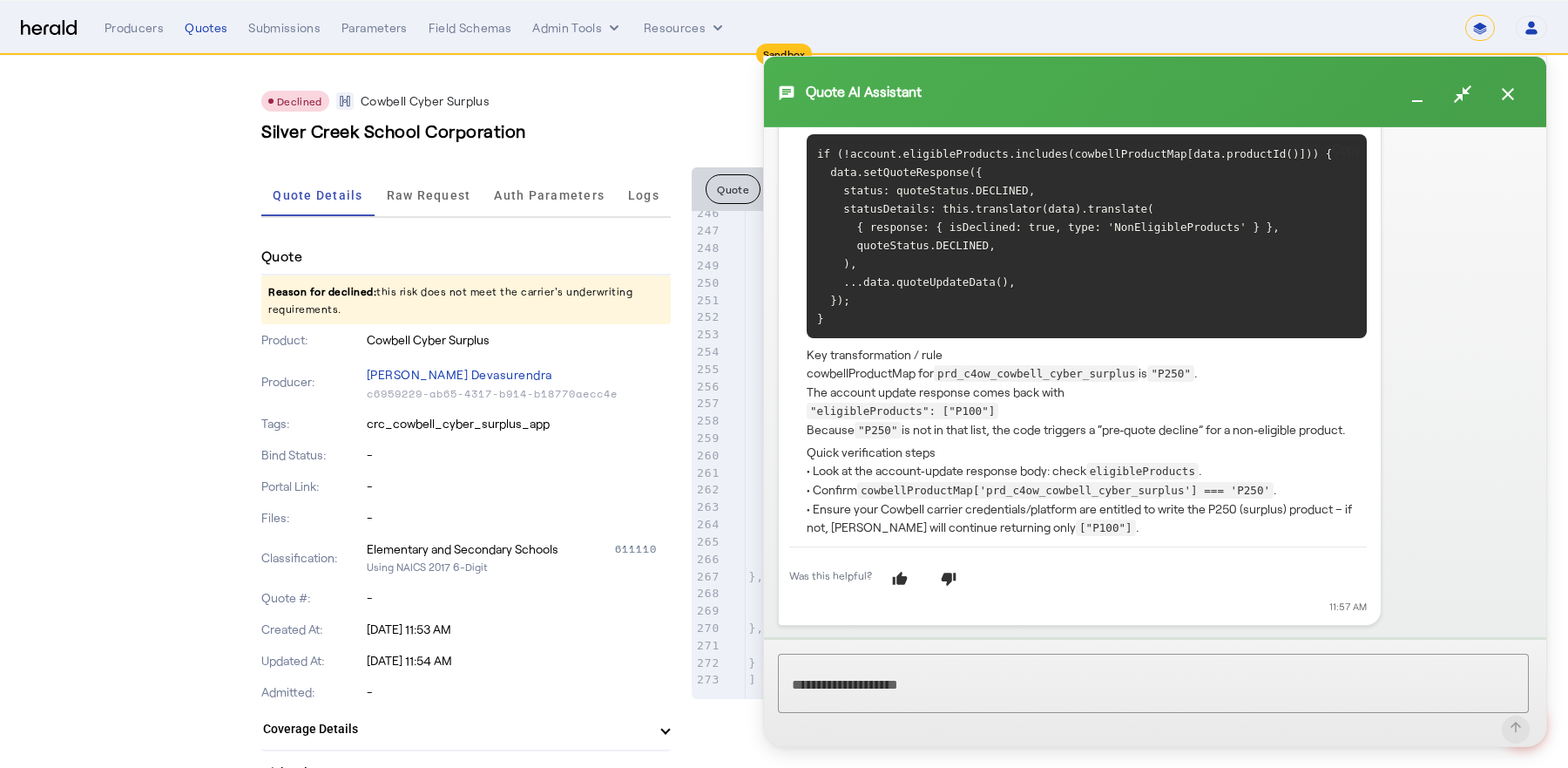
scroll to position [600, 0]
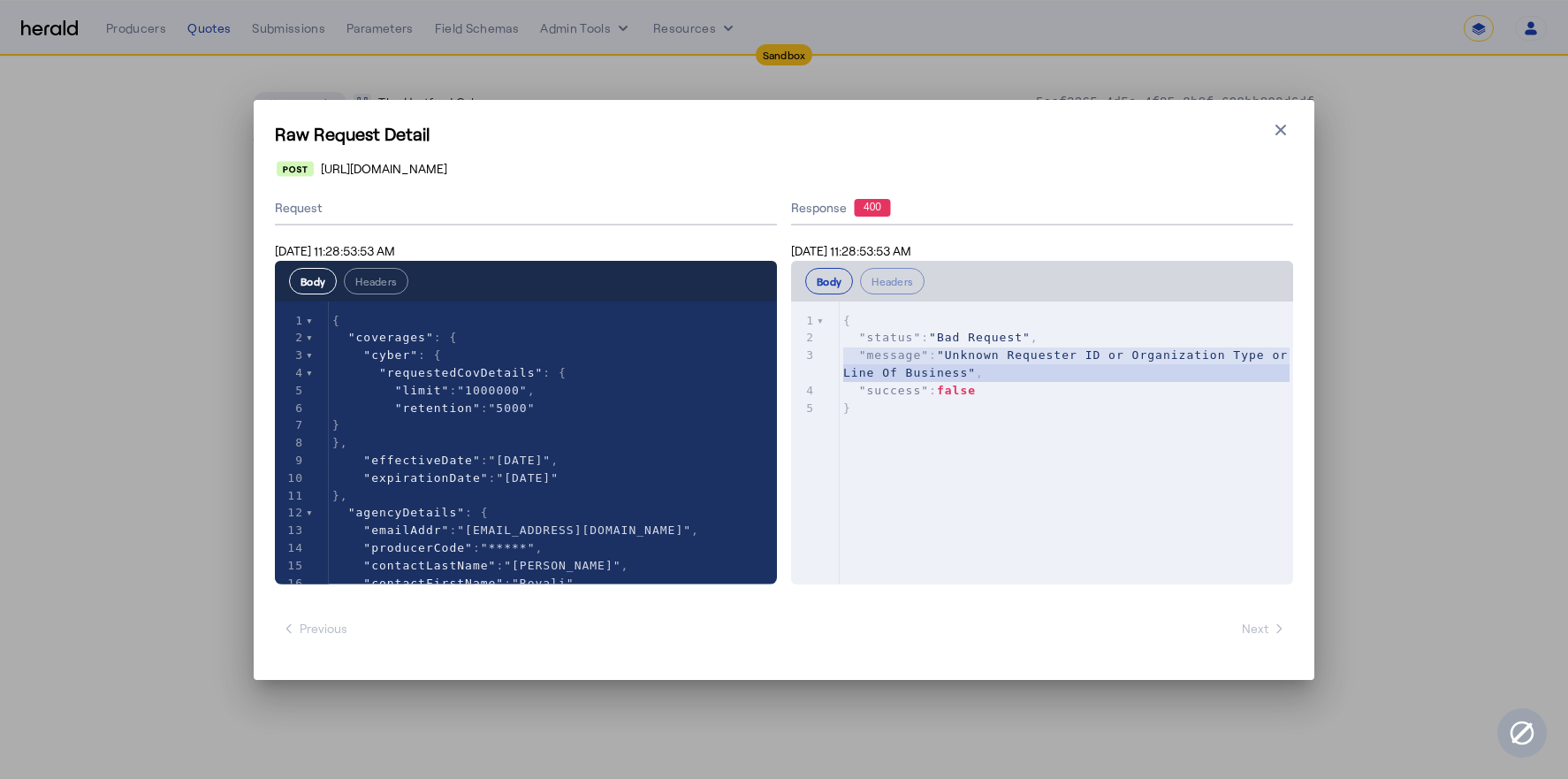
select select "*******"
